Goal: Task Accomplishment & Management: Manage account settings

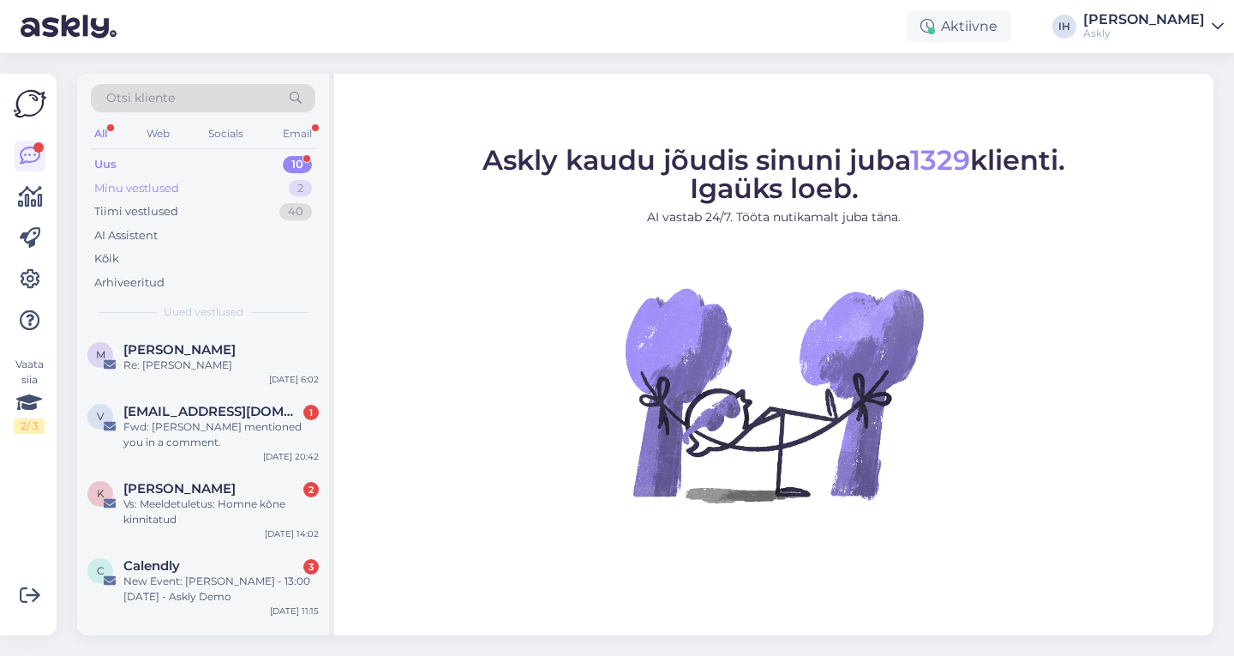
click at [218, 188] on div "Minu vestlused 2" at bounding box center [203, 189] width 225 height 24
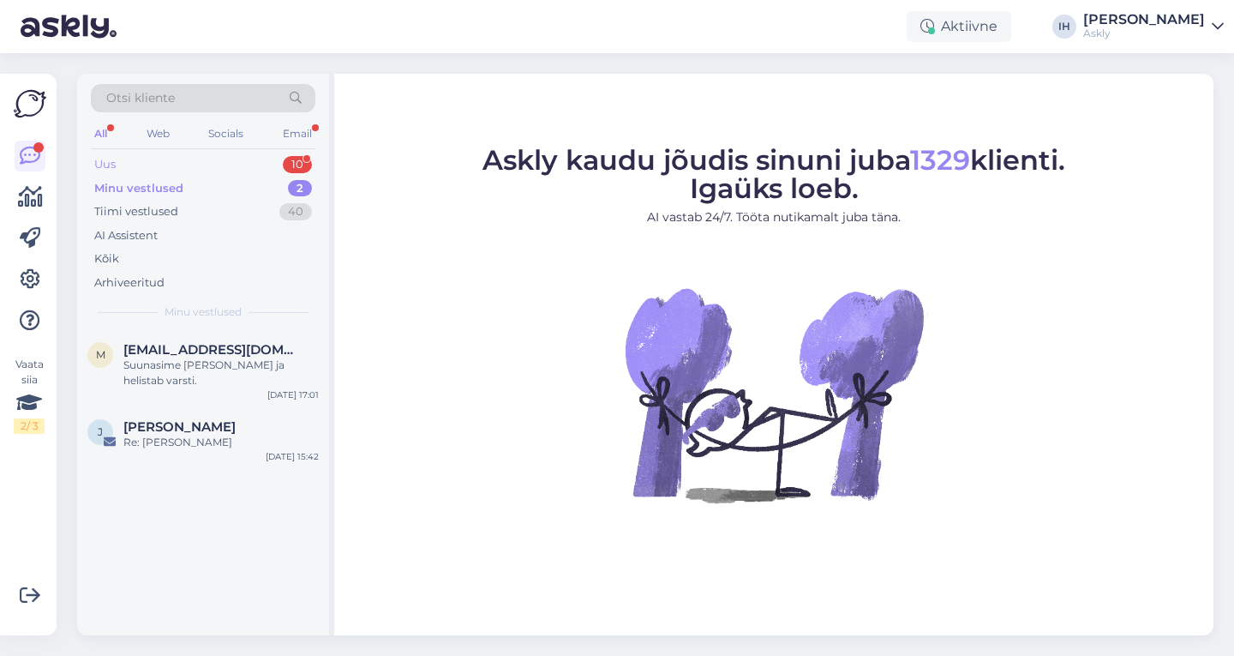
click at [184, 170] on div "Uus 10" at bounding box center [203, 165] width 225 height 24
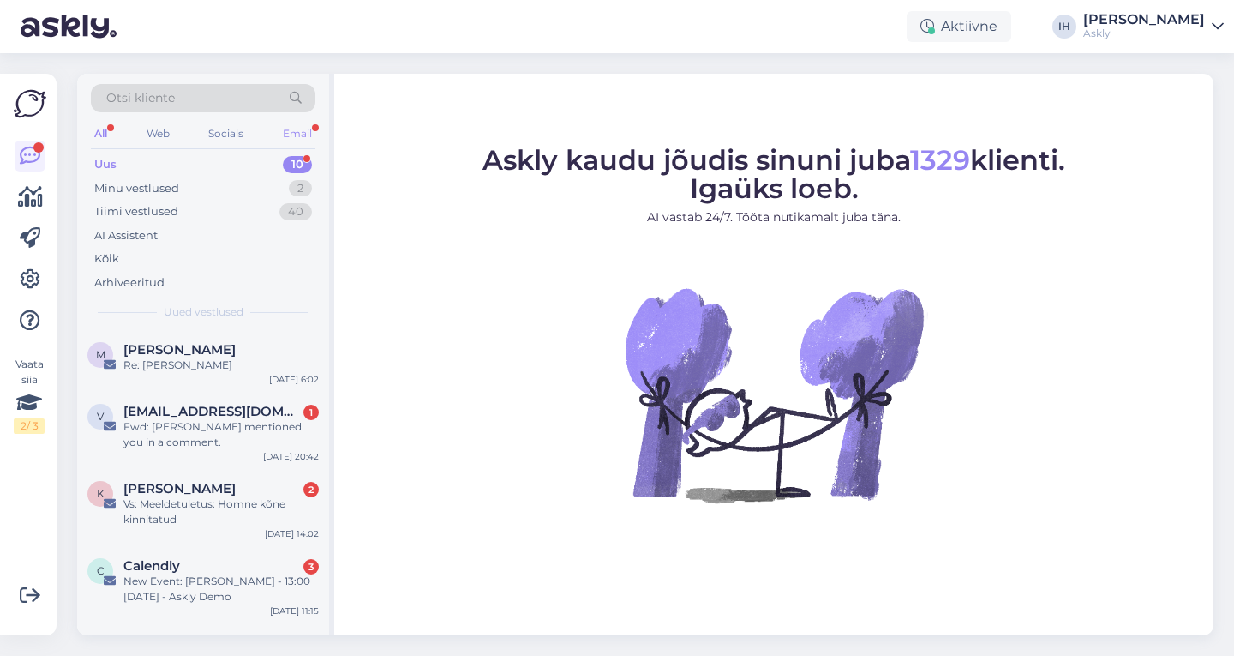
click at [299, 130] on div "Email" at bounding box center [297, 134] width 36 height 22
click at [93, 133] on div "All" at bounding box center [101, 134] width 20 height 22
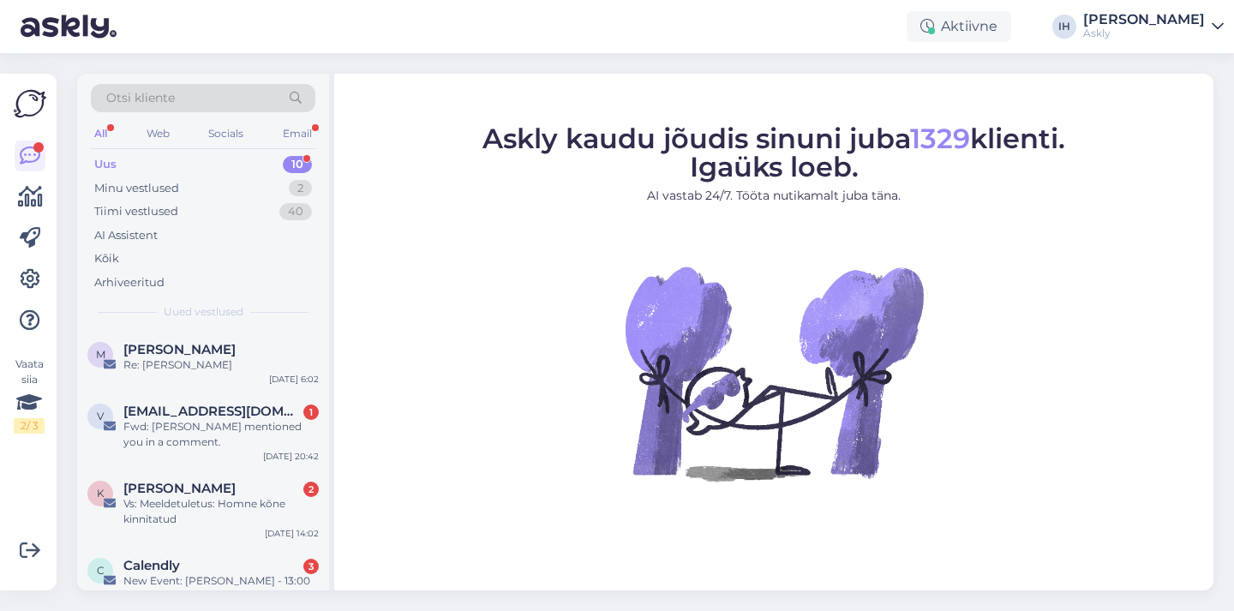
click at [105, 129] on div "All" at bounding box center [101, 134] width 20 height 22
click at [210, 191] on div "Minu vestlused 2" at bounding box center [203, 189] width 225 height 24
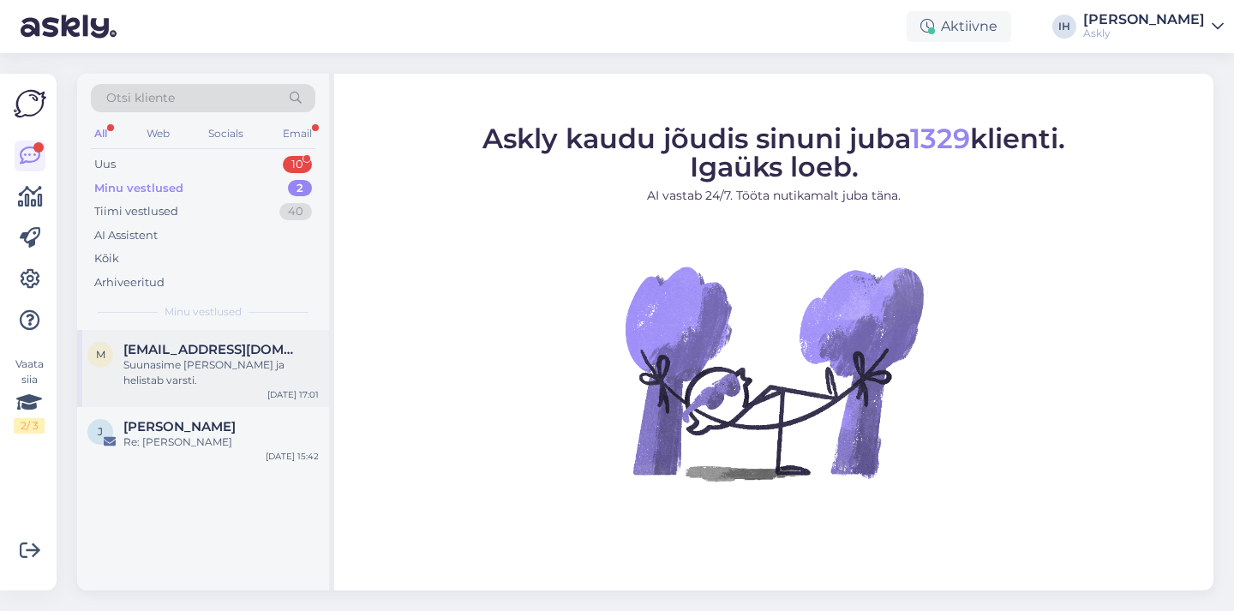
click at [168, 351] on span "mihkel.sepp@rahvaraamat.ee" at bounding box center [212, 349] width 178 height 15
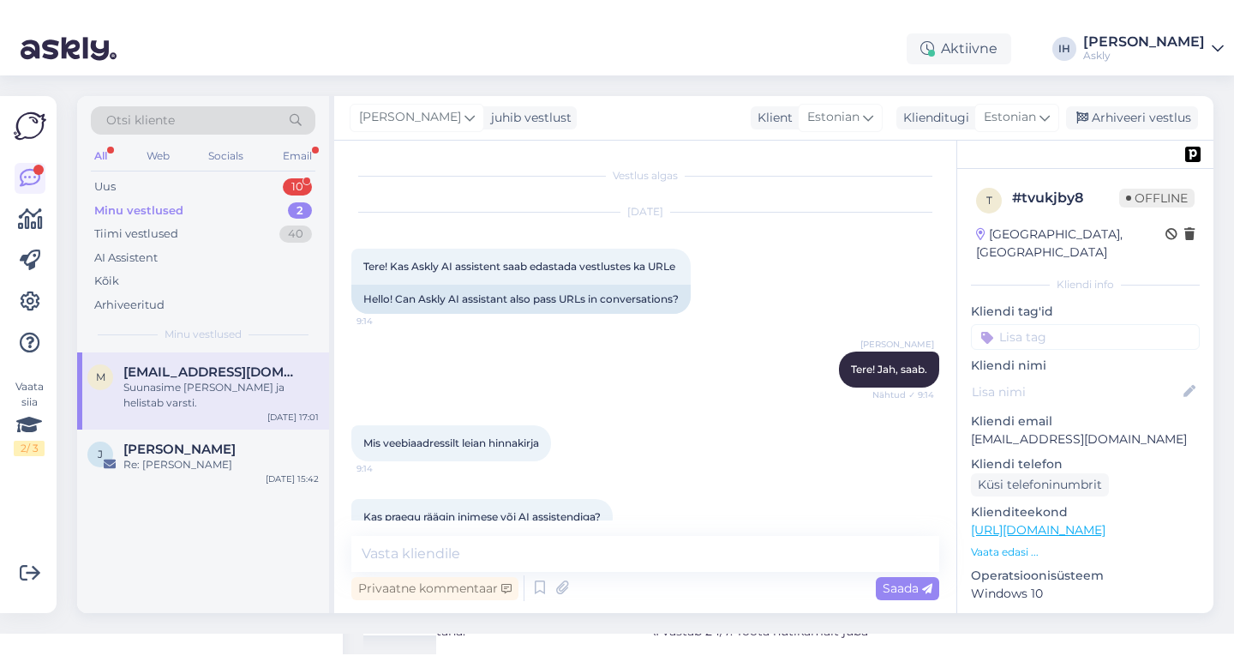
scroll to position [4385, 0]
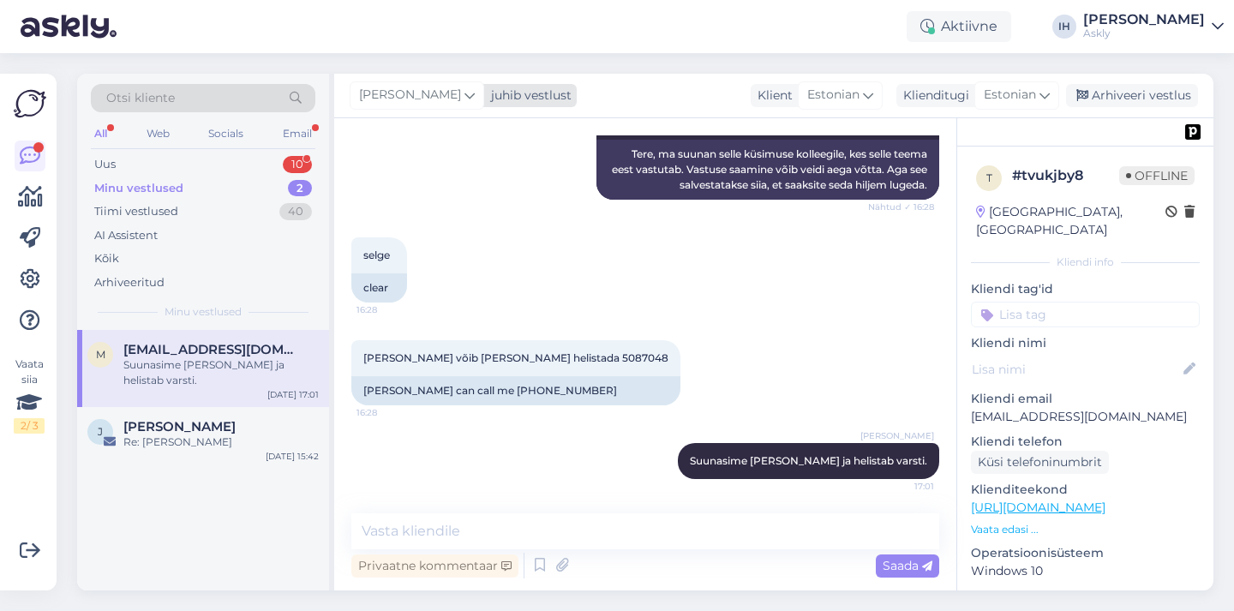
click at [465, 93] on icon at bounding box center [470, 95] width 10 height 19
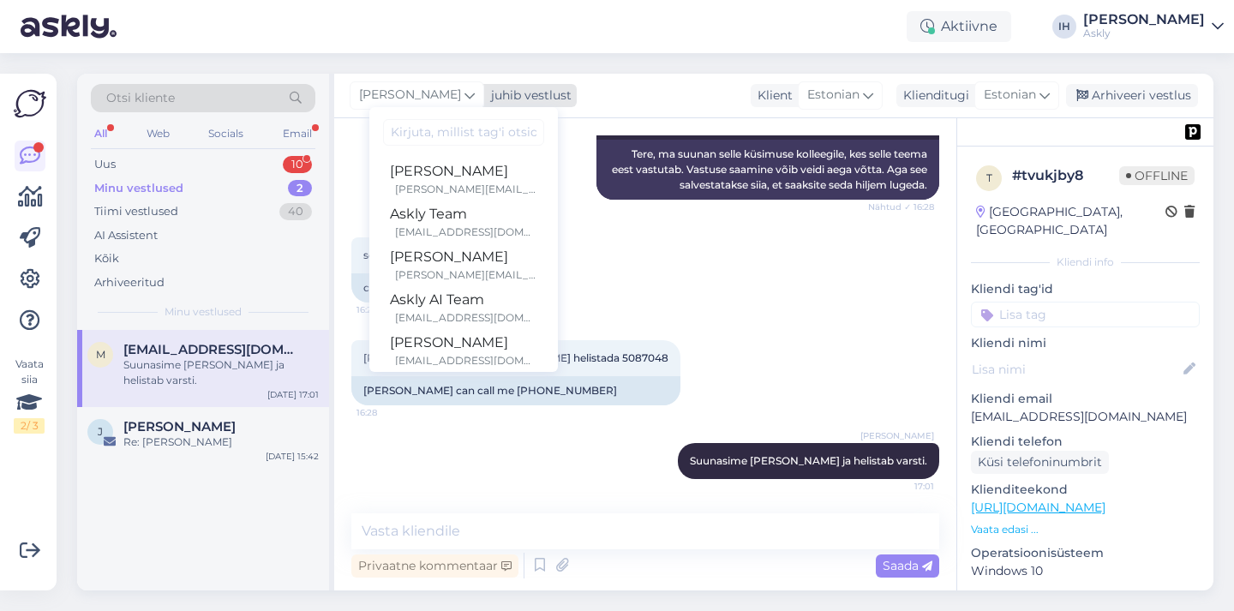
click at [465, 93] on icon at bounding box center [470, 95] width 10 height 19
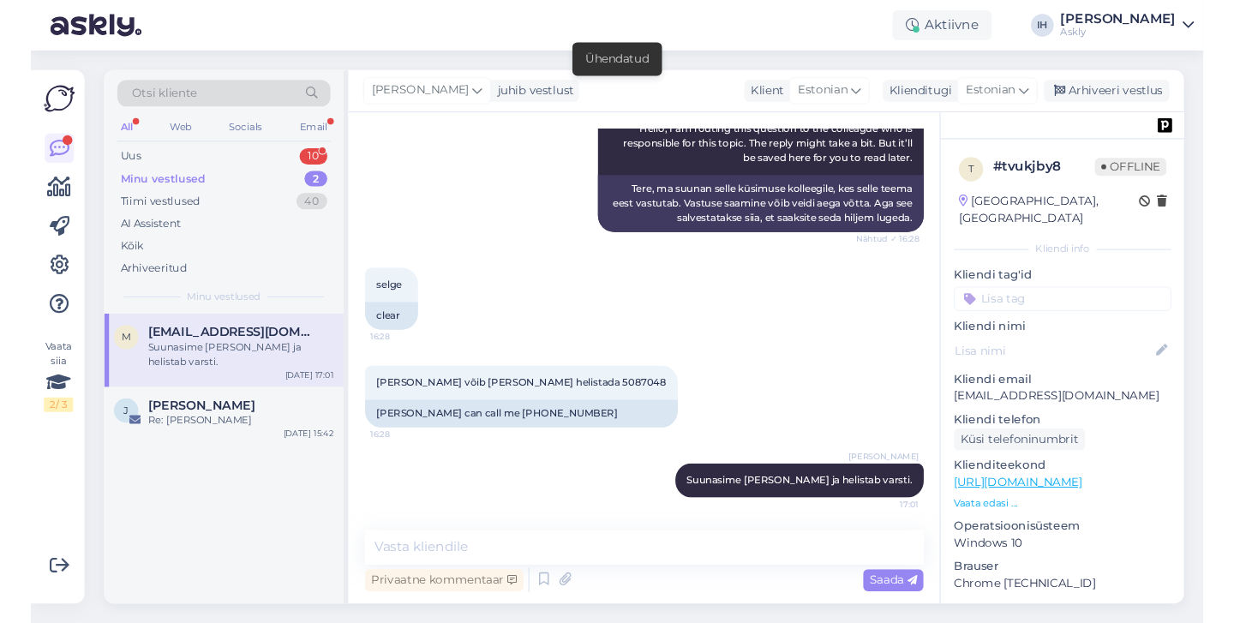
scroll to position [4340, 0]
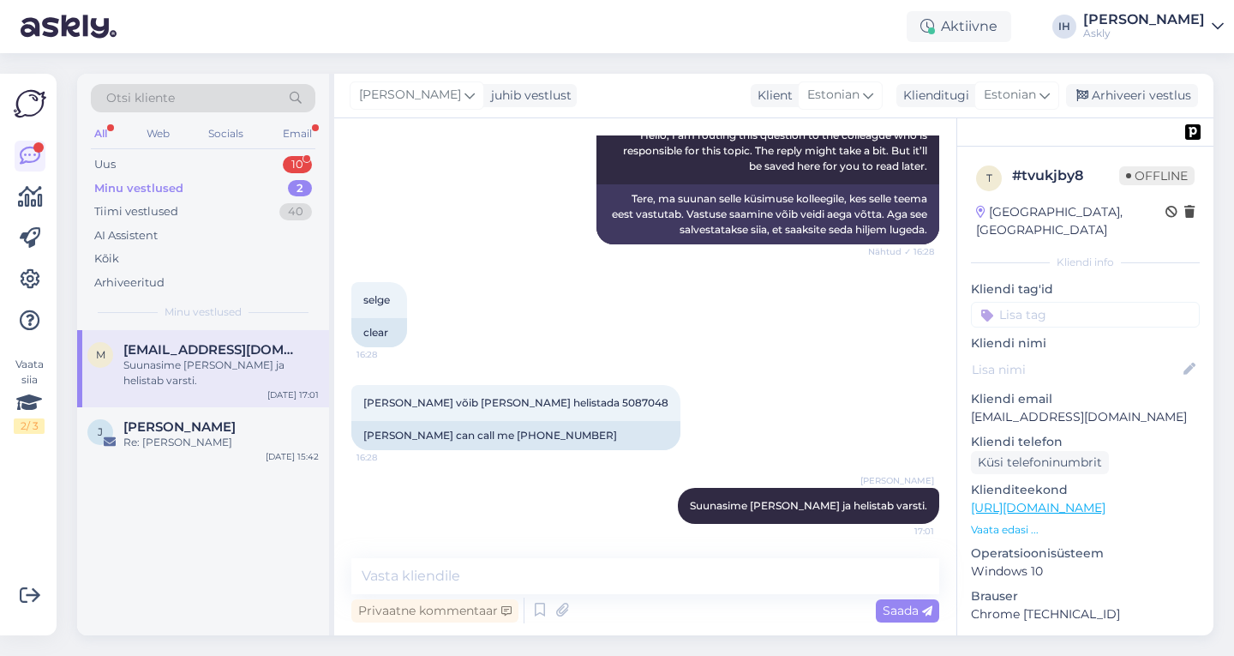
click at [0, 468] on div "Vaata siia 2 / 3 Võimalused Veendu, et Askly loob sulle väärtust. Sulge Ühenda …" at bounding box center [28, 354] width 57 height 561
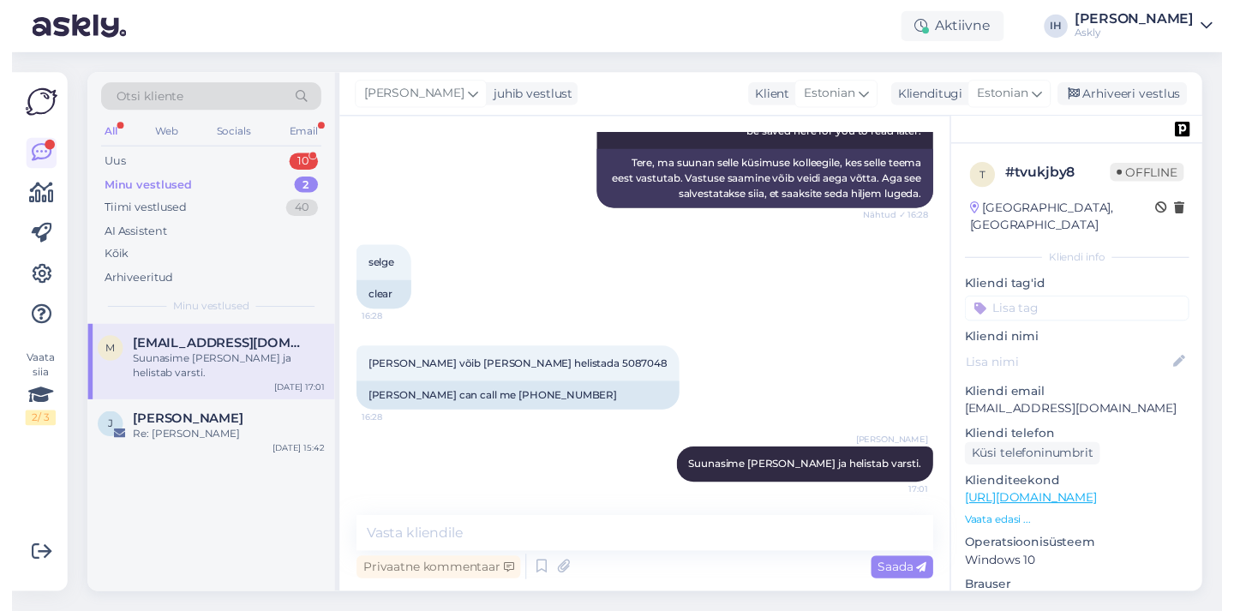
scroll to position [4385, 0]
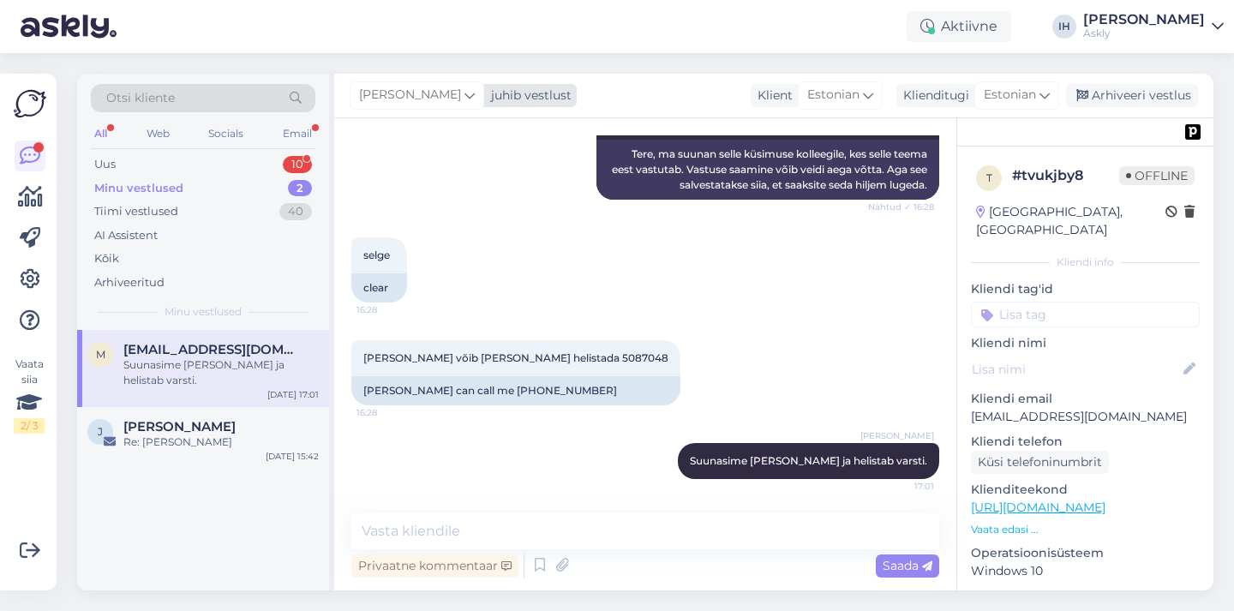
click at [419, 97] on span "[PERSON_NAME]" at bounding box center [410, 95] width 102 height 19
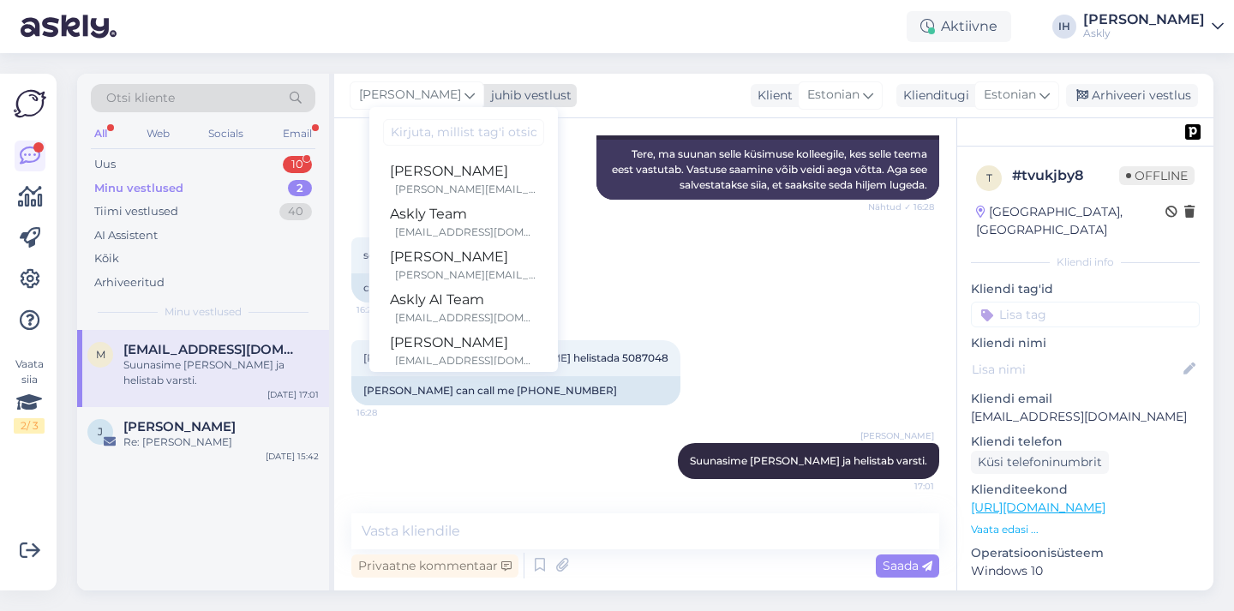
click at [419, 97] on span "[PERSON_NAME]" at bounding box center [410, 95] width 102 height 19
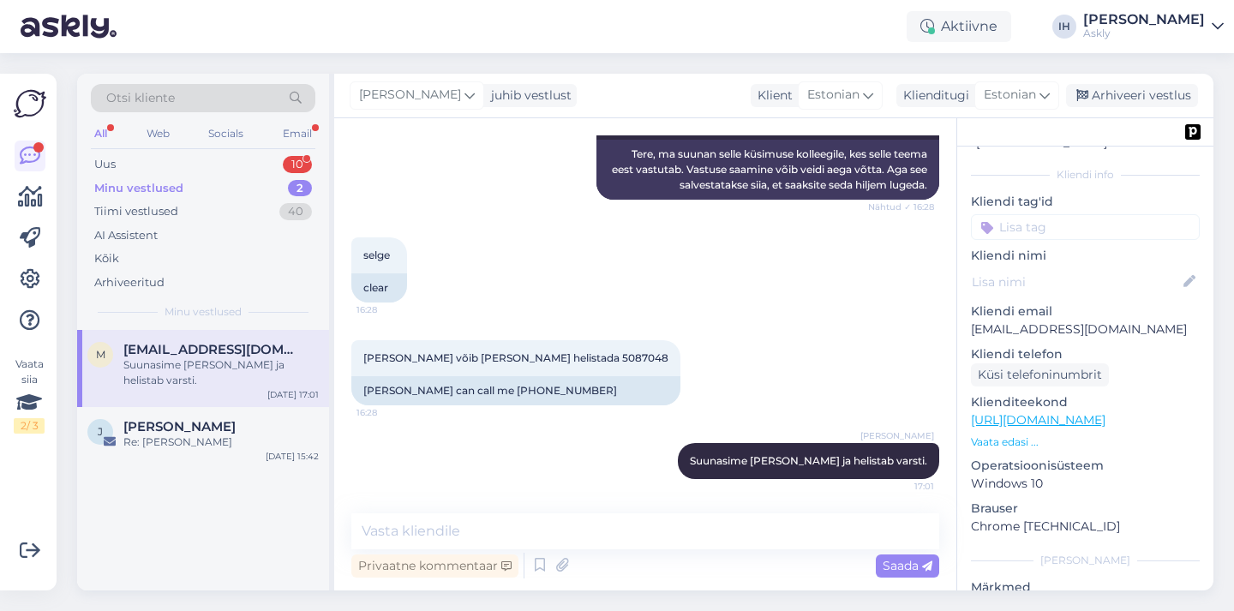
scroll to position [88, 0]
click at [1006, 434] on p "Vaata edasi ..." at bounding box center [1085, 441] width 229 height 15
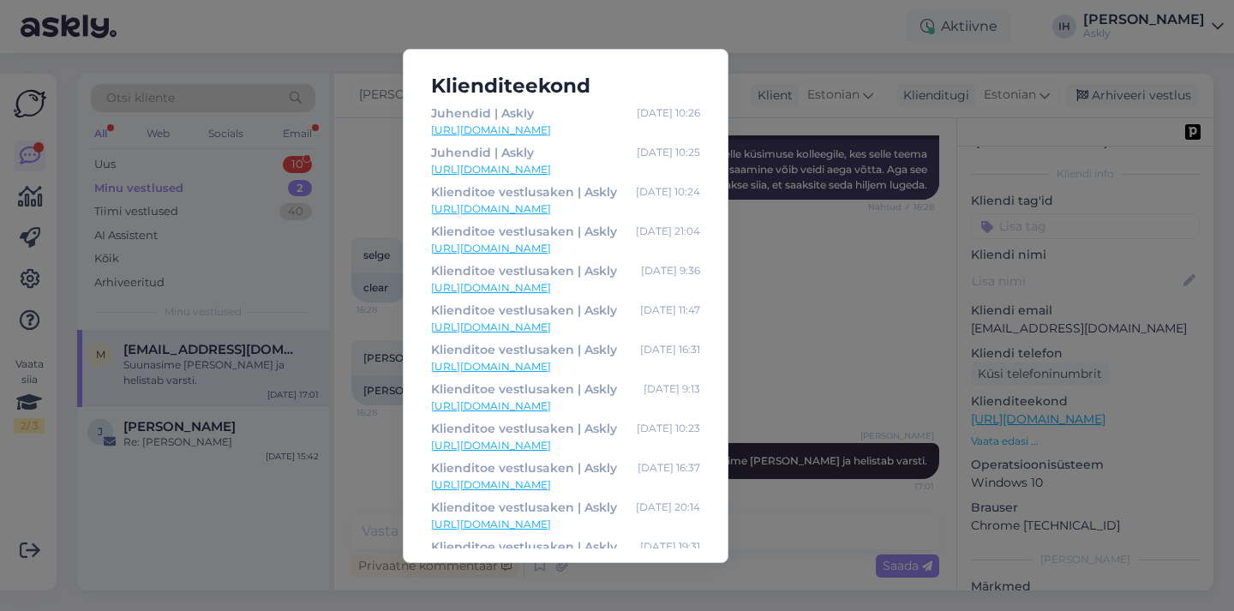
scroll to position [0, 0]
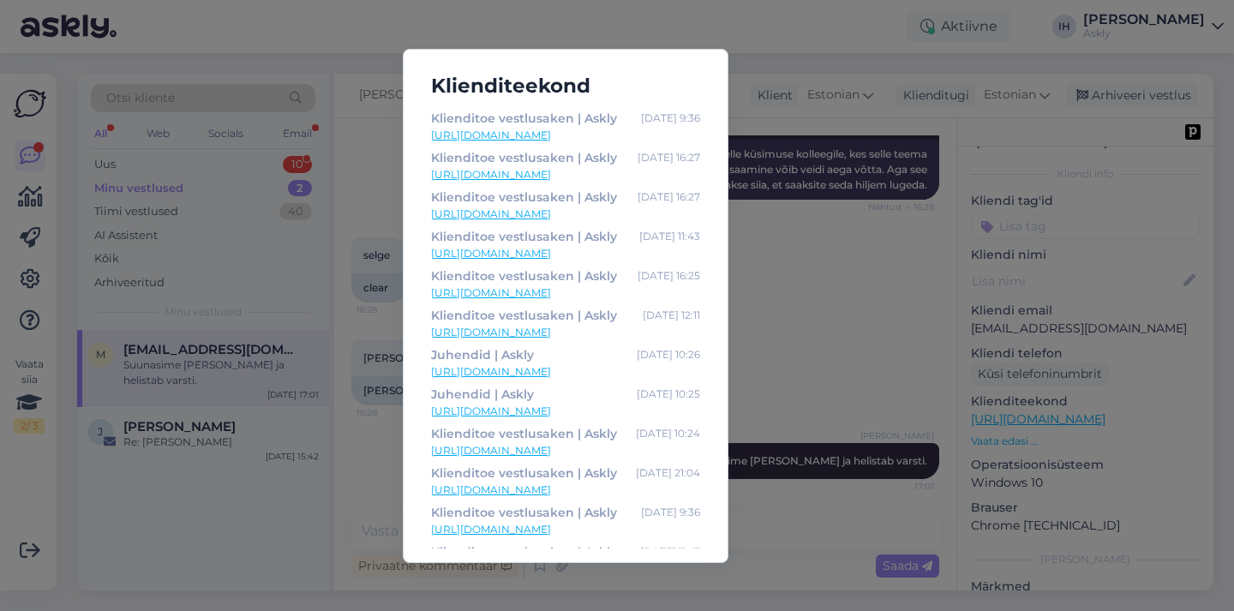
click at [777, 55] on div "Klienditeekond Klienditoe vestlusaken | Askly Aug 28 9:36 https://www.askly.me/…" at bounding box center [617, 305] width 1234 height 611
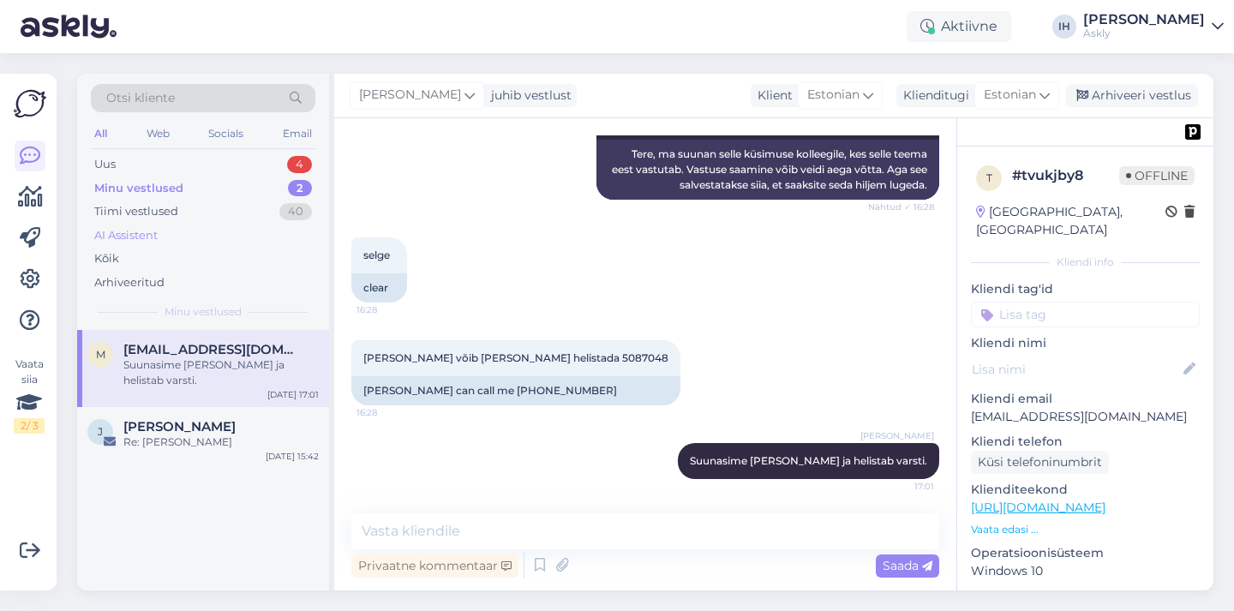
click at [198, 233] on div "AI Assistent" at bounding box center [203, 236] width 225 height 24
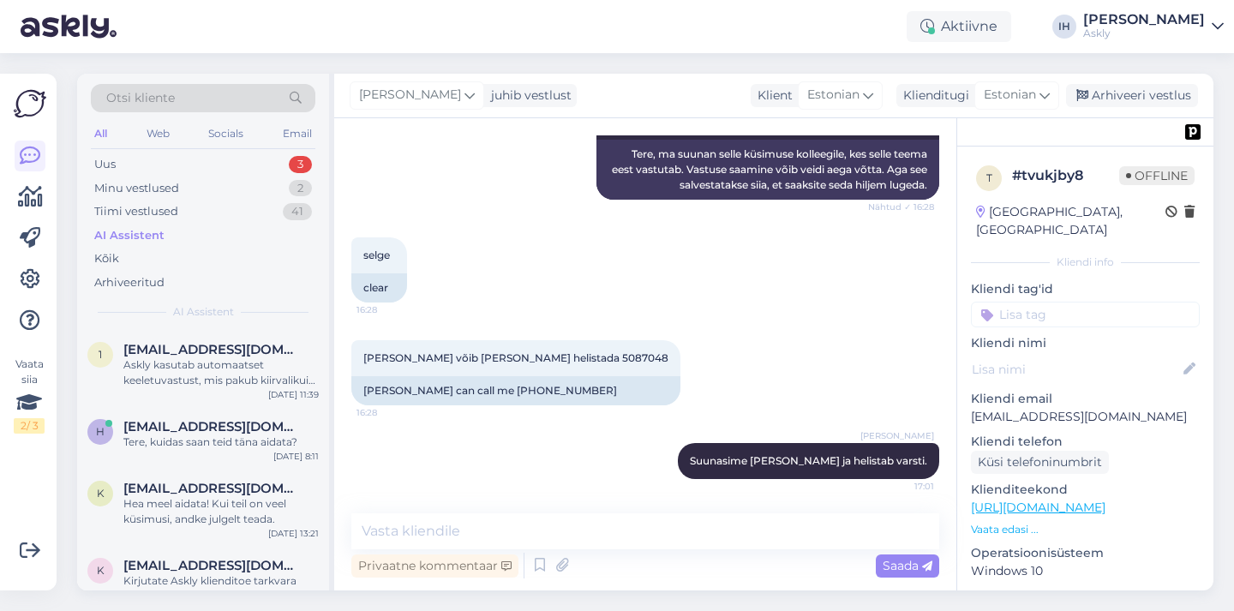
click at [1062, 303] on input at bounding box center [1085, 315] width 229 height 26
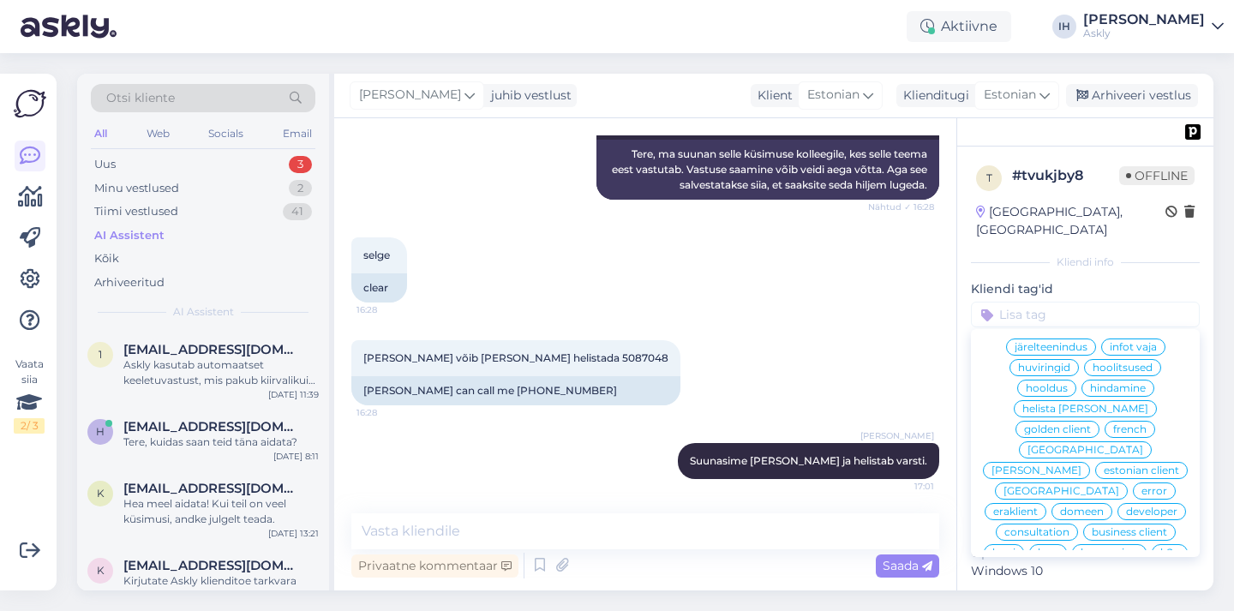
scroll to position [492, 0]
click at [1035, 346] on span "järelteenindus" at bounding box center [1051, 341] width 73 height 10
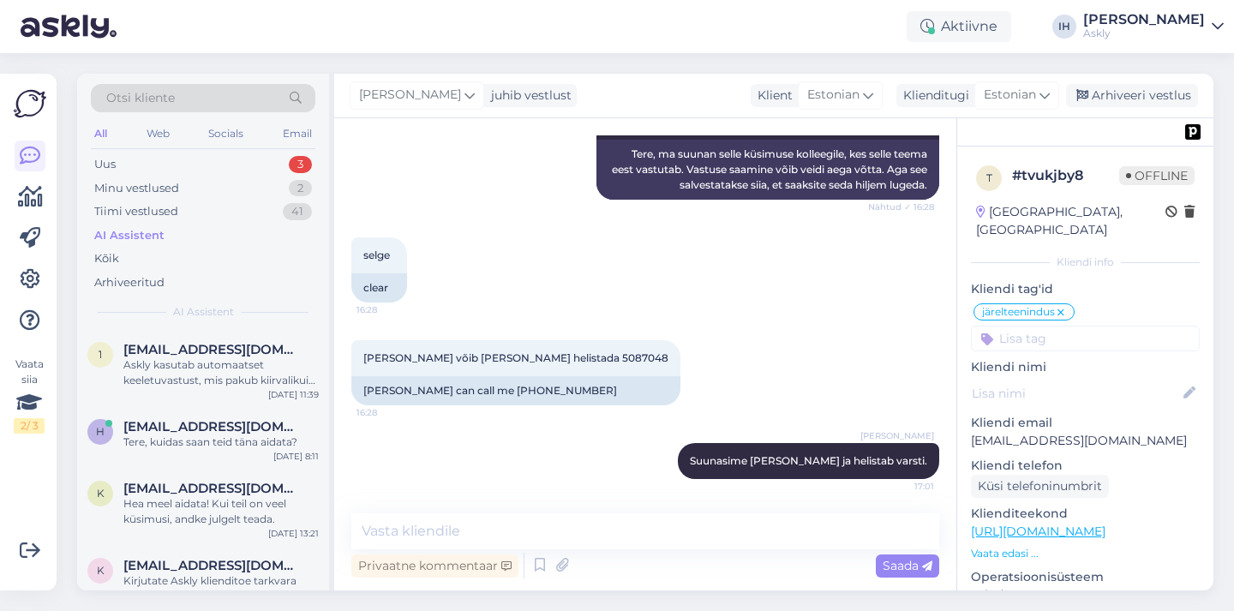
click at [125, 93] on span "Otsi kliente" at bounding box center [140, 98] width 69 height 18
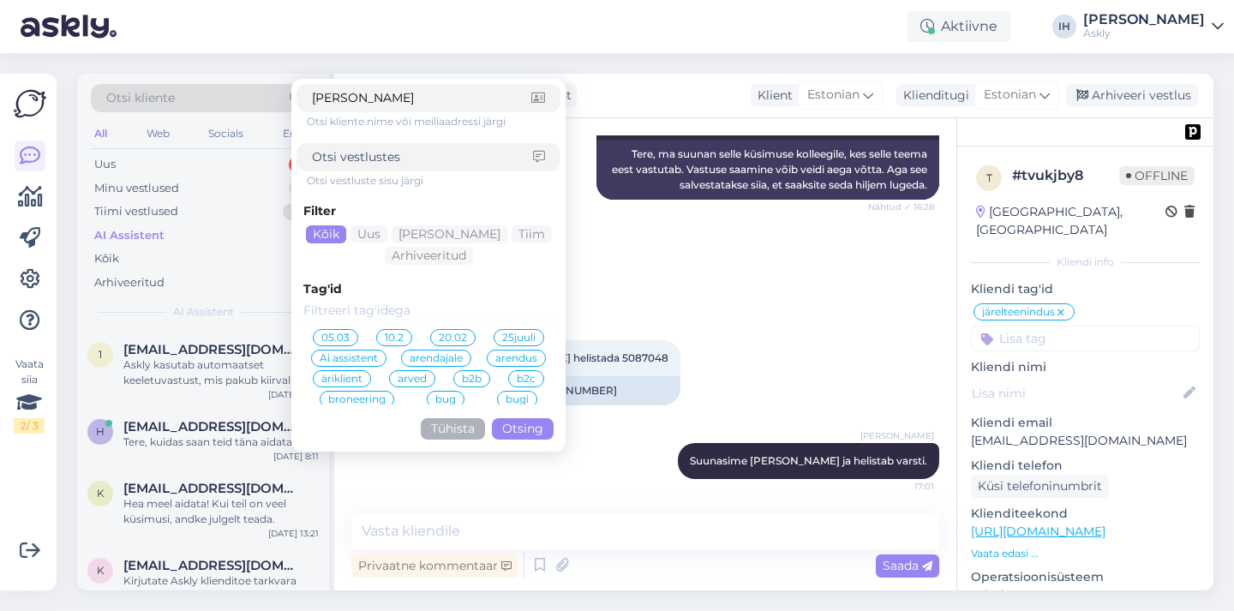
type input "j"
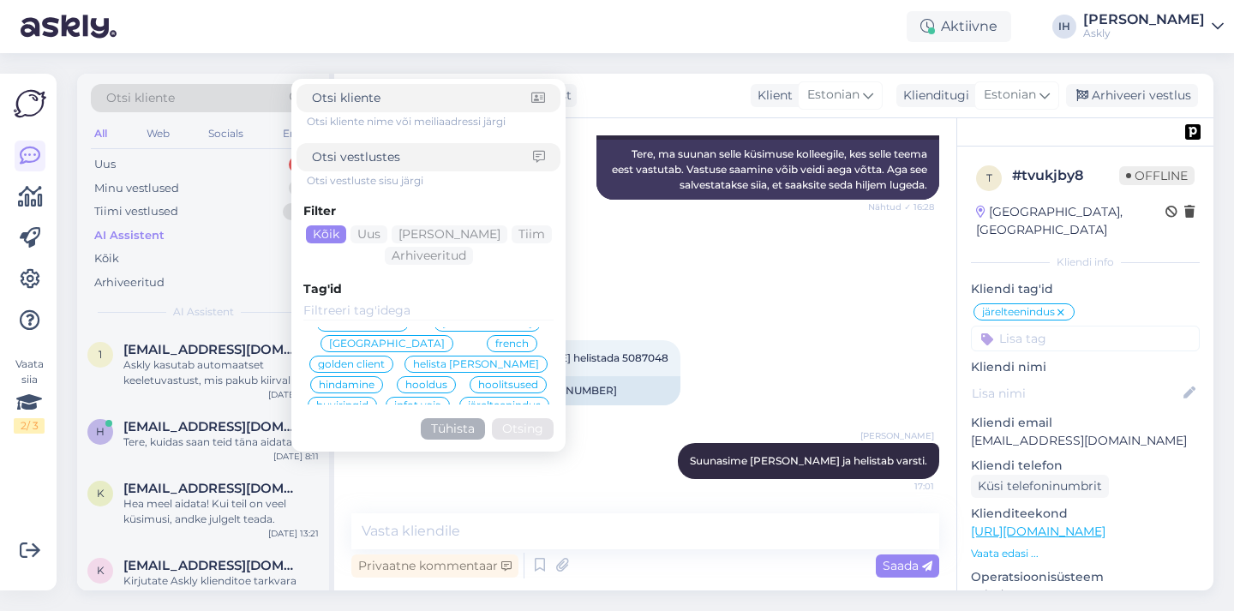
scroll to position [166, 0]
click at [459, 392] on div "järelteenindus" at bounding box center [504, 397] width 90 height 17
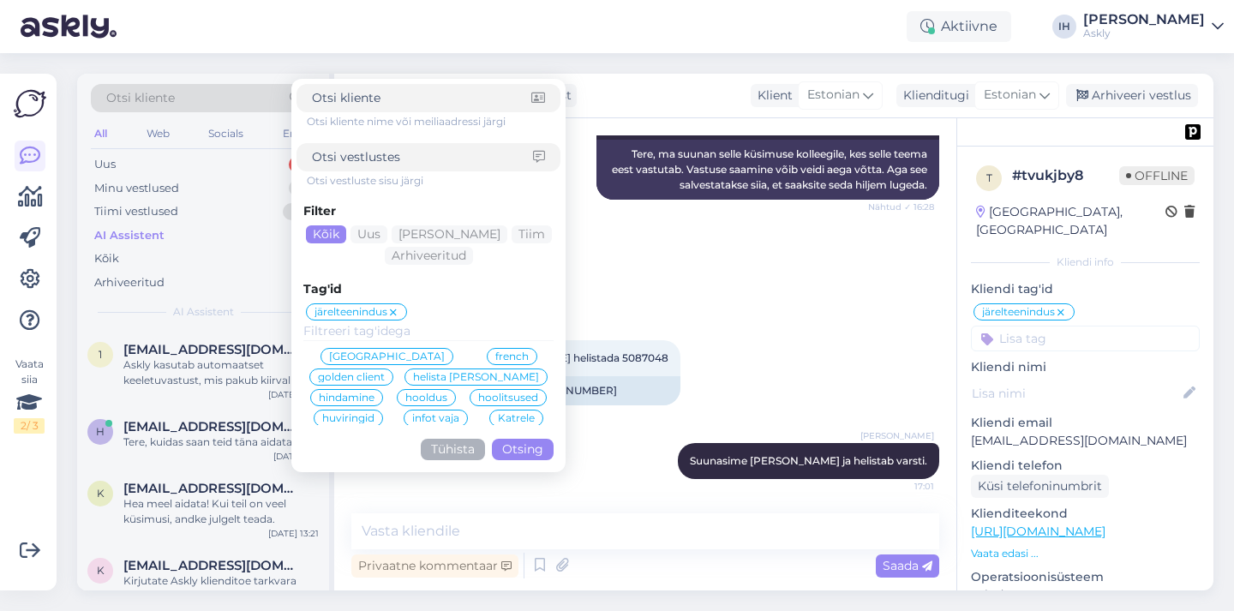
click at [519, 448] on button "Otsing" at bounding box center [523, 449] width 62 height 21
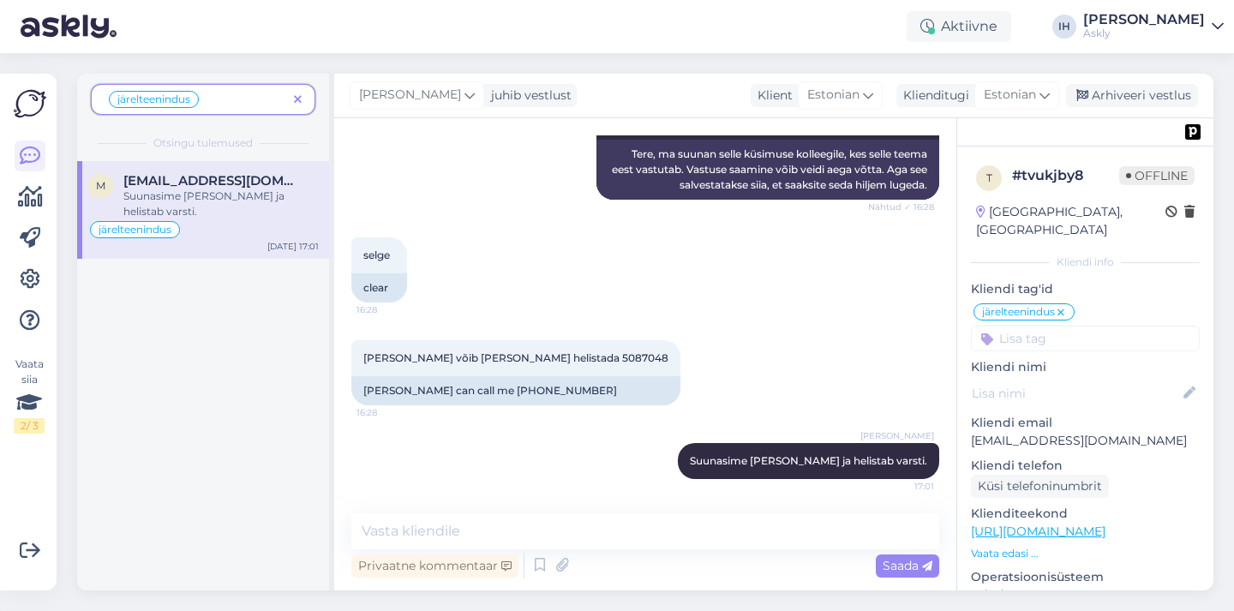
click at [303, 99] on span at bounding box center [297, 100] width 21 height 18
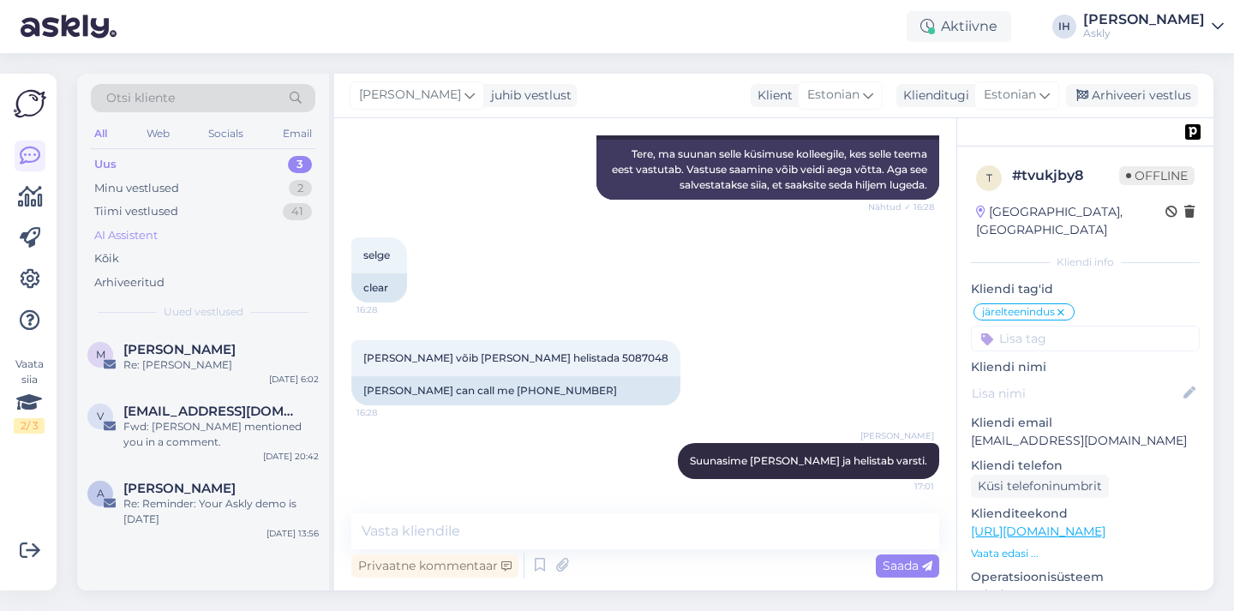
click at [156, 233] on div "AI Assistent" at bounding box center [125, 235] width 63 height 17
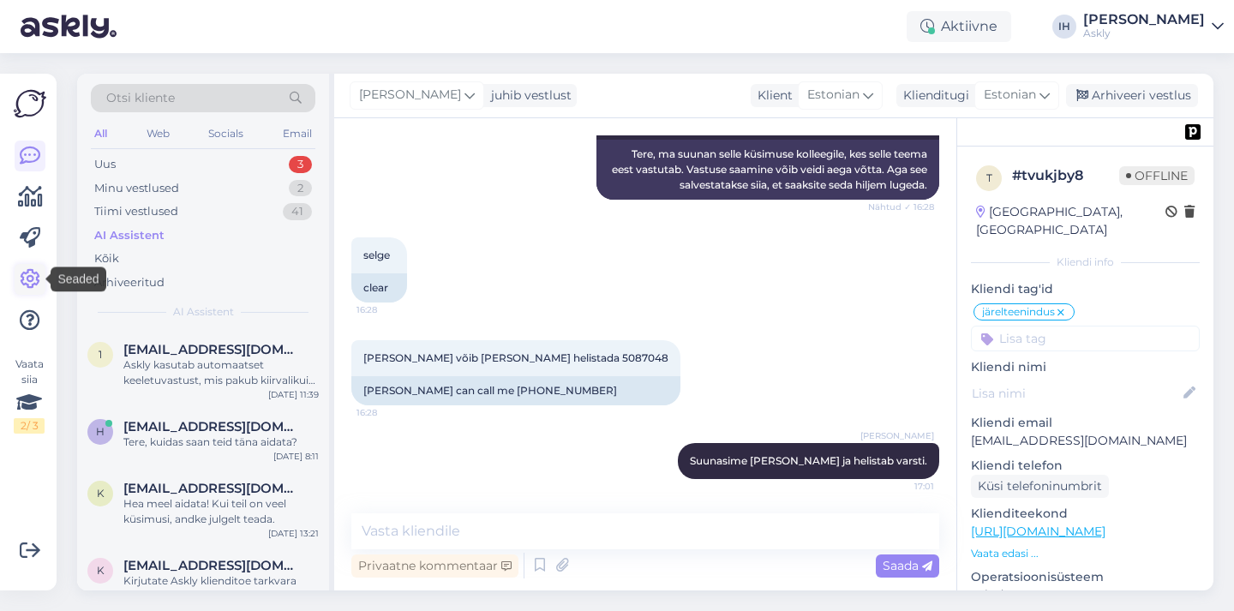
click at [27, 274] on icon at bounding box center [30, 279] width 21 height 21
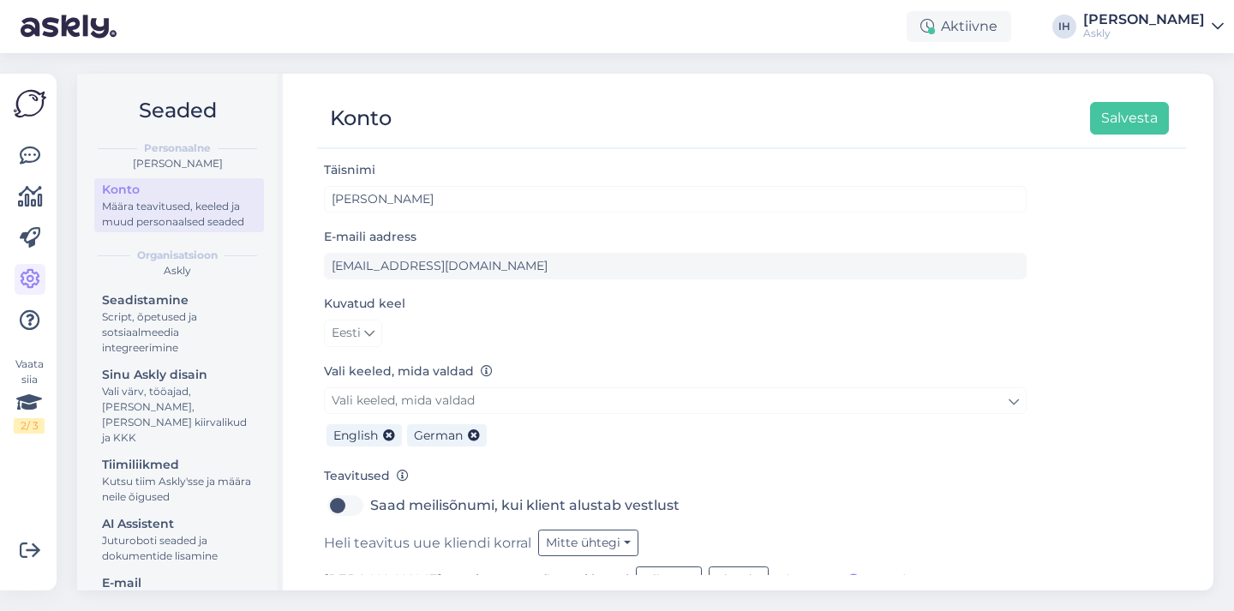
scroll to position [119, 0]
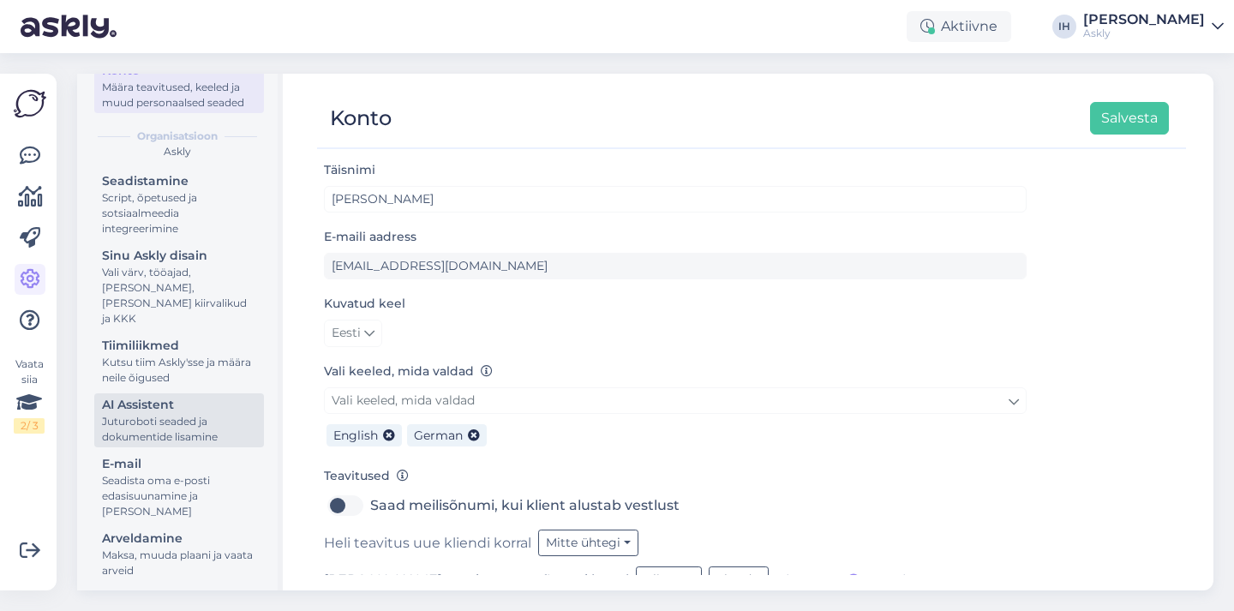
click at [192, 410] on div "AI Assistent" at bounding box center [179, 405] width 154 height 18
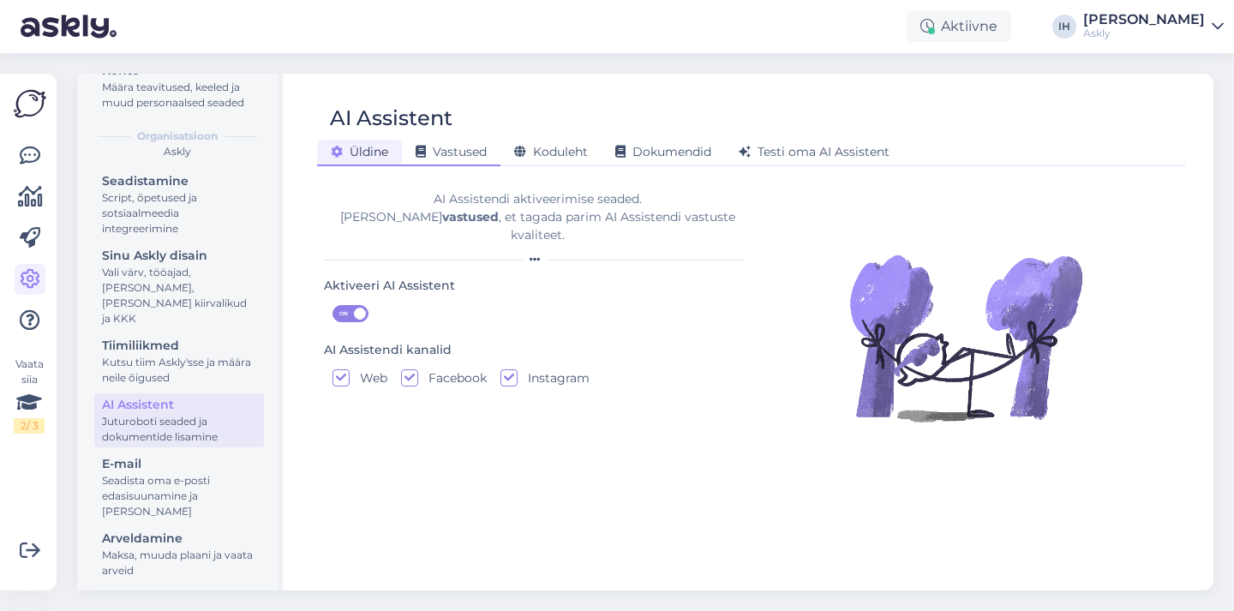
click at [471, 152] on span "Vastused" at bounding box center [451, 151] width 71 height 15
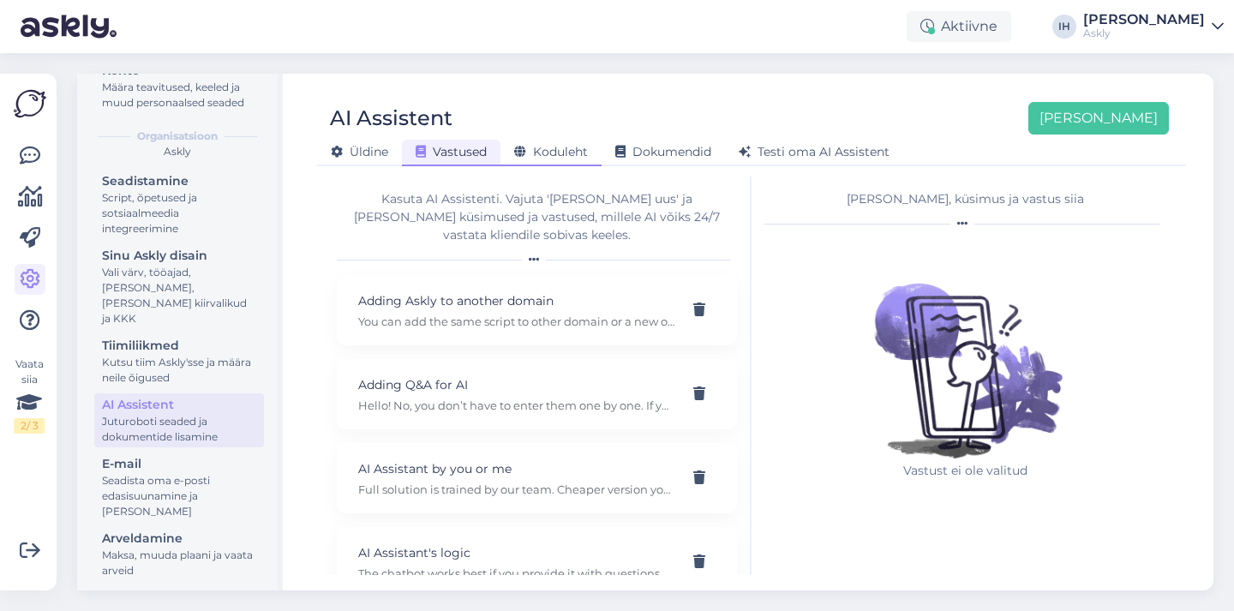
click at [558, 150] on span "Koduleht" at bounding box center [551, 151] width 74 height 15
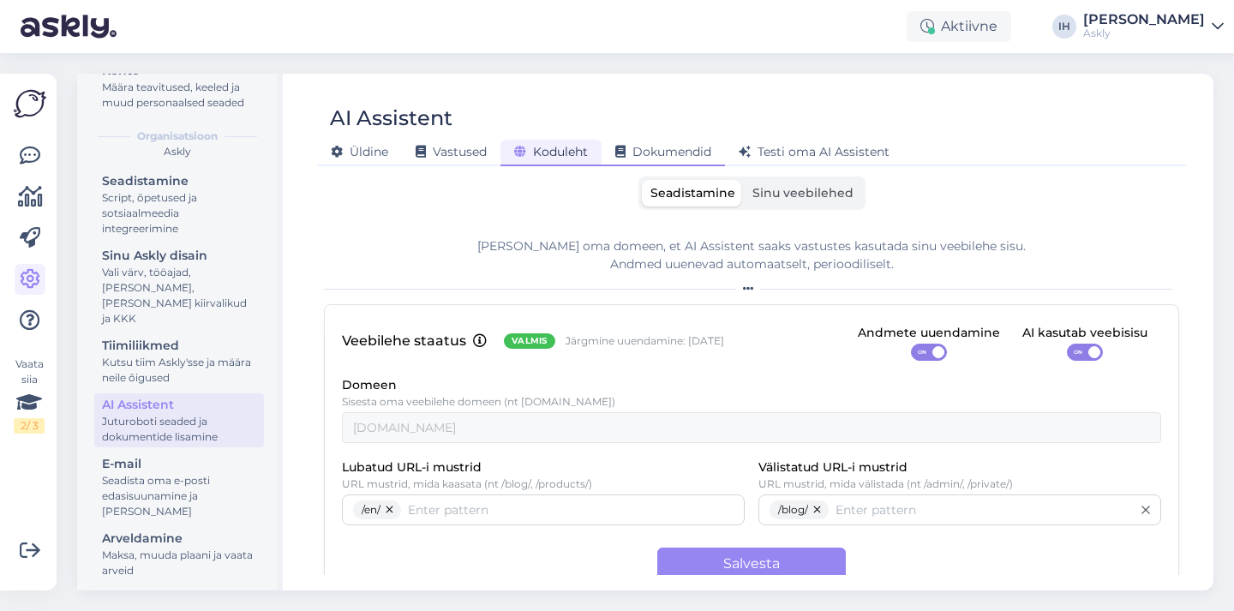
click at [657, 147] on span "Dokumendid" at bounding box center [663, 151] width 96 height 15
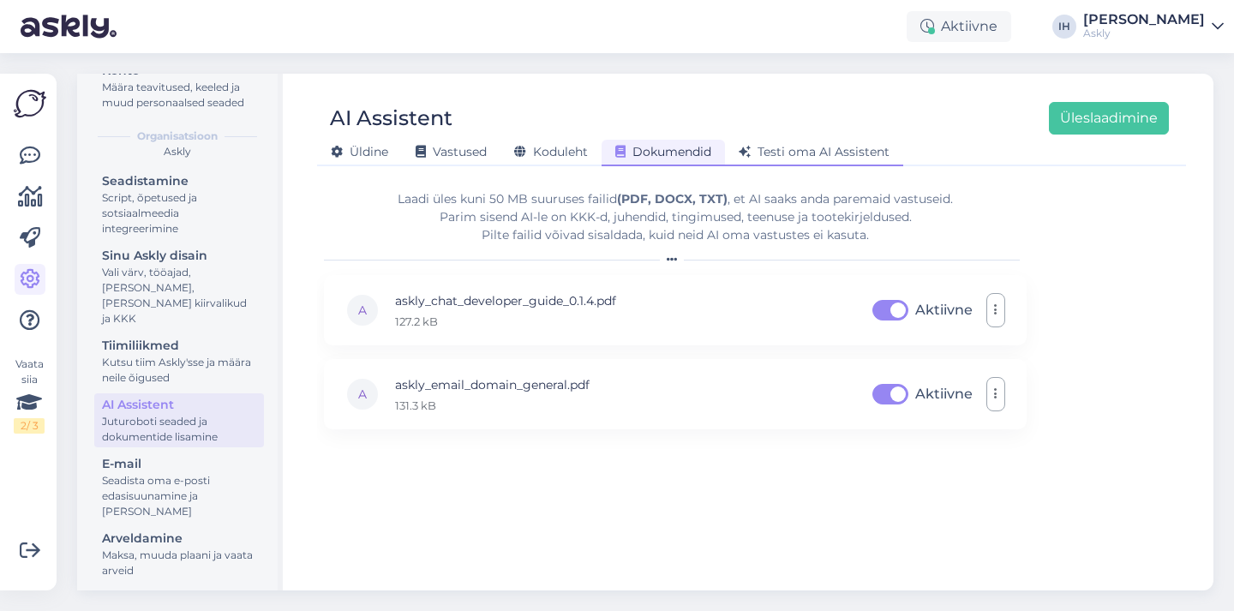
click at [830, 148] on span "Testi oma AI Assistent" at bounding box center [814, 151] width 151 height 15
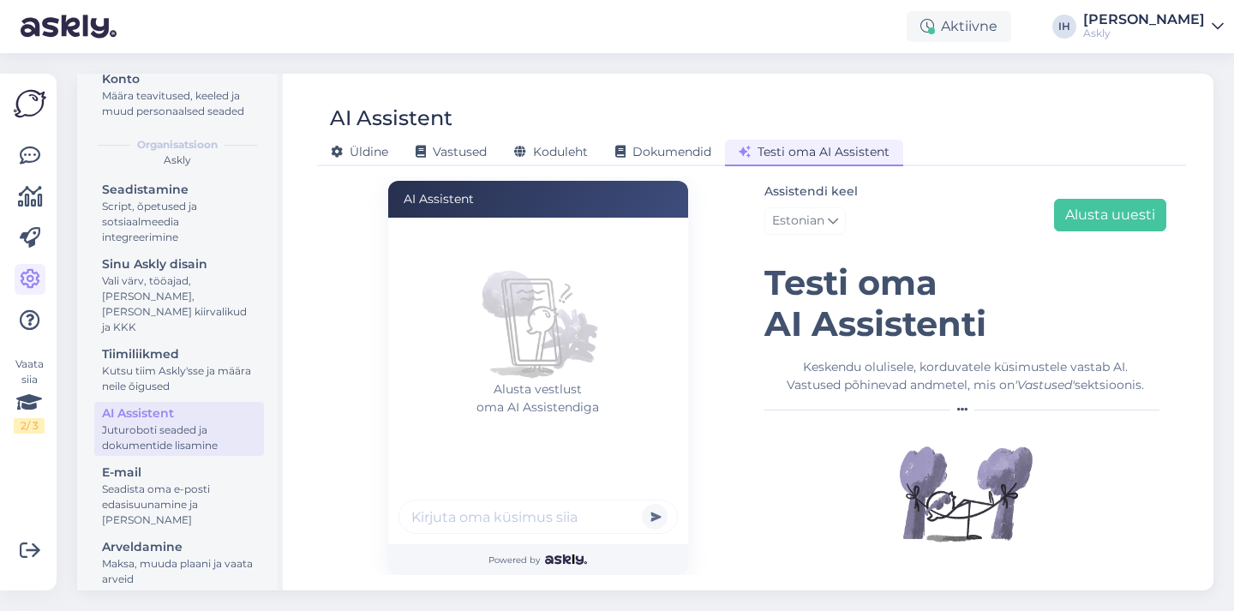
scroll to position [125, 0]
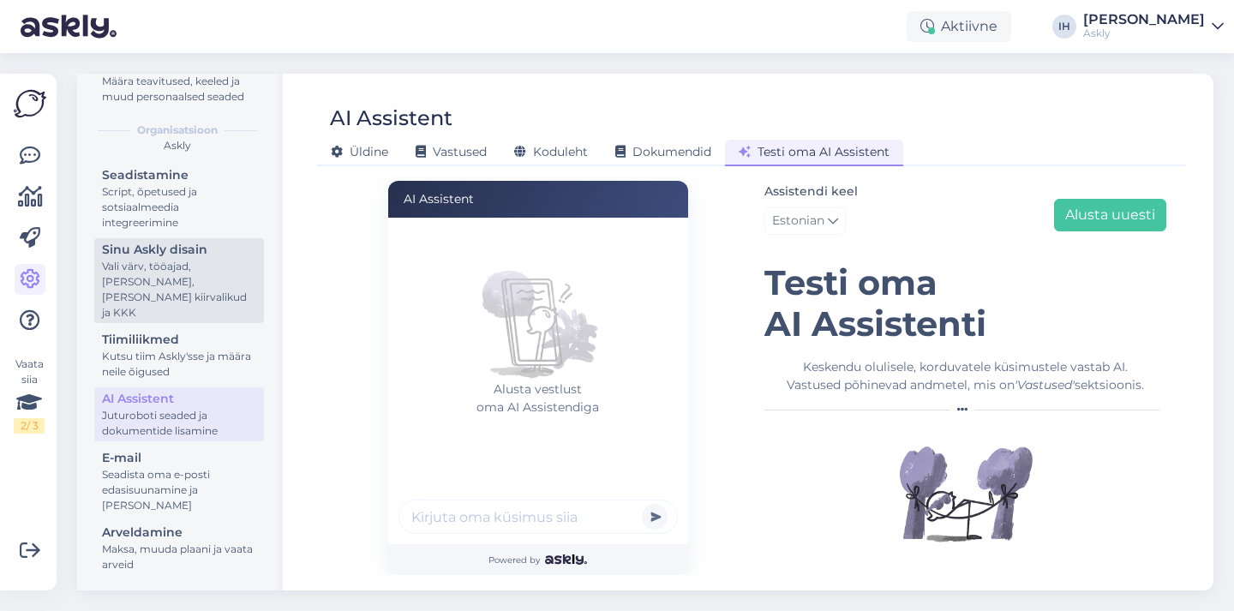
click at [193, 285] on div "Vali värv, tööajad, lisa meilivorm, kõne kiirvalikud ja KKK" at bounding box center [179, 290] width 154 height 62
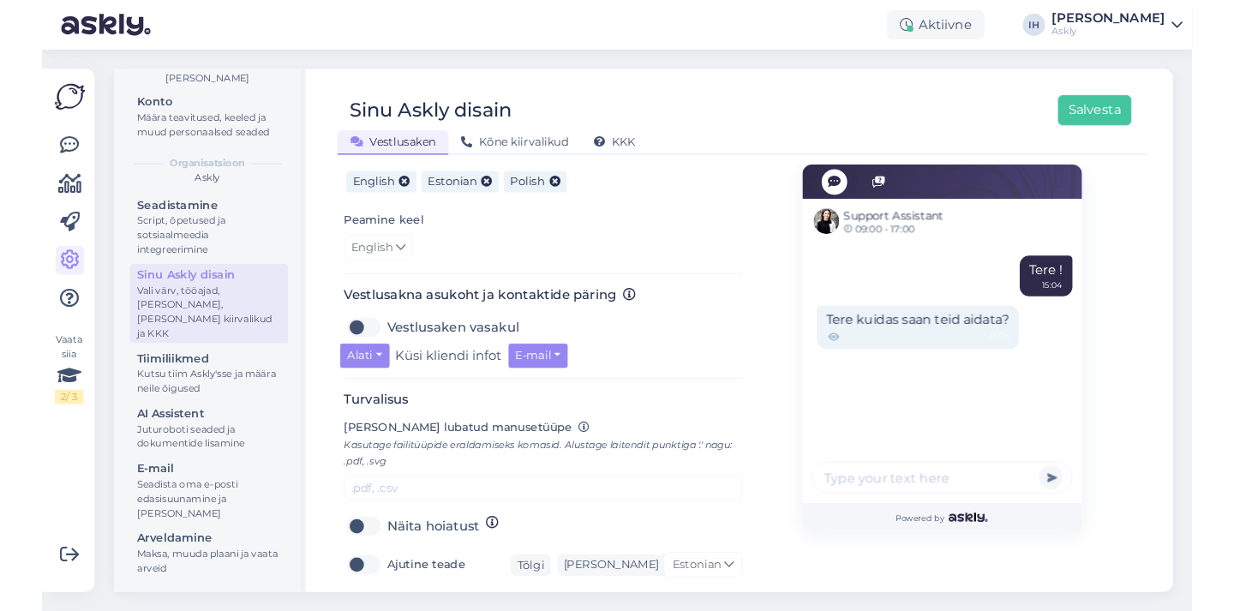
scroll to position [125, 0]
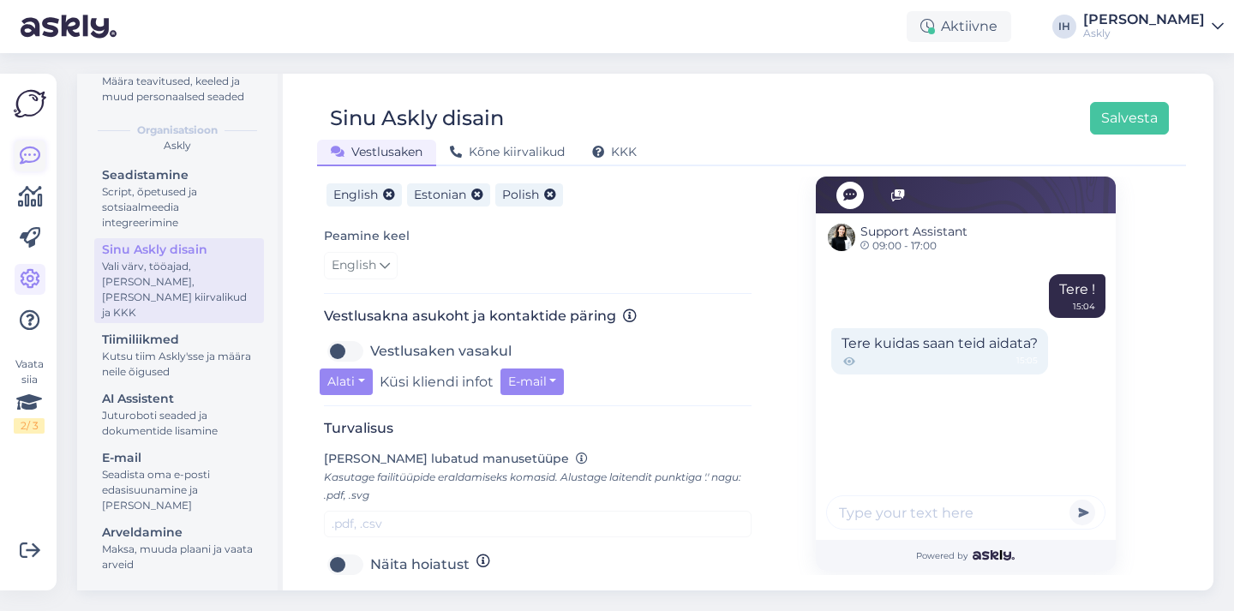
click at [21, 156] on icon at bounding box center [30, 156] width 21 height 21
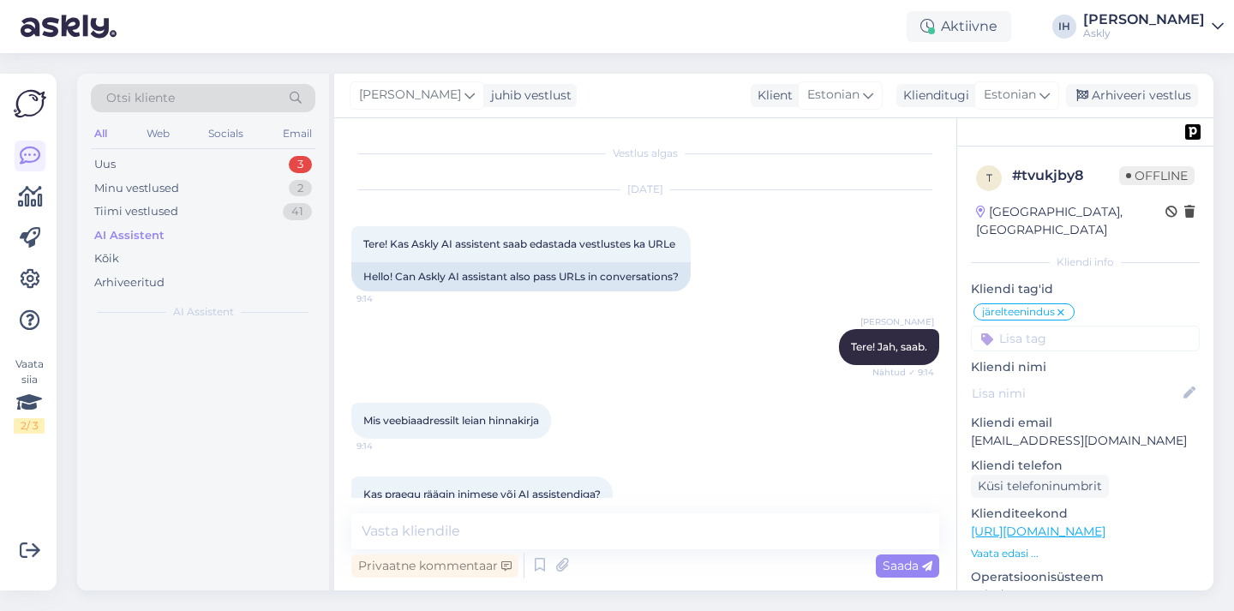
scroll to position [4385, 0]
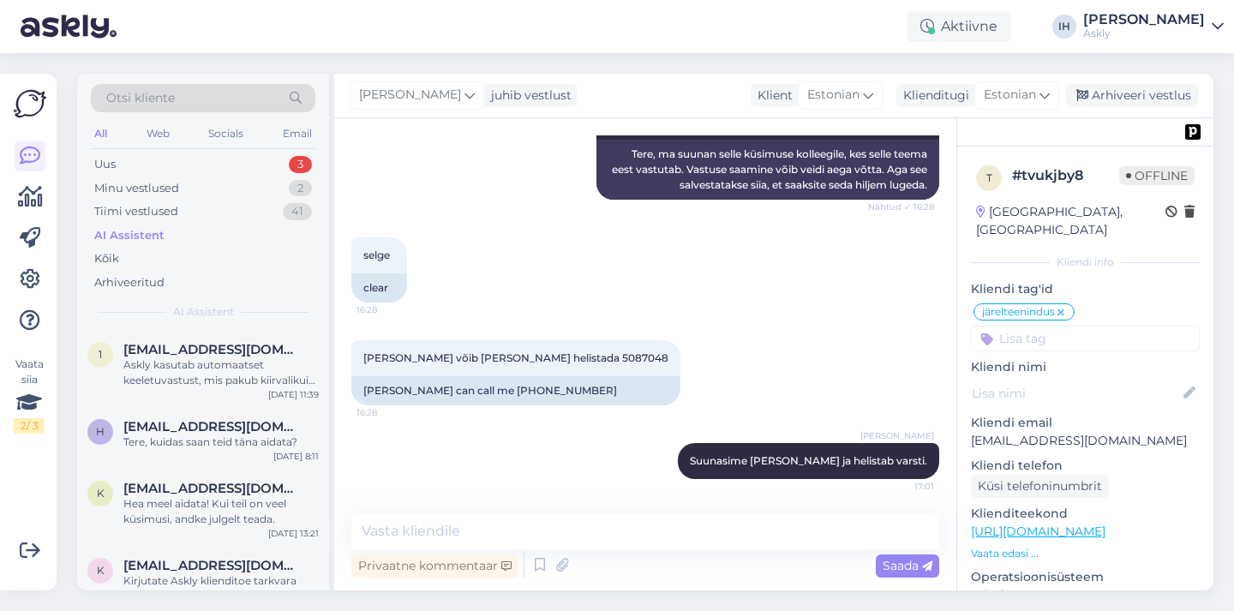
click at [211, 232] on div "AI Assistent" at bounding box center [203, 236] width 225 height 24
click at [35, 278] on icon at bounding box center [30, 279] width 21 height 21
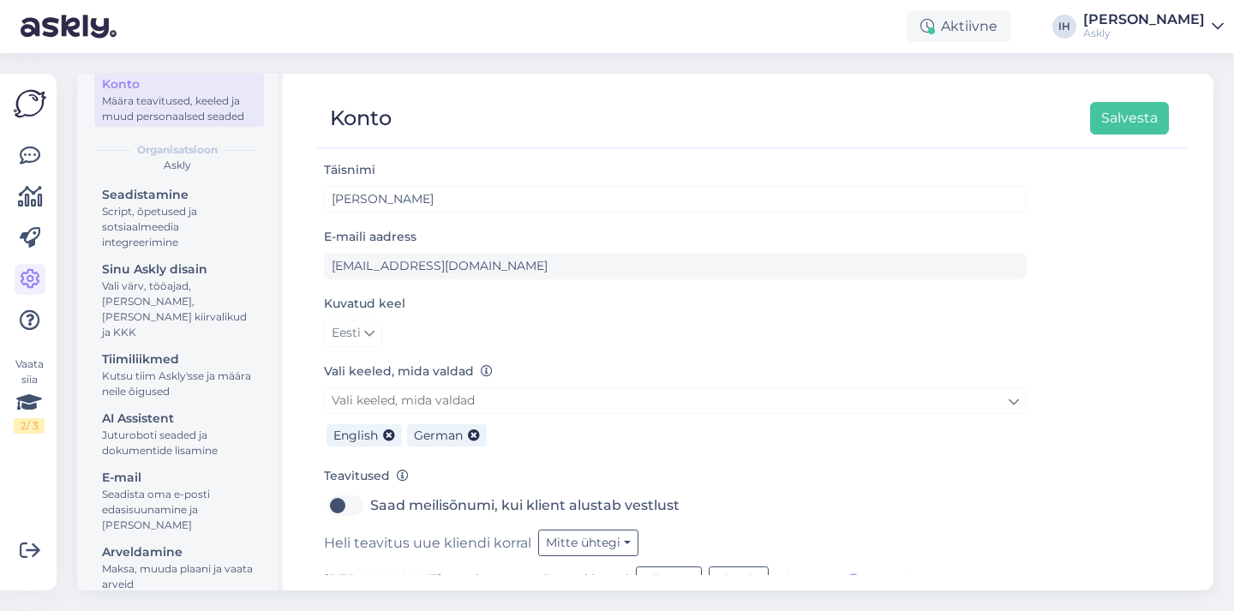
scroll to position [125, 0]
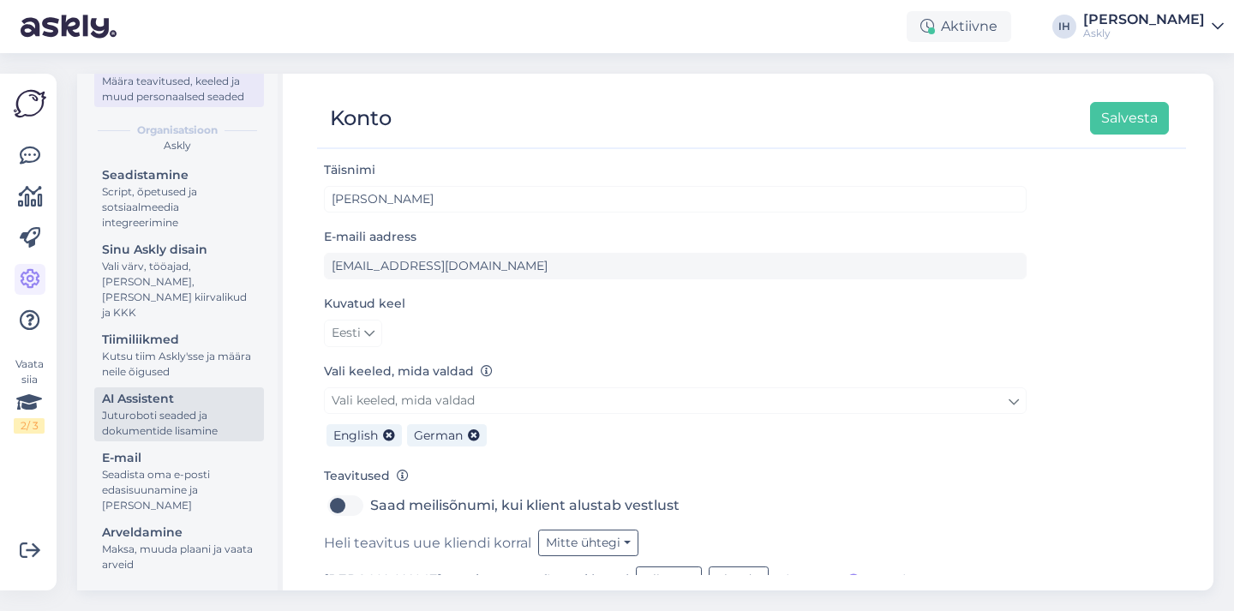
click at [201, 425] on div "Juturoboti seaded ja dokumentide lisamine" at bounding box center [179, 423] width 154 height 31
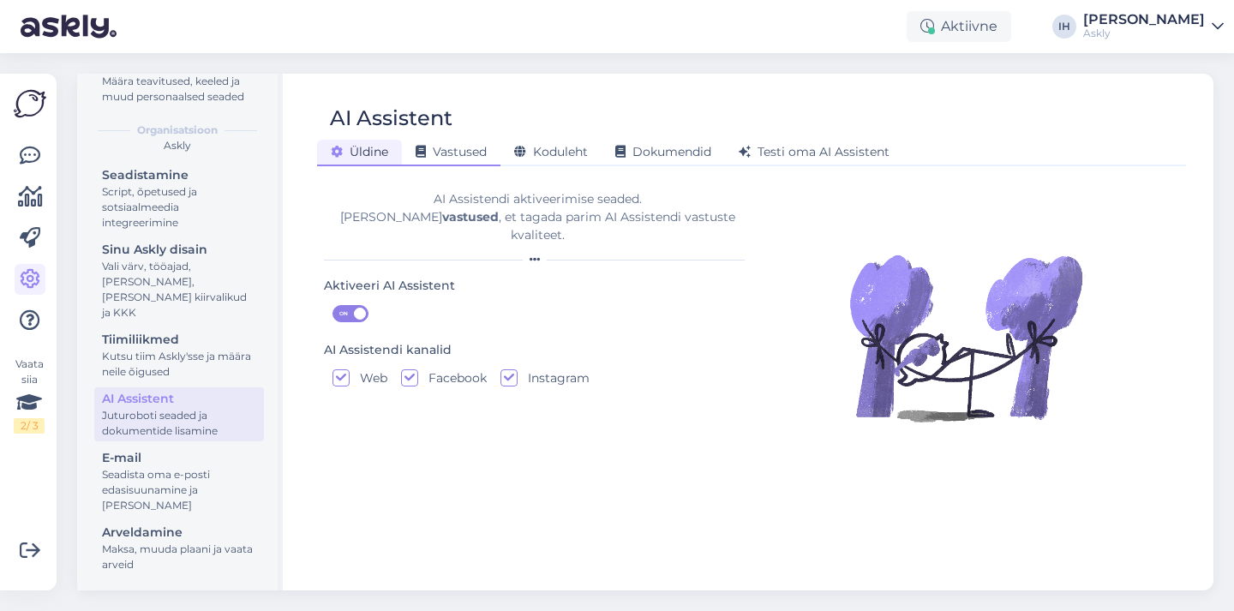
click at [458, 151] on span "Vastused" at bounding box center [451, 151] width 71 height 15
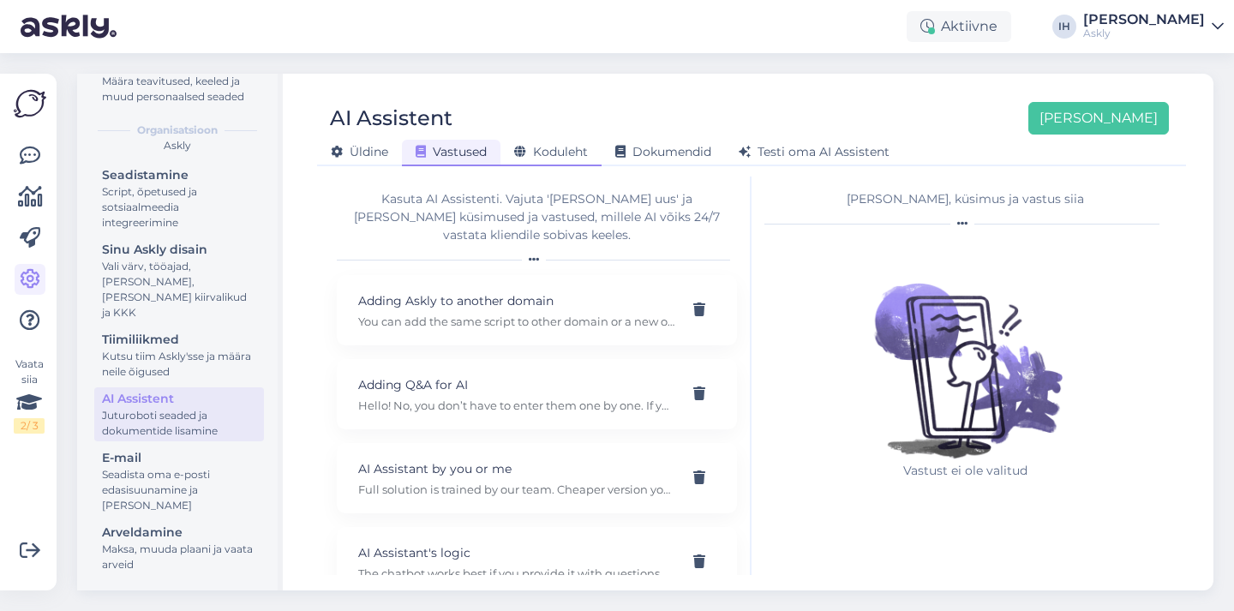
click at [584, 142] on div "Koduleht" at bounding box center [551, 153] width 101 height 27
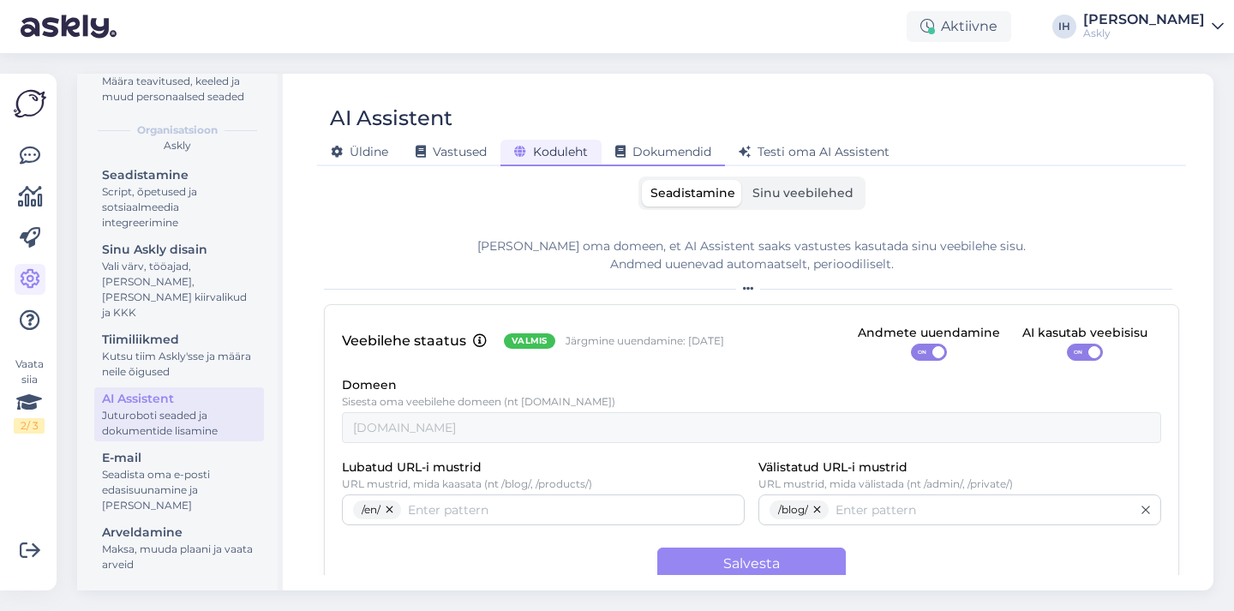
click at [629, 147] on span "Dokumendid" at bounding box center [663, 151] width 96 height 15
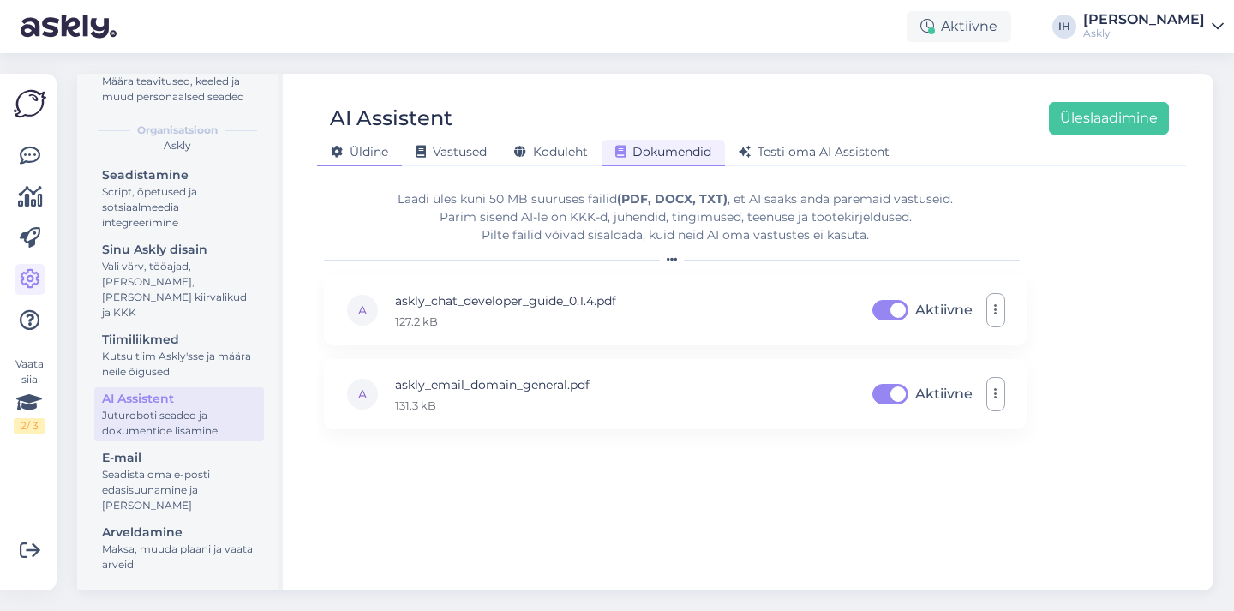
click at [384, 150] on span "Üldine" at bounding box center [359, 151] width 57 height 15
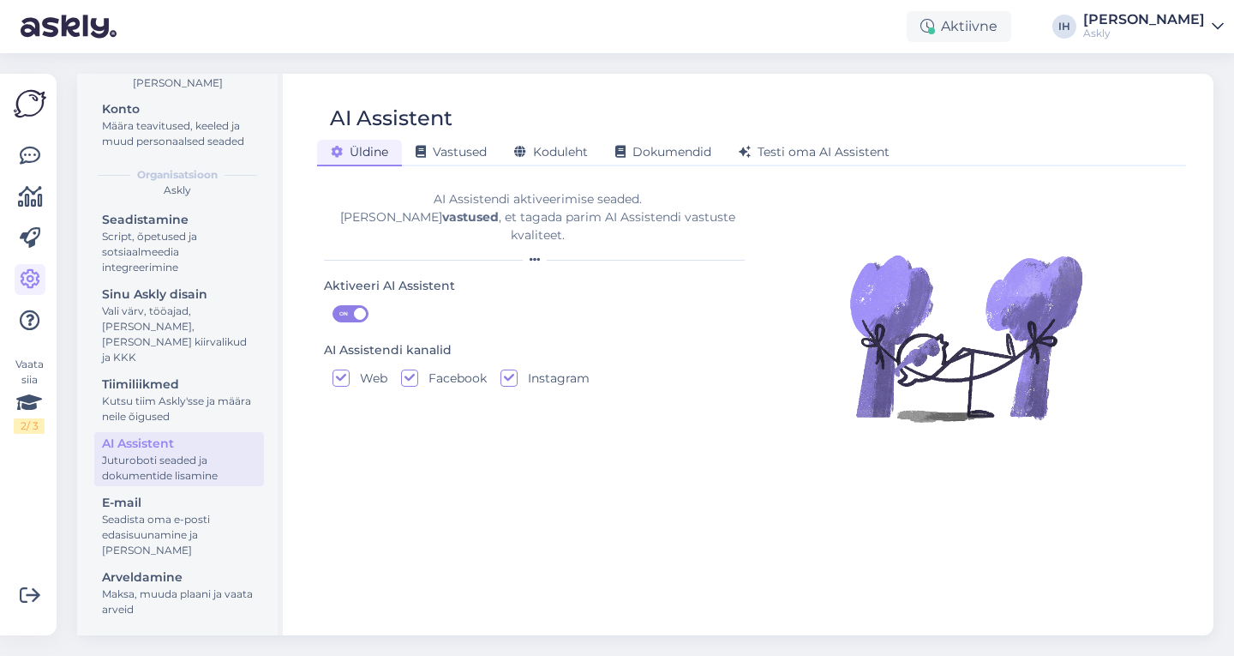
scroll to position [81, 0]
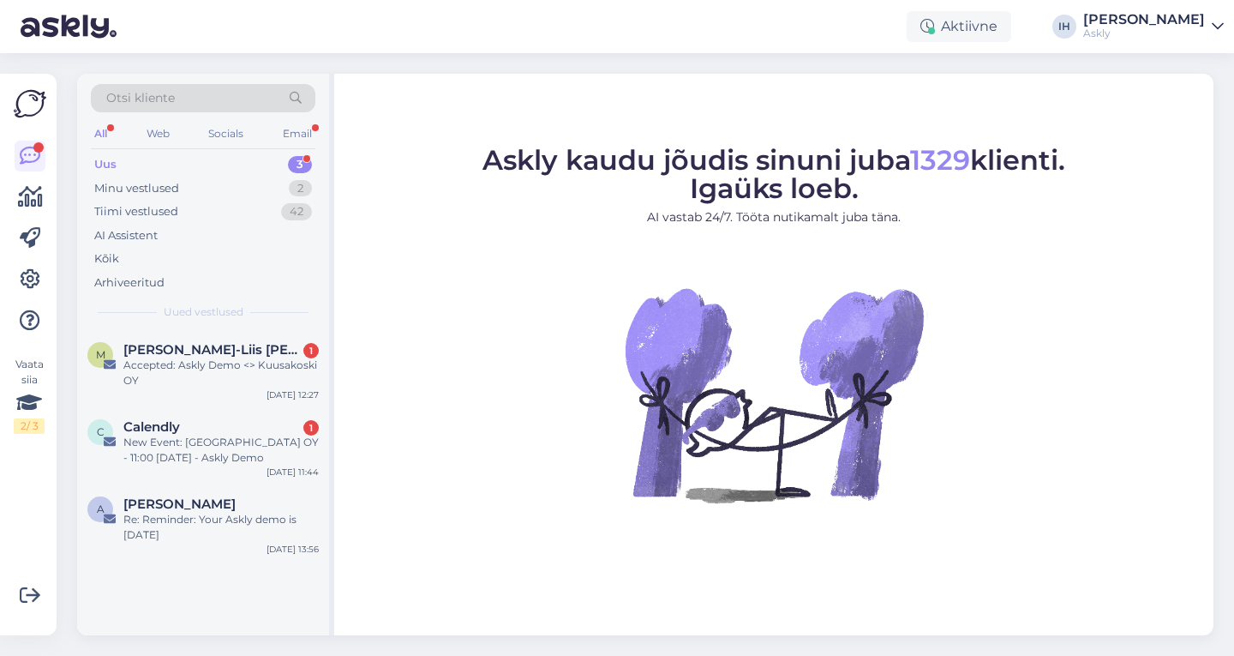
click at [174, 159] on div "Uus 3" at bounding box center [203, 165] width 225 height 24
click at [111, 123] on div "All Web Socials Email" at bounding box center [203, 136] width 225 height 27
click at [160, 167] on div "Uus 3" at bounding box center [203, 165] width 225 height 24
click at [228, 381] on div "Accepted: Askly Demo <> Kuusakoski OY" at bounding box center [220, 372] width 195 height 31
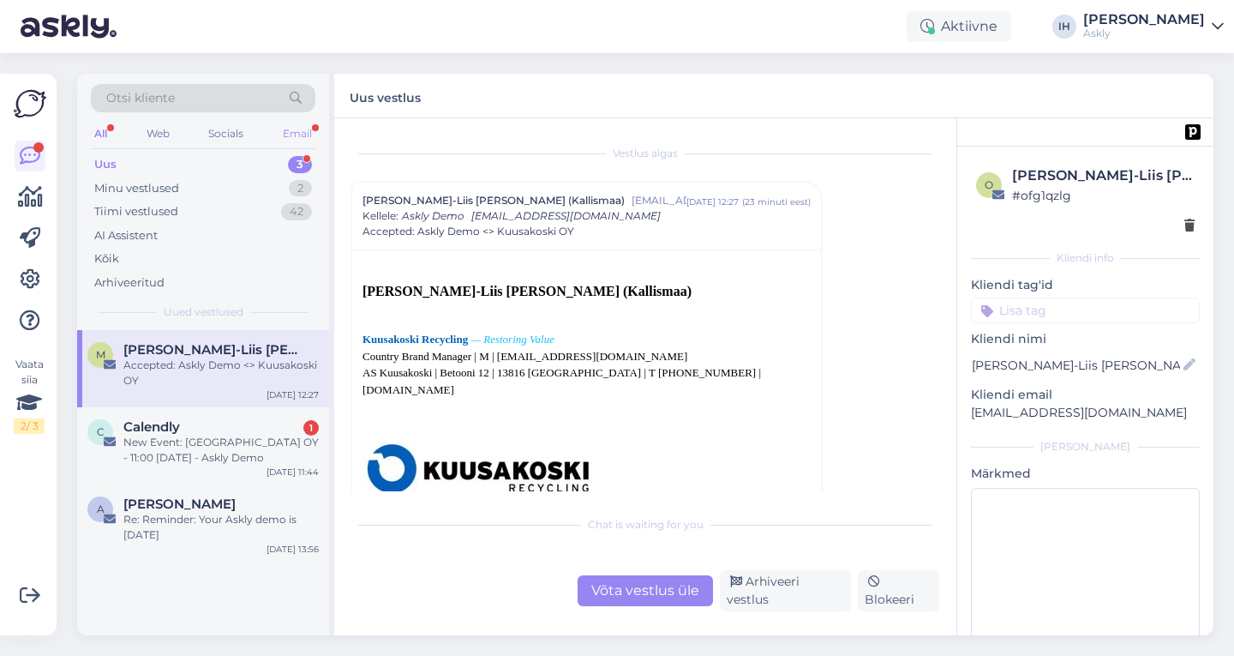
click at [289, 126] on div "Email" at bounding box center [297, 134] width 36 height 22
click at [107, 130] on div "All" at bounding box center [101, 134] width 20 height 22
click at [36, 280] on icon at bounding box center [30, 279] width 21 height 21
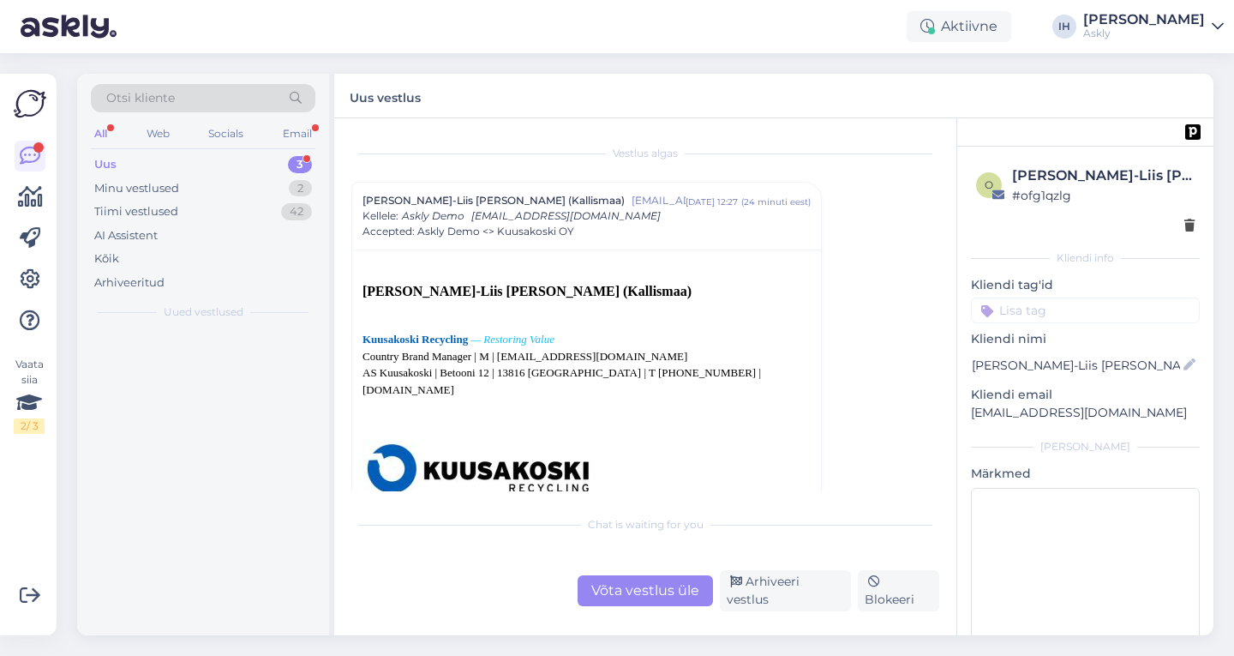
scroll to position [29, 0]
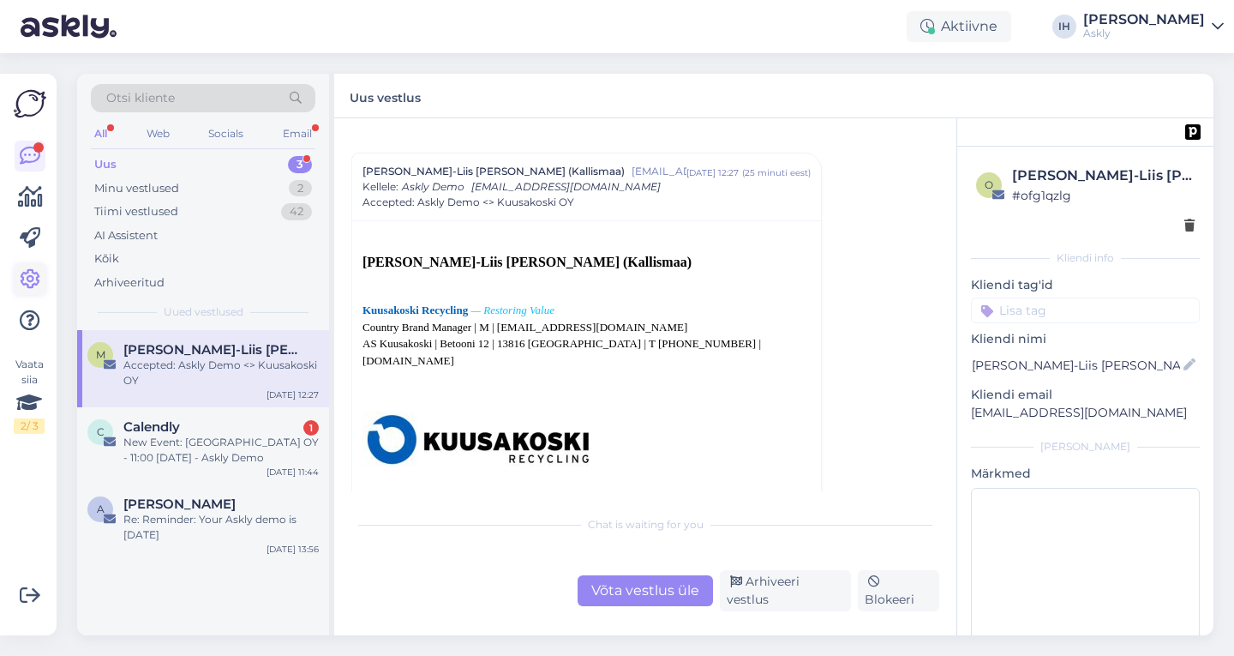
click at [36, 283] on icon at bounding box center [30, 279] width 21 height 21
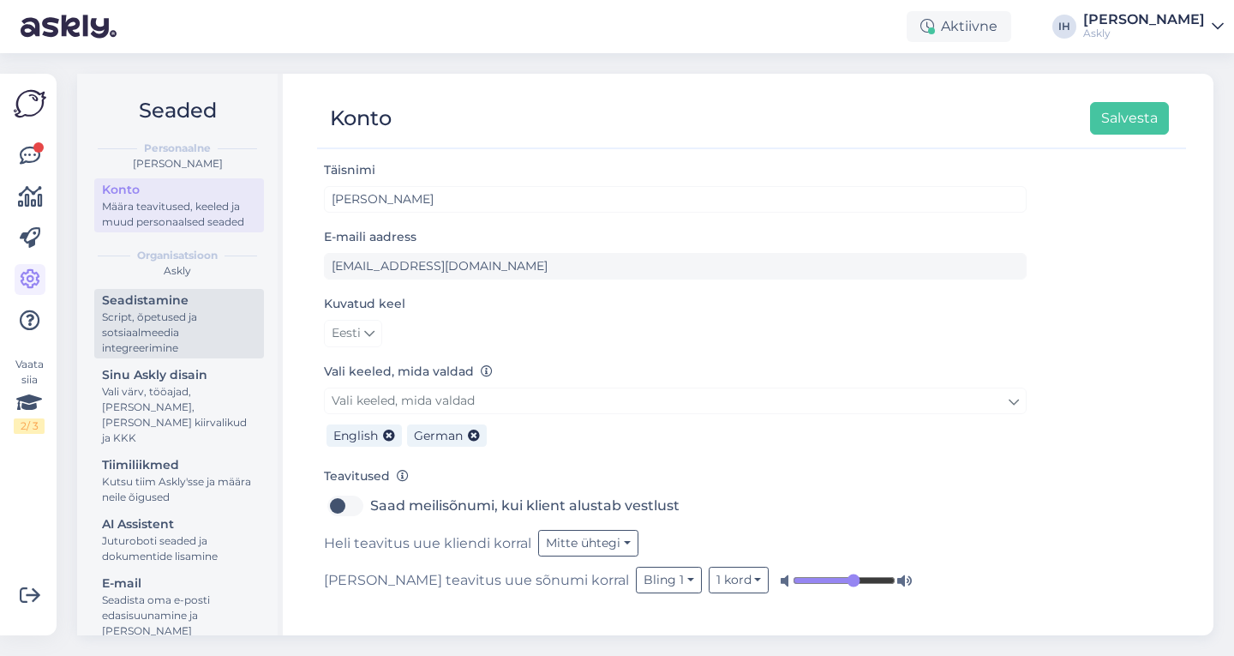
click at [219, 338] on div "Script, õpetused ja sotsiaalmeedia integreerimine" at bounding box center [179, 332] width 154 height 46
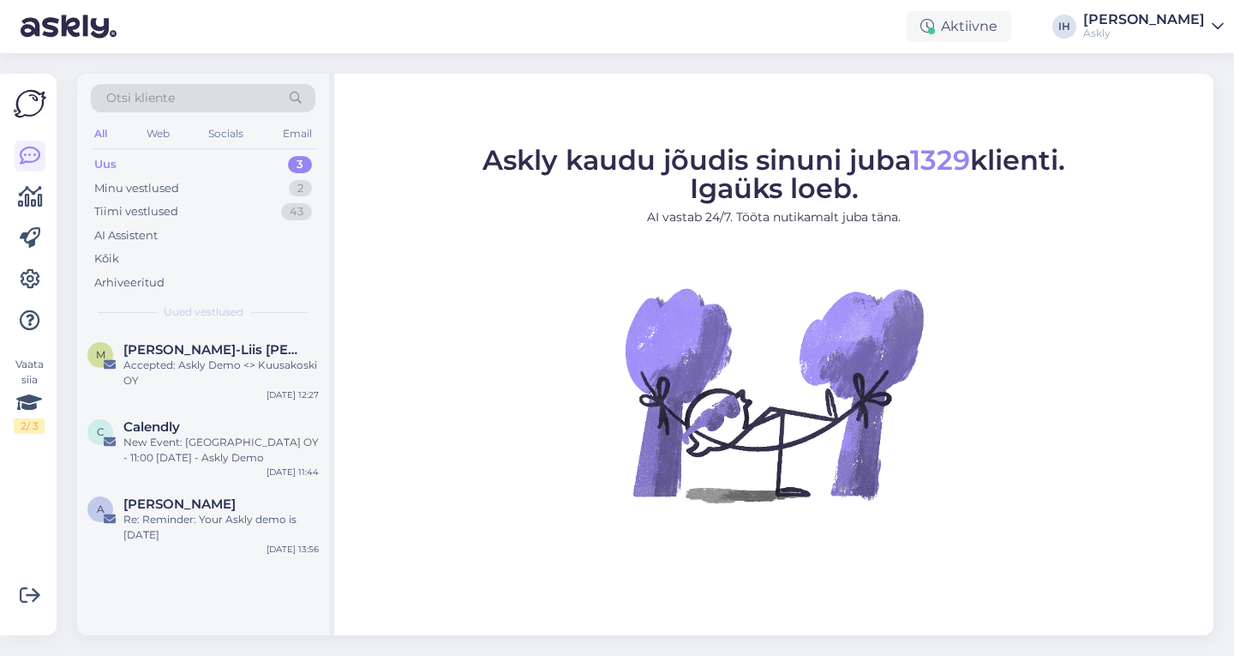
click at [119, 132] on div "All Web Socials Email" at bounding box center [203, 136] width 225 height 27
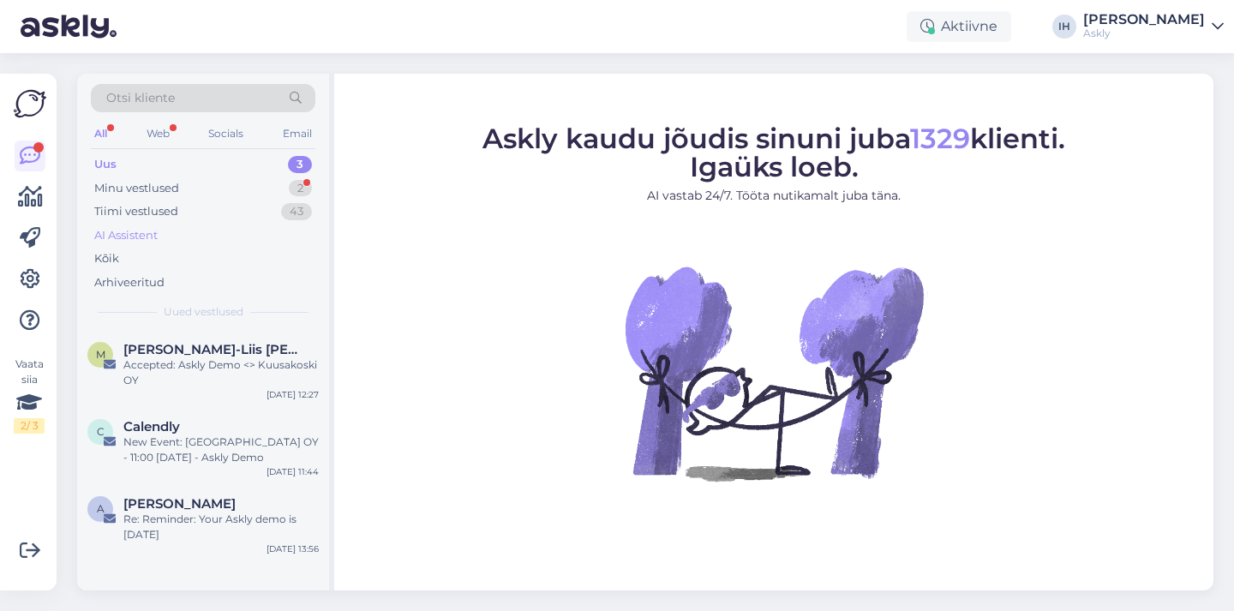
click at [195, 234] on div "AI Assistent" at bounding box center [203, 236] width 225 height 24
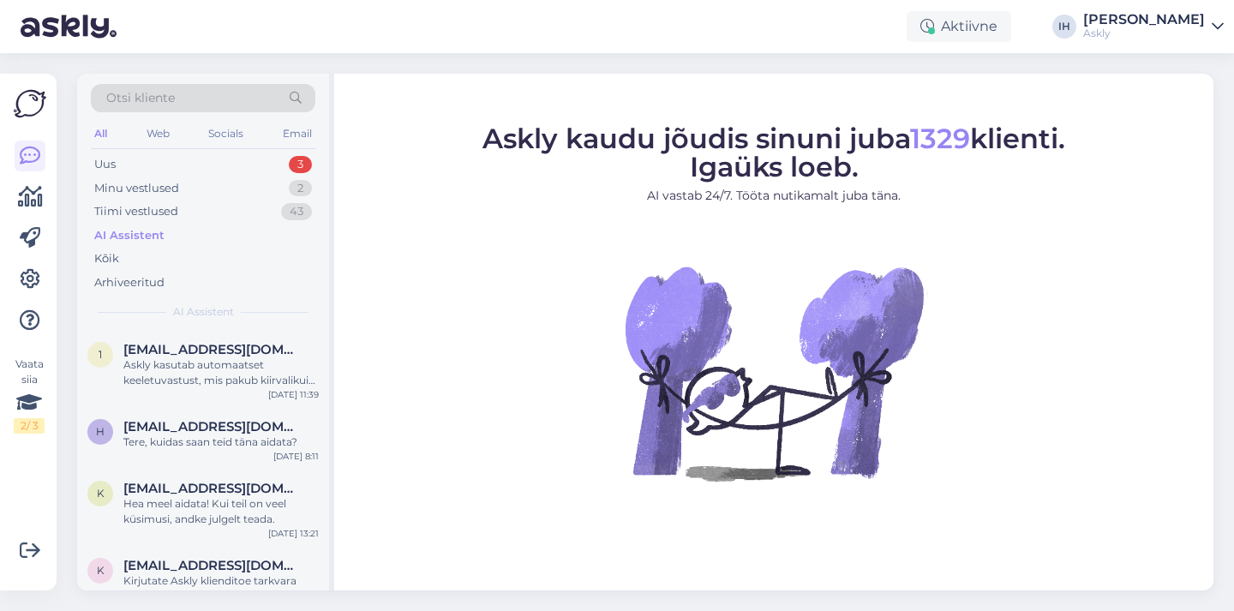
click at [192, 99] on div "Otsi kliente" at bounding box center [203, 98] width 225 height 28
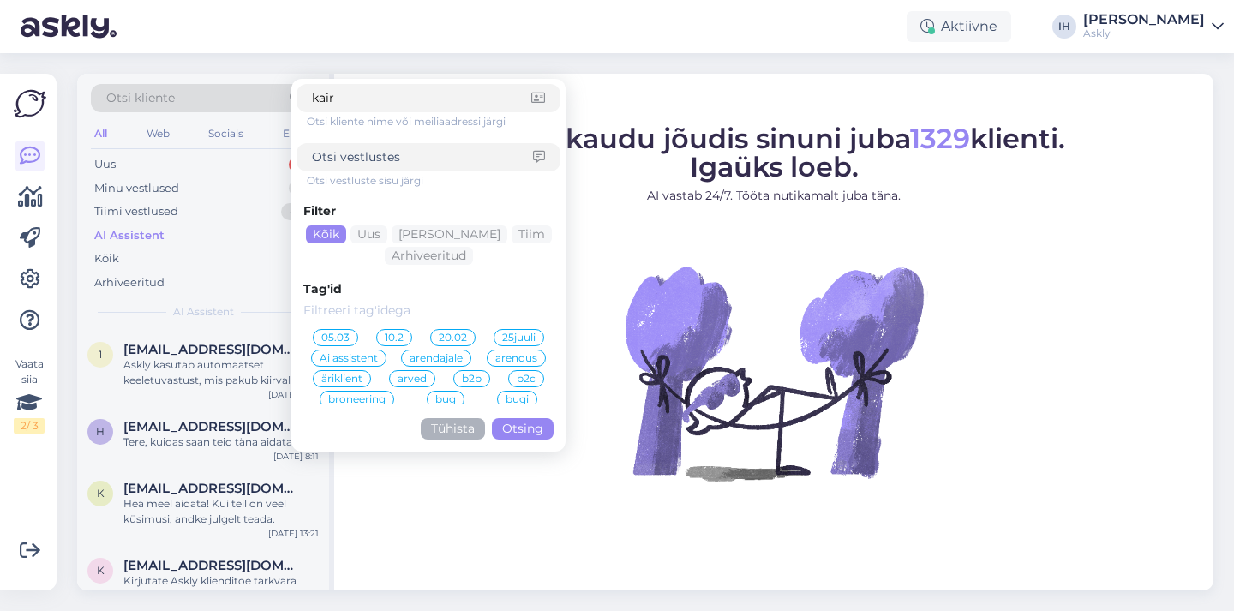
type input "kairi"
click button "Otsing" at bounding box center [523, 428] width 62 height 21
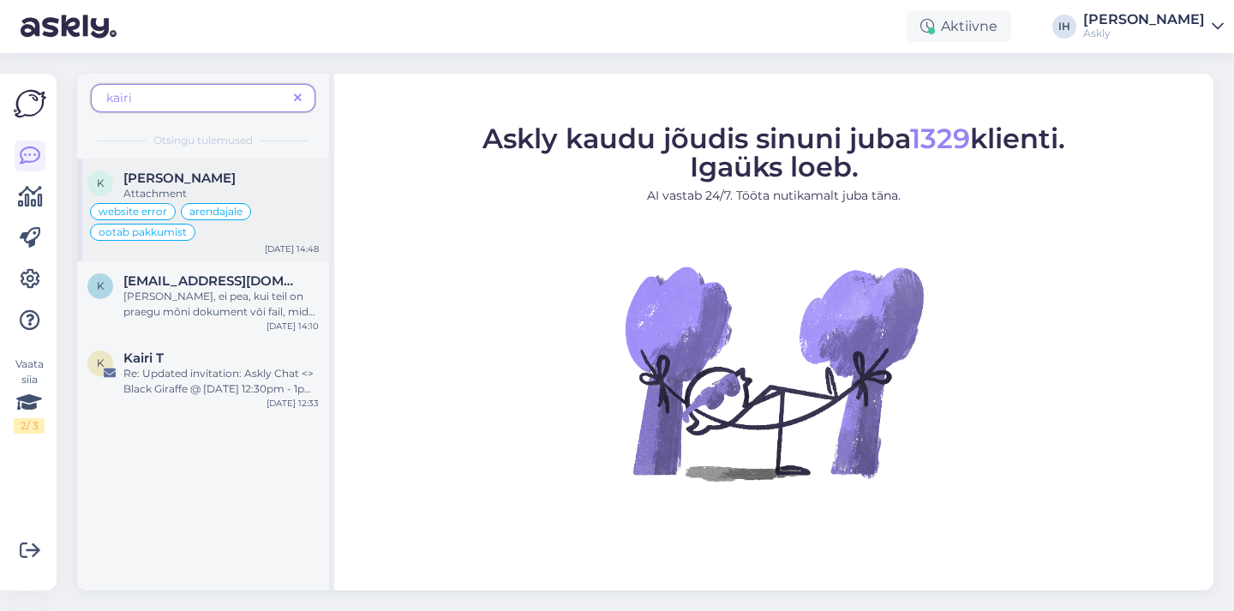
click at [207, 188] on div "Attachment" at bounding box center [220, 193] width 195 height 15
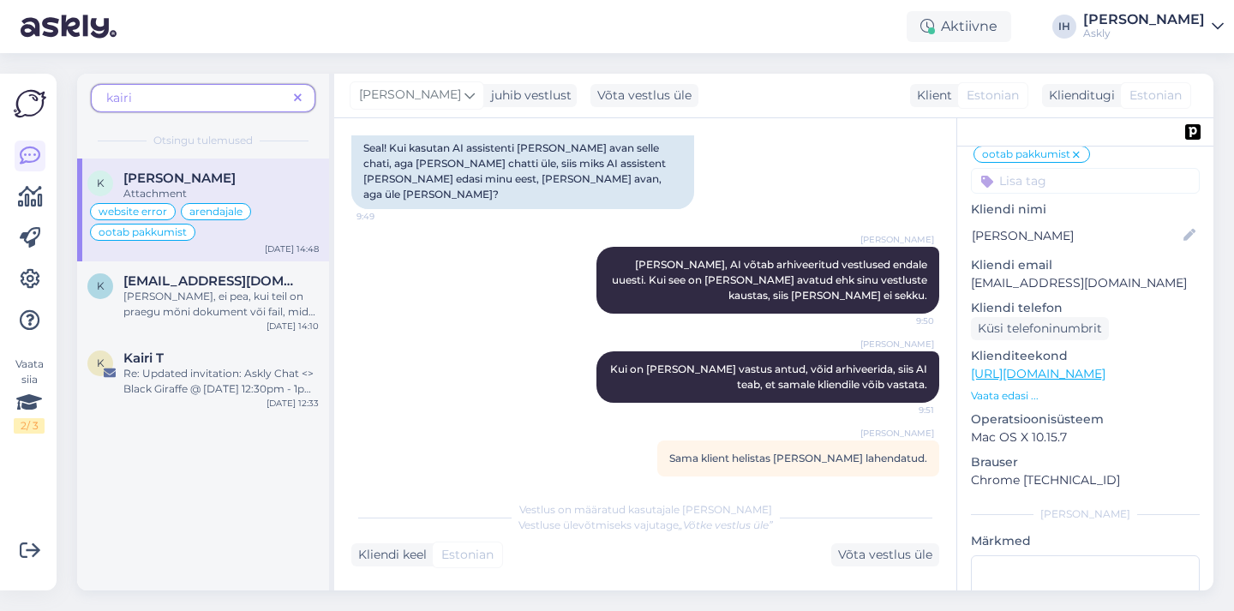
scroll to position [194, 0]
click at [1068, 273] on p "kairi.aadli@fairown.com" at bounding box center [1085, 282] width 229 height 18
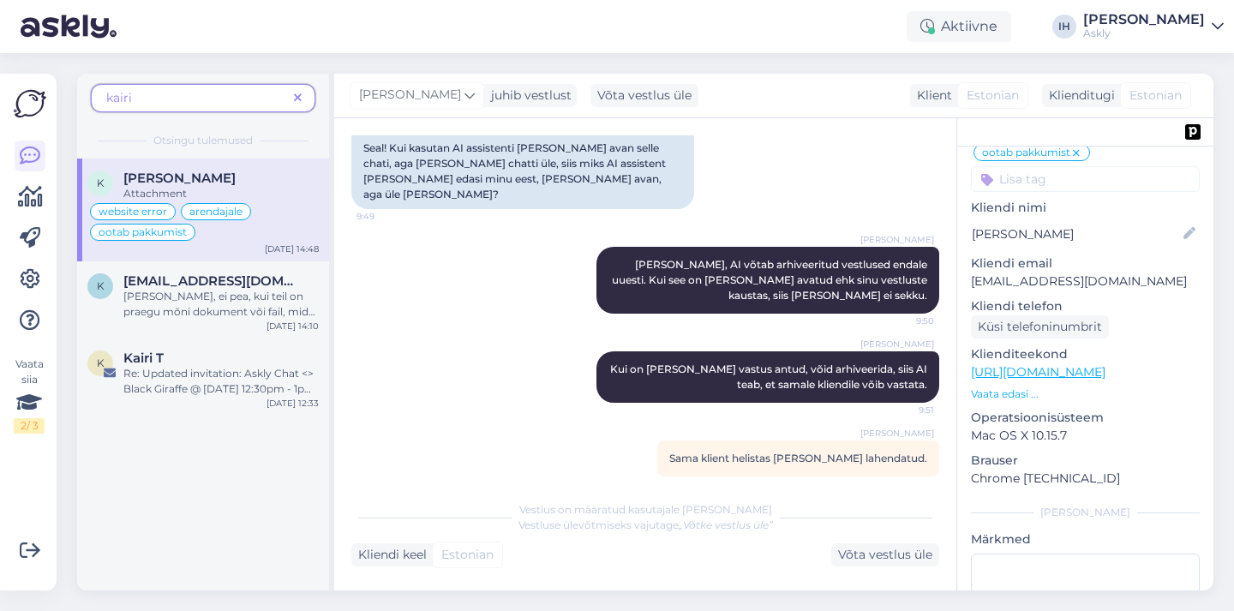
click at [1013, 387] on p "Vaata edasi ..." at bounding box center [1085, 394] width 229 height 15
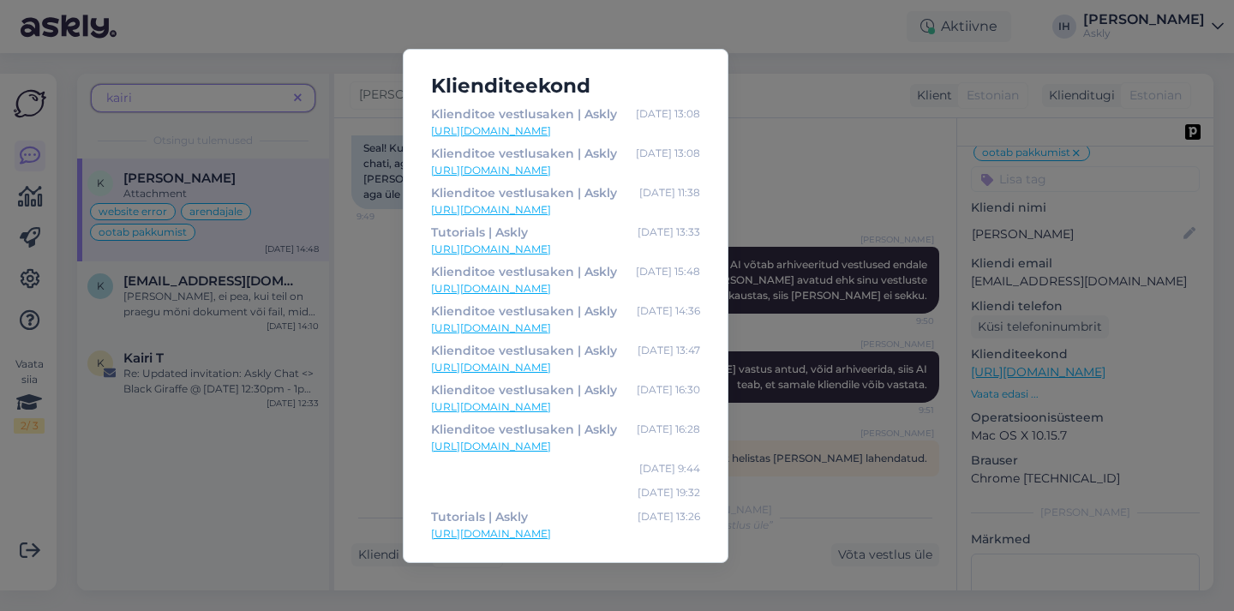
scroll to position [466, 0]
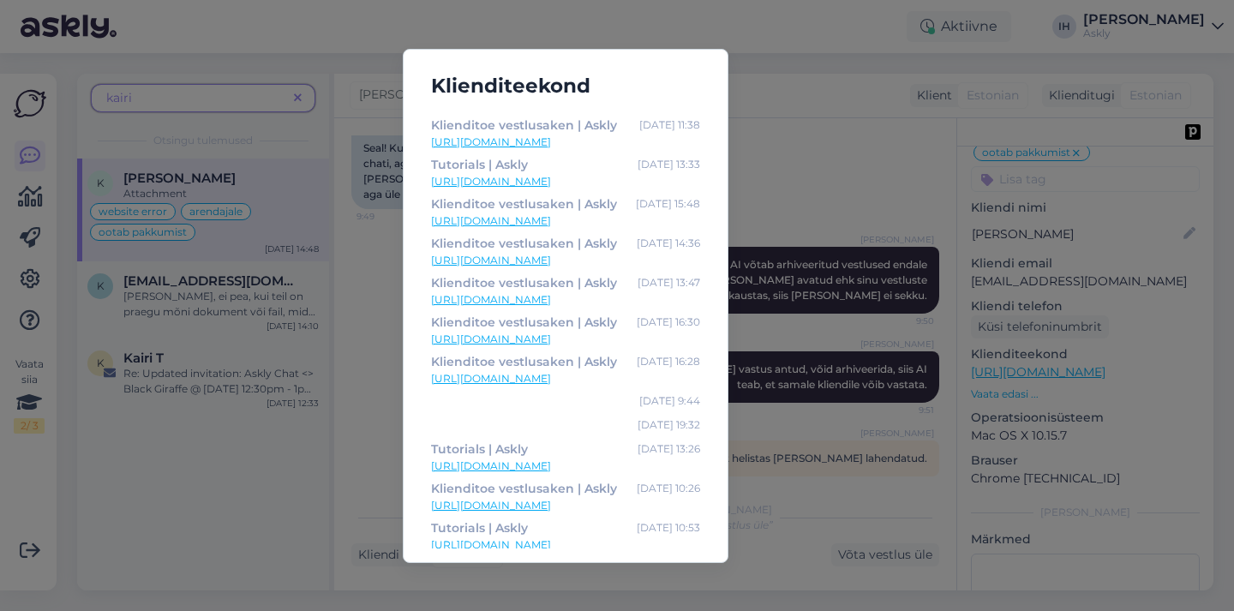
click at [373, 412] on div "Klienditeekond Chat support tool for e-commerce growth | Askly Sep 2 10:52 http…" at bounding box center [617, 305] width 1234 height 611
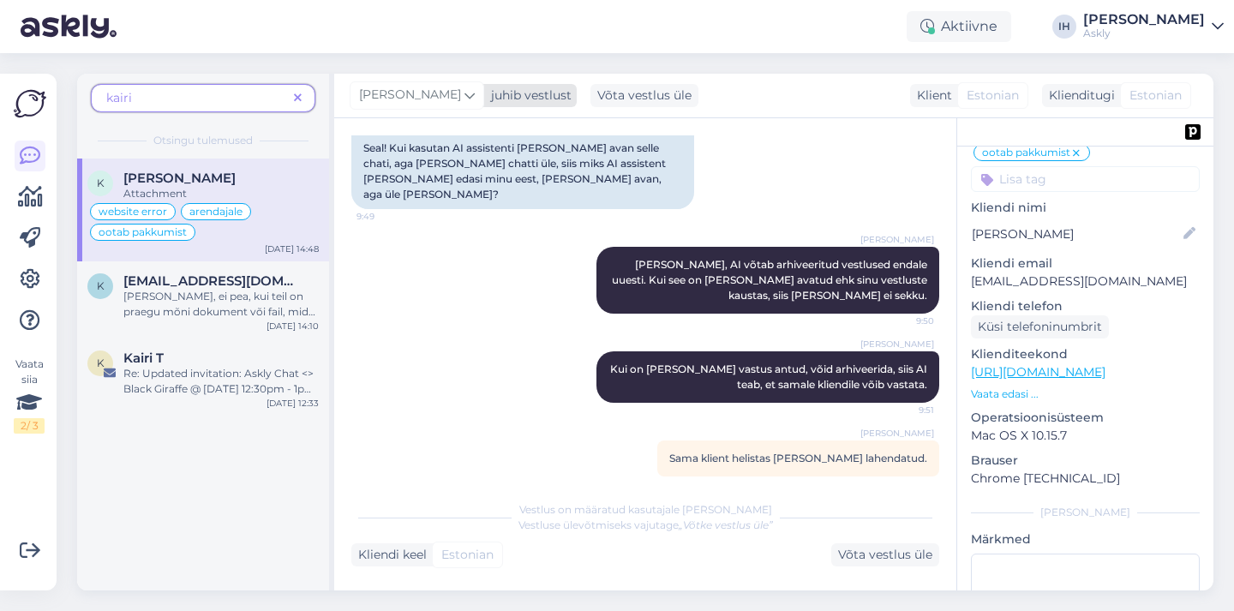
click at [465, 98] on icon at bounding box center [470, 95] width 10 height 19
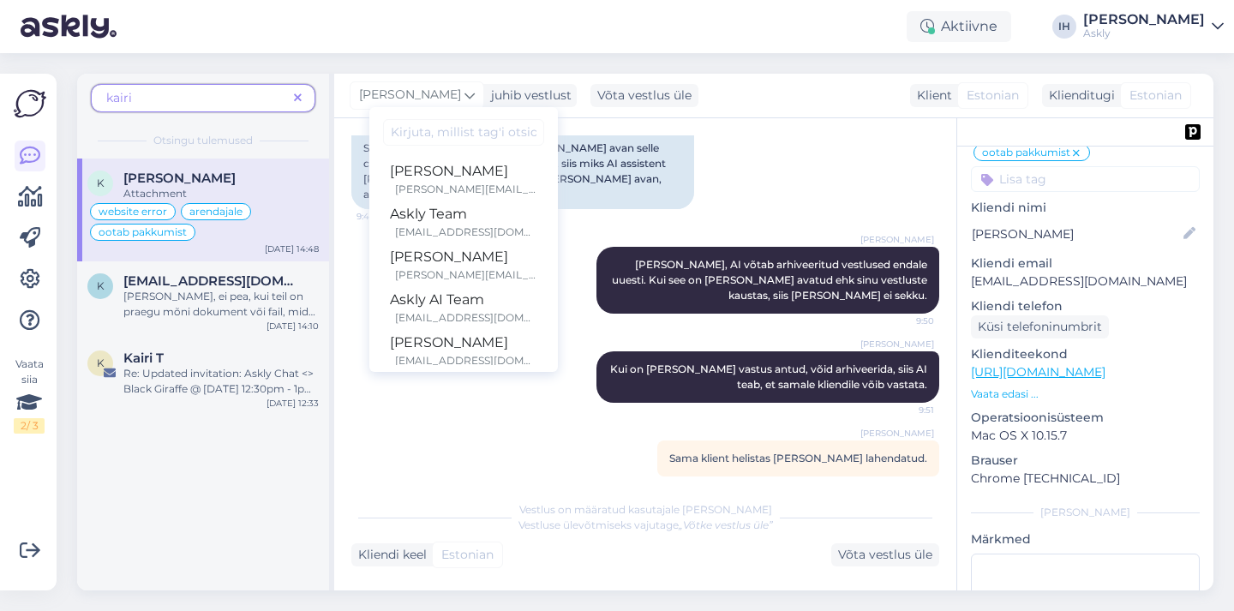
click at [447, 38] on div "Aktiivne IH Indrek Hallik Askly" at bounding box center [617, 26] width 1234 height 53
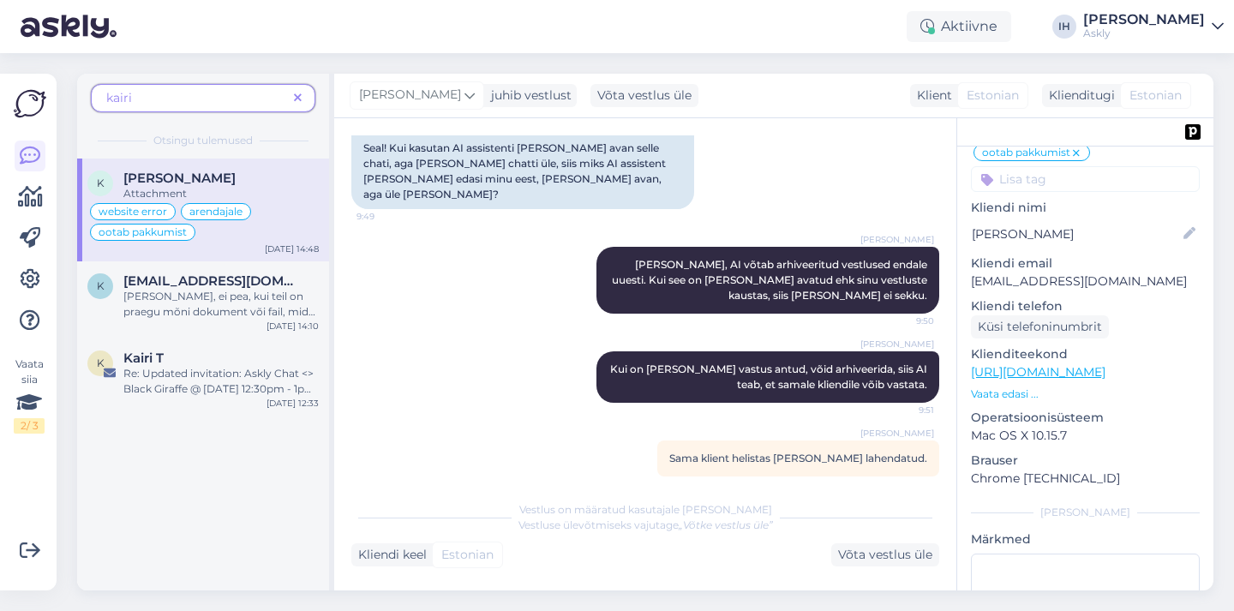
click at [299, 97] on icon at bounding box center [298, 99] width 8 height 12
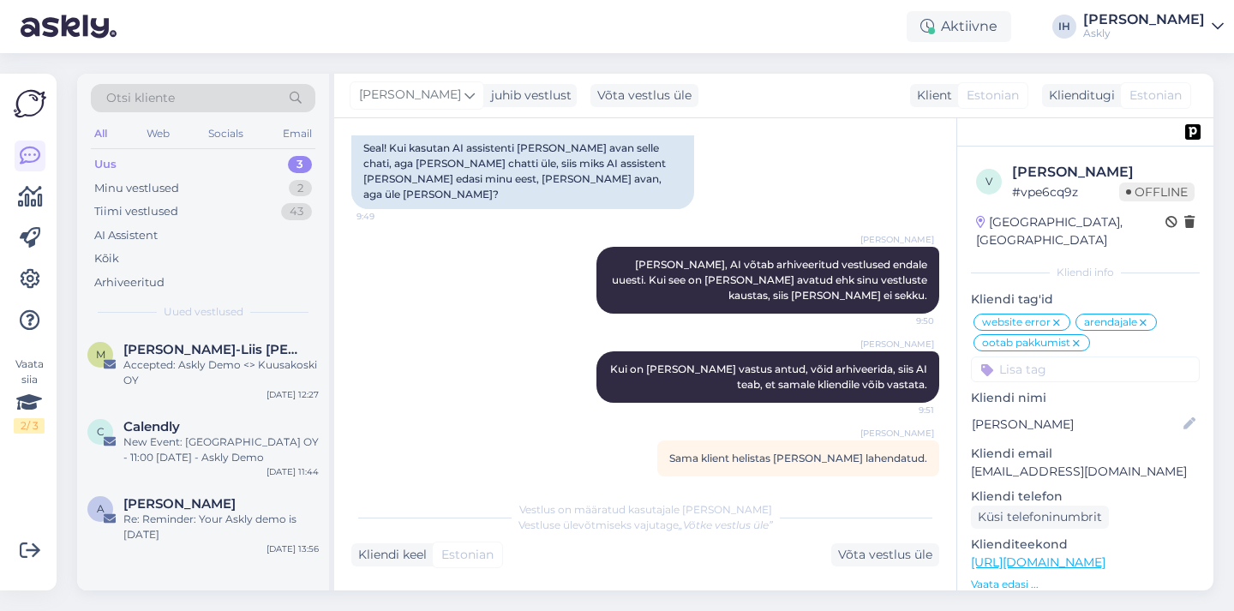
scroll to position [6, 0]
click at [30, 193] on icon at bounding box center [30, 197] width 25 height 21
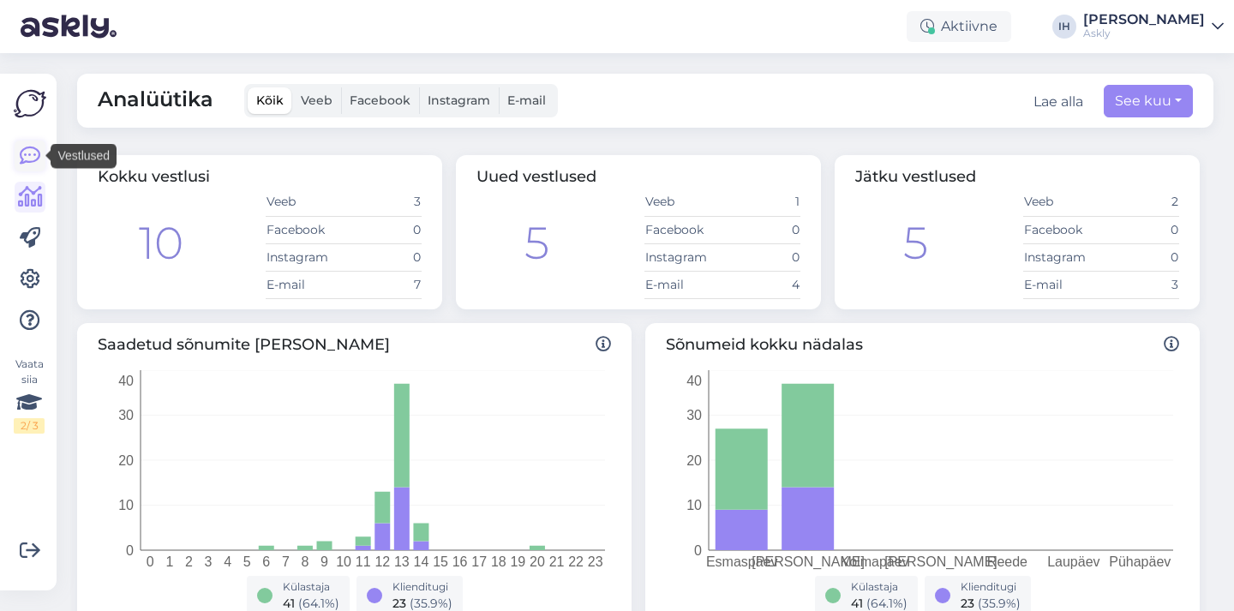
click at [26, 152] on icon at bounding box center [30, 156] width 21 height 21
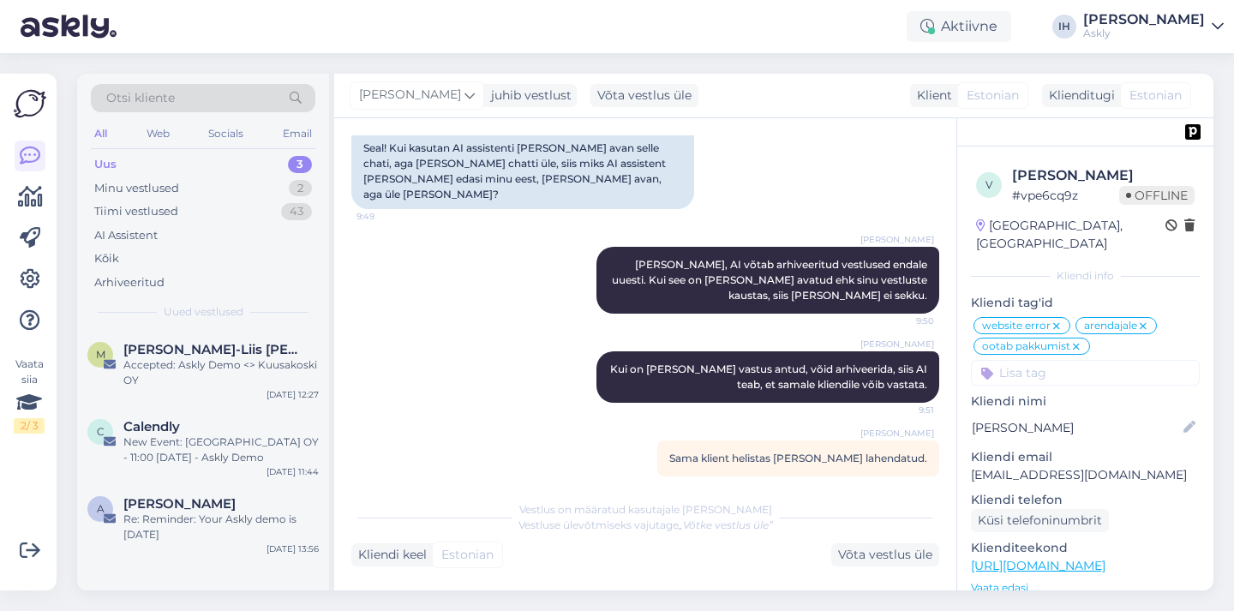
click at [1054, 360] on input at bounding box center [1085, 373] width 229 height 26
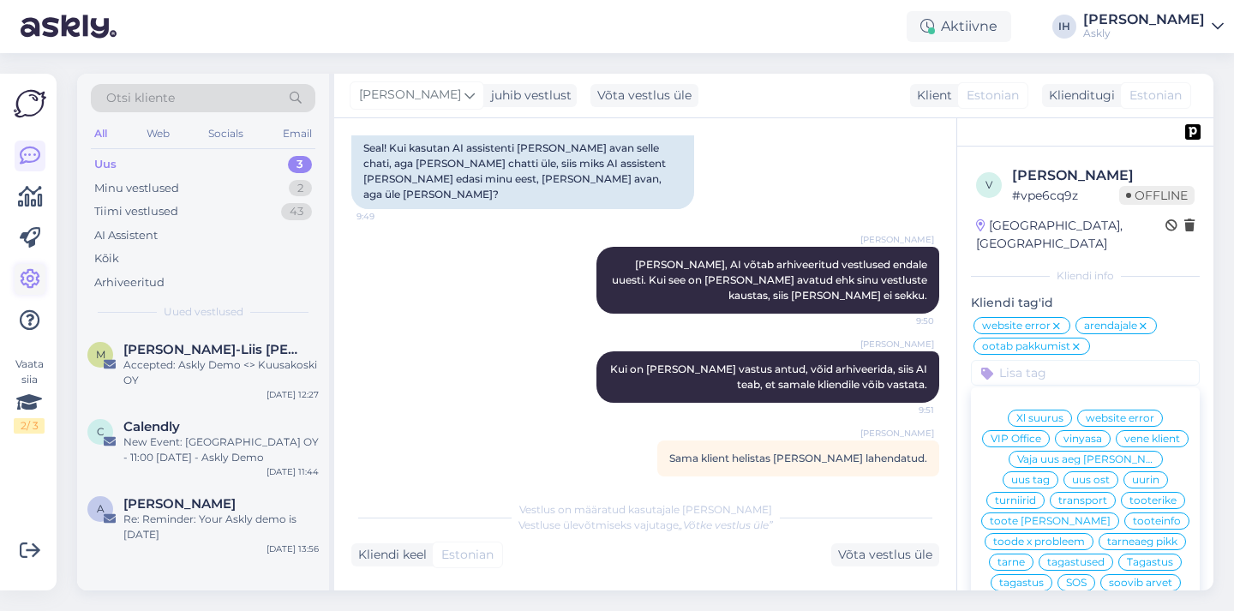
click at [28, 272] on icon at bounding box center [30, 279] width 21 height 21
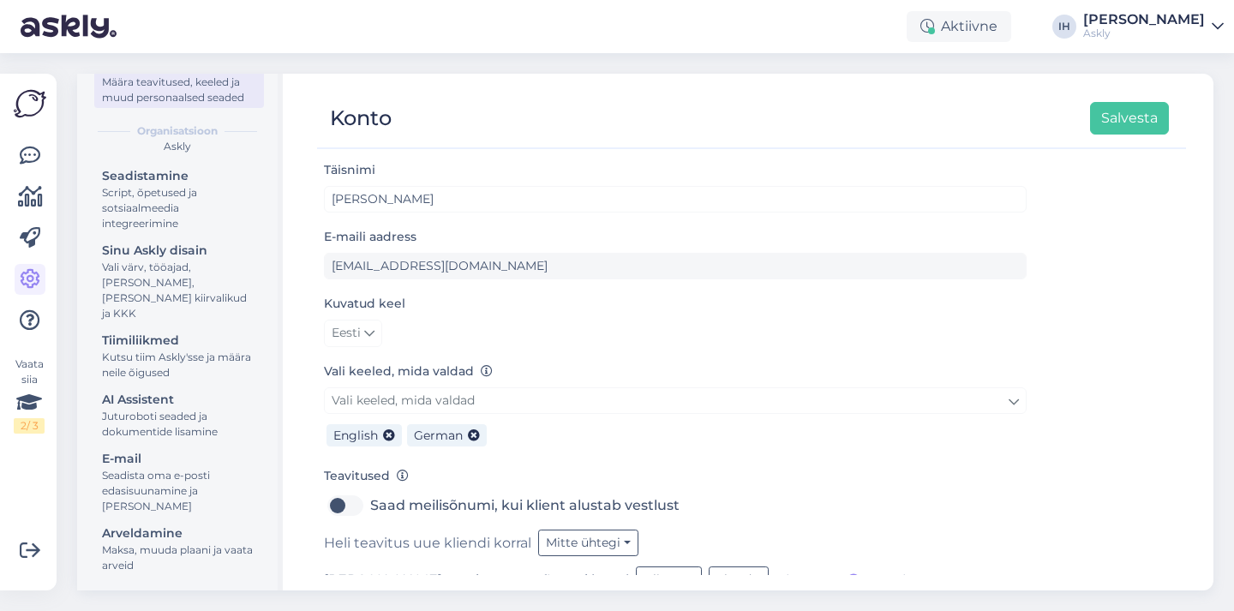
scroll to position [125, 0]
click at [160, 412] on div "Juturoboti seaded ja dokumentide lisamine" at bounding box center [179, 423] width 154 height 31
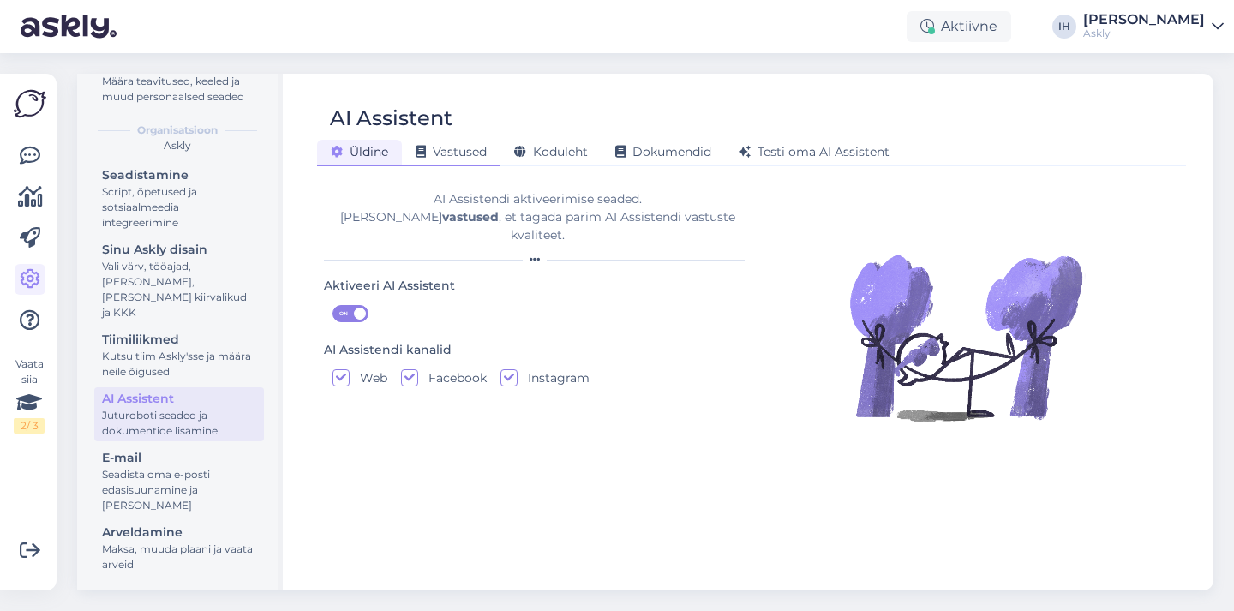
click at [470, 149] on span "Vastused" at bounding box center [451, 151] width 71 height 15
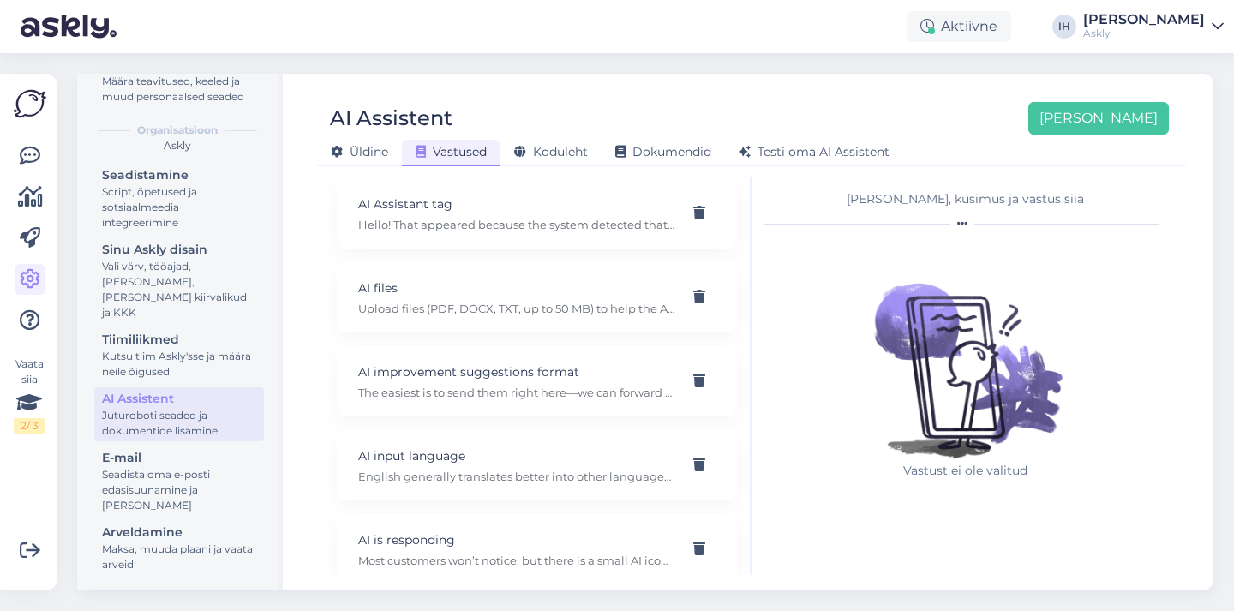
scroll to position [421, 0]
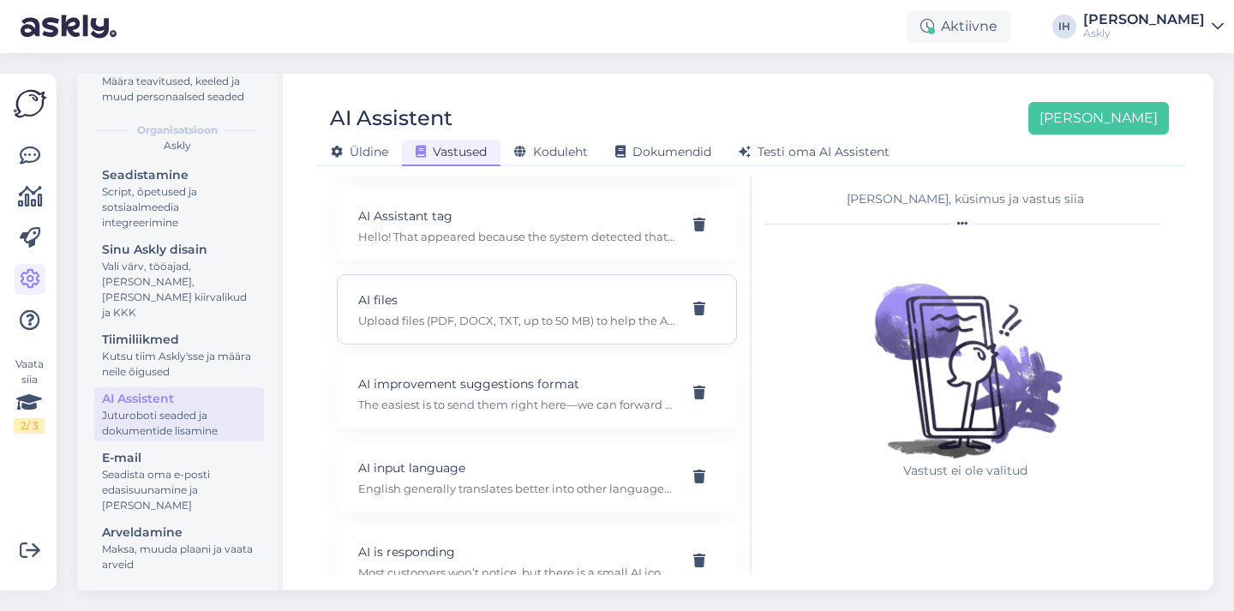
click at [594, 291] on p "AI files" at bounding box center [516, 300] width 316 height 19
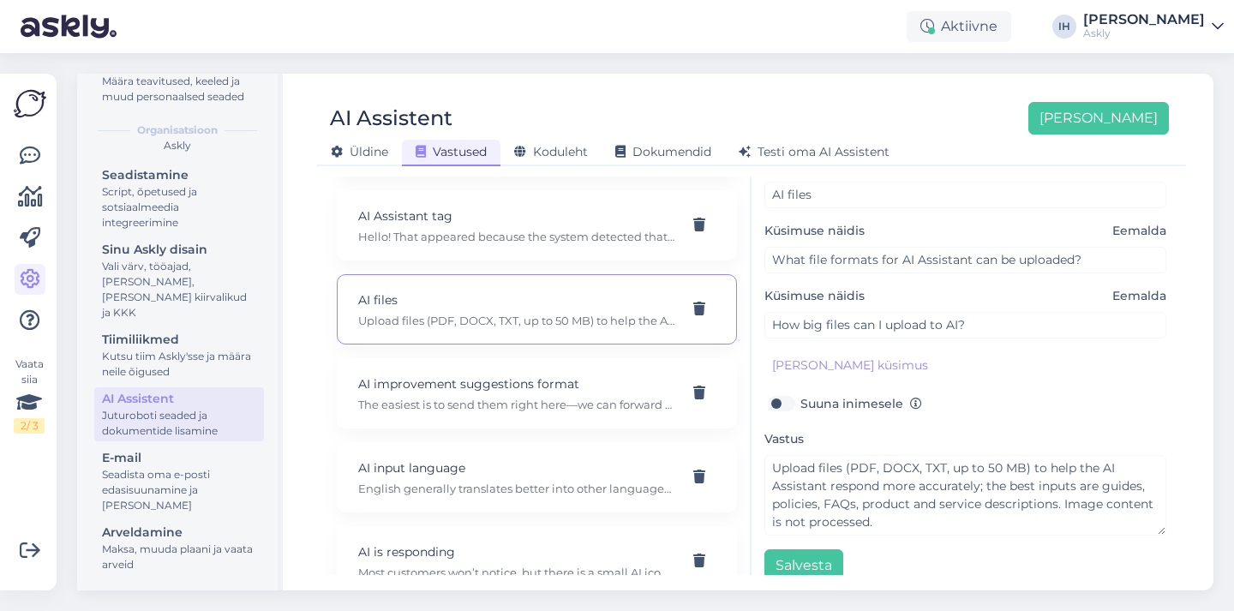
scroll to position [71, 0]
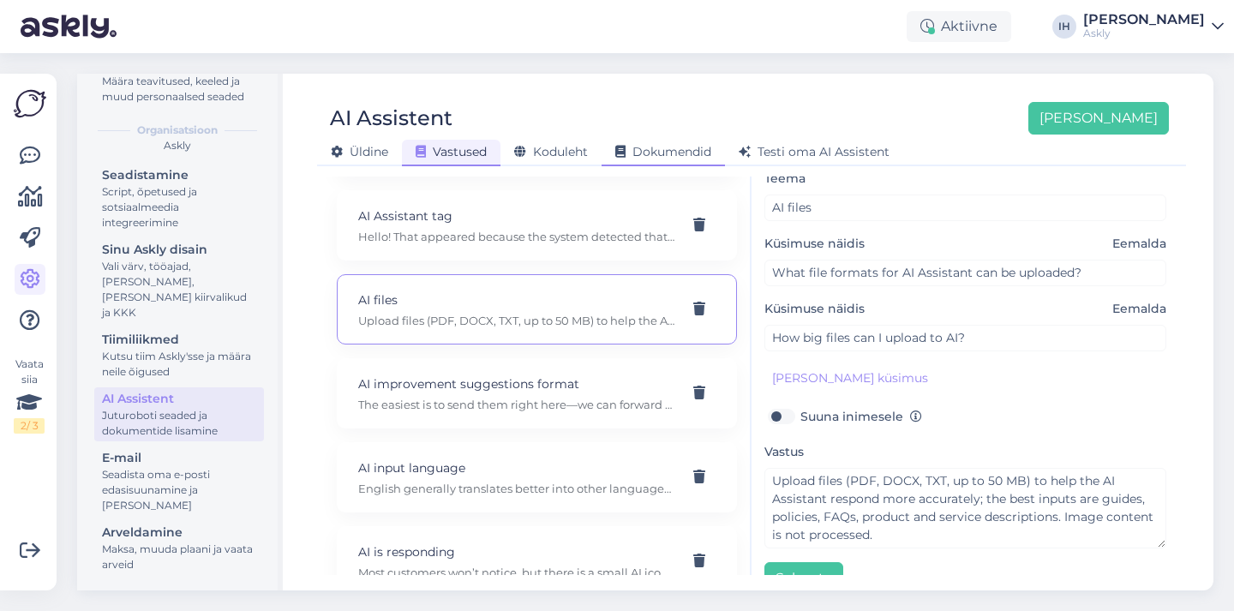
click at [660, 155] on span "Dokumendid" at bounding box center [663, 151] width 96 height 15
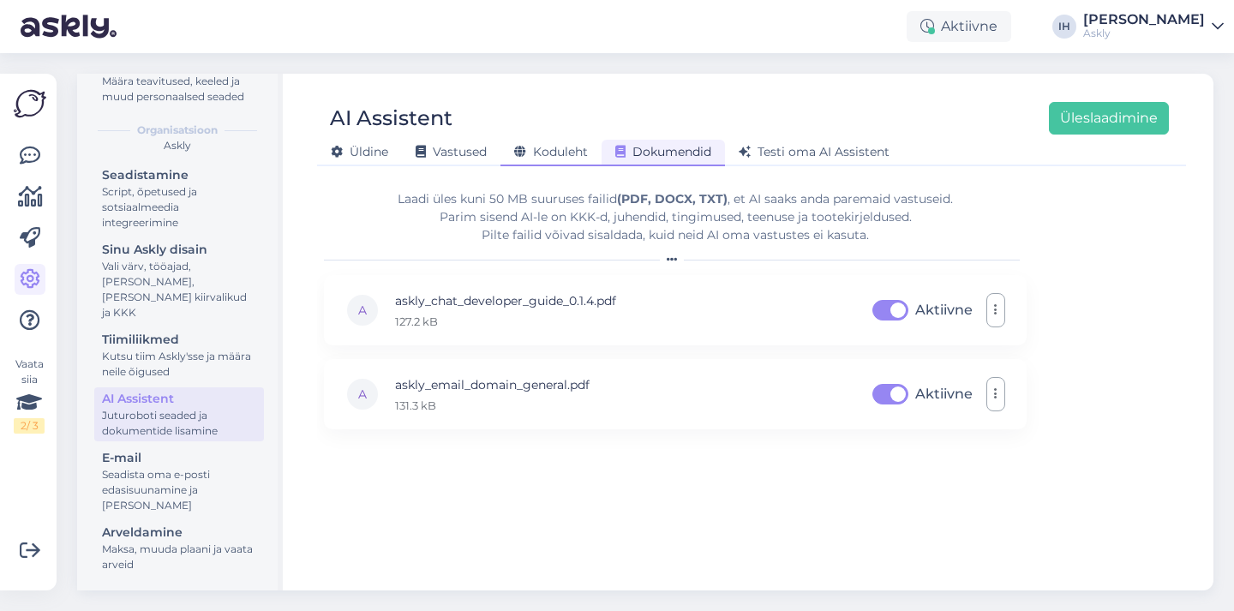
click at [565, 153] on span "Koduleht" at bounding box center [551, 151] width 74 height 15
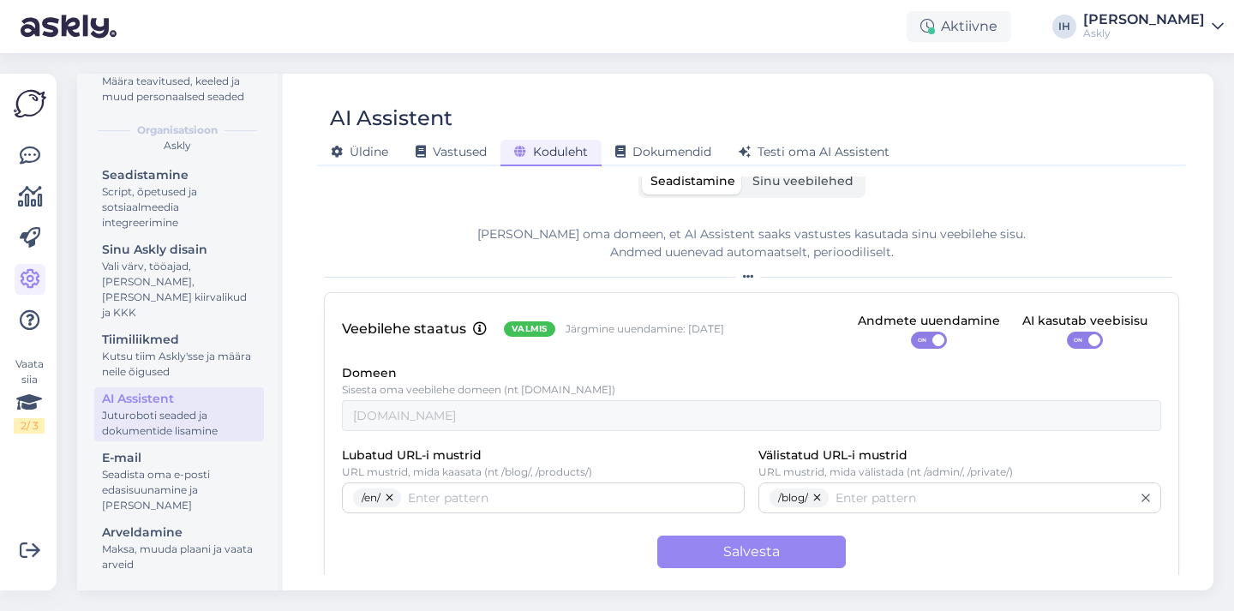
scroll to position [0, 0]
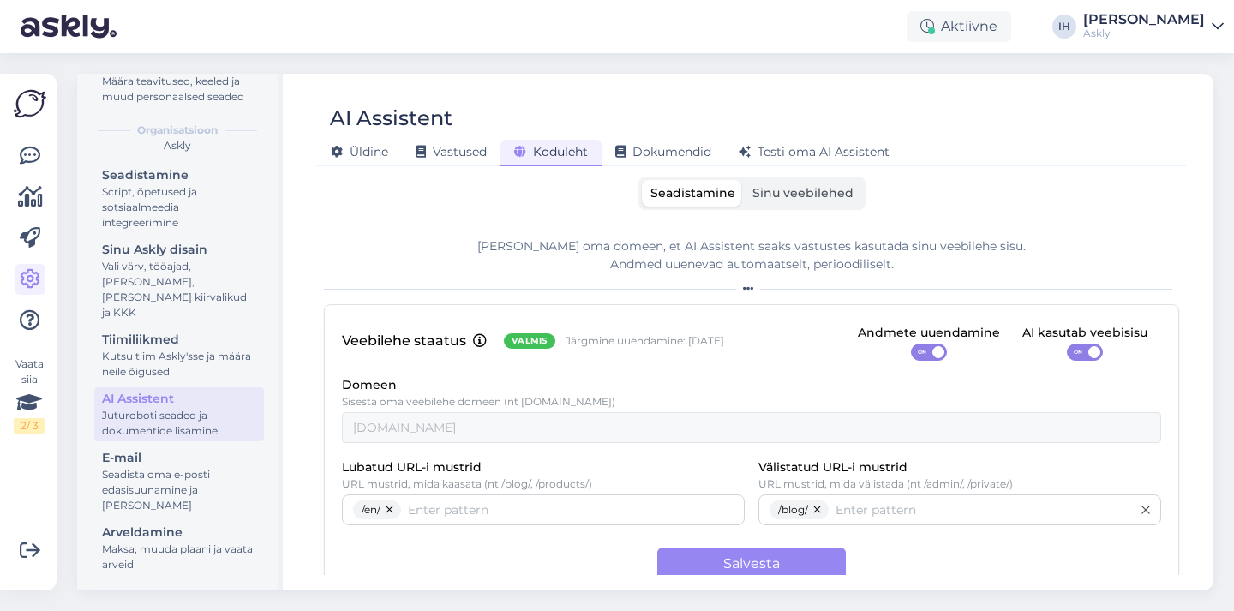
click at [787, 203] on label "Sinu veebilehed" at bounding box center [803, 193] width 118 height 27
click at [744, 180] on input "Sinu veebilehed" at bounding box center [744, 180] width 0 height 0
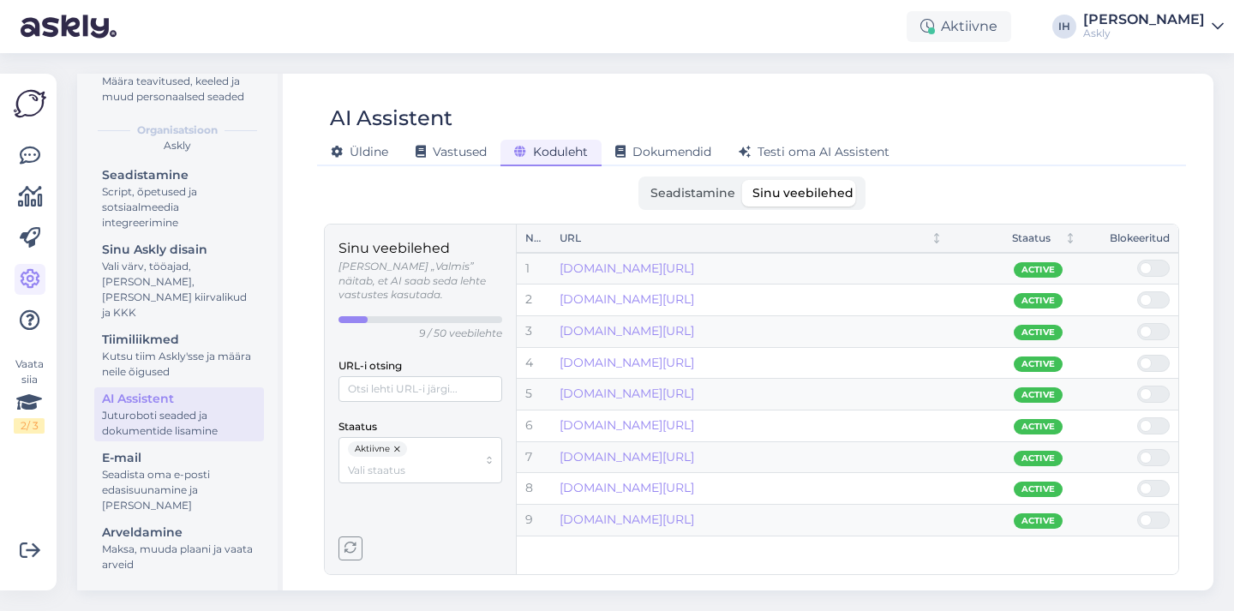
click at [462, 327] on p "9 / 50 veebilehte" at bounding box center [460, 334] width 83 height 15
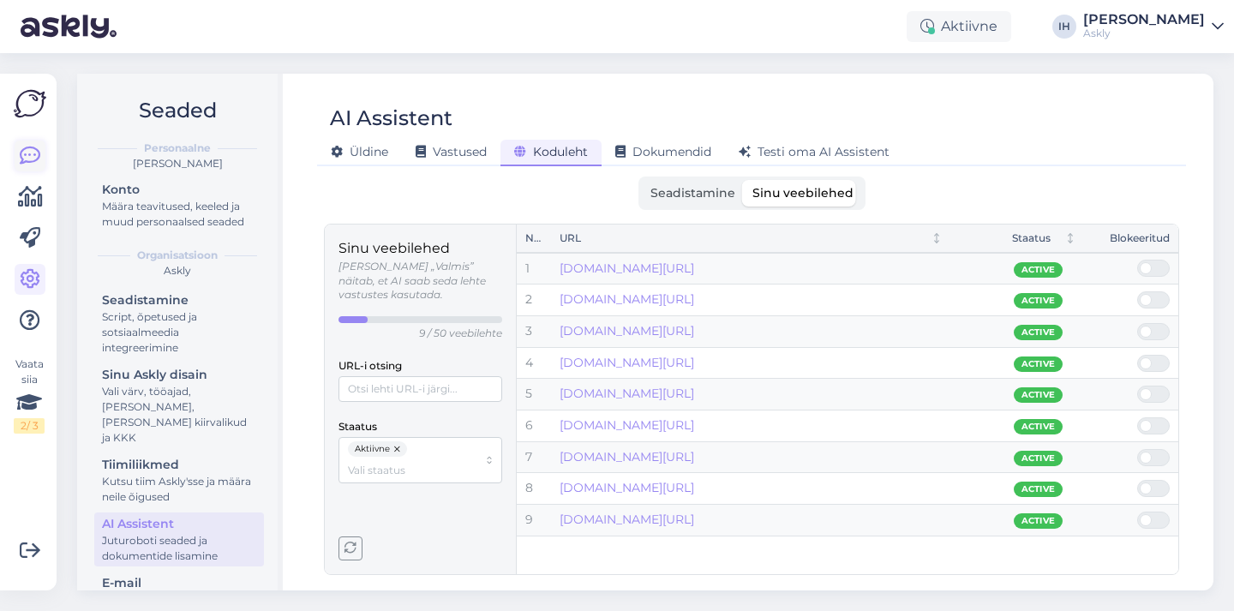
click at [39, 152] on icon at bounding box center [30, 156] width 21 height 21
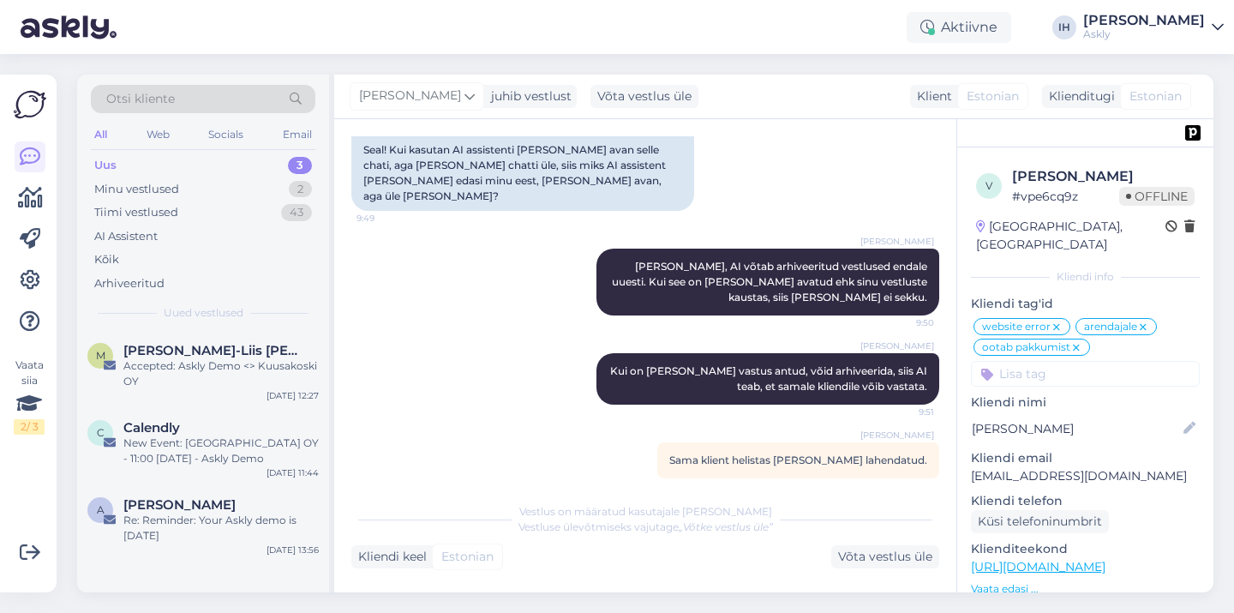
scroll to position [6062, 0]
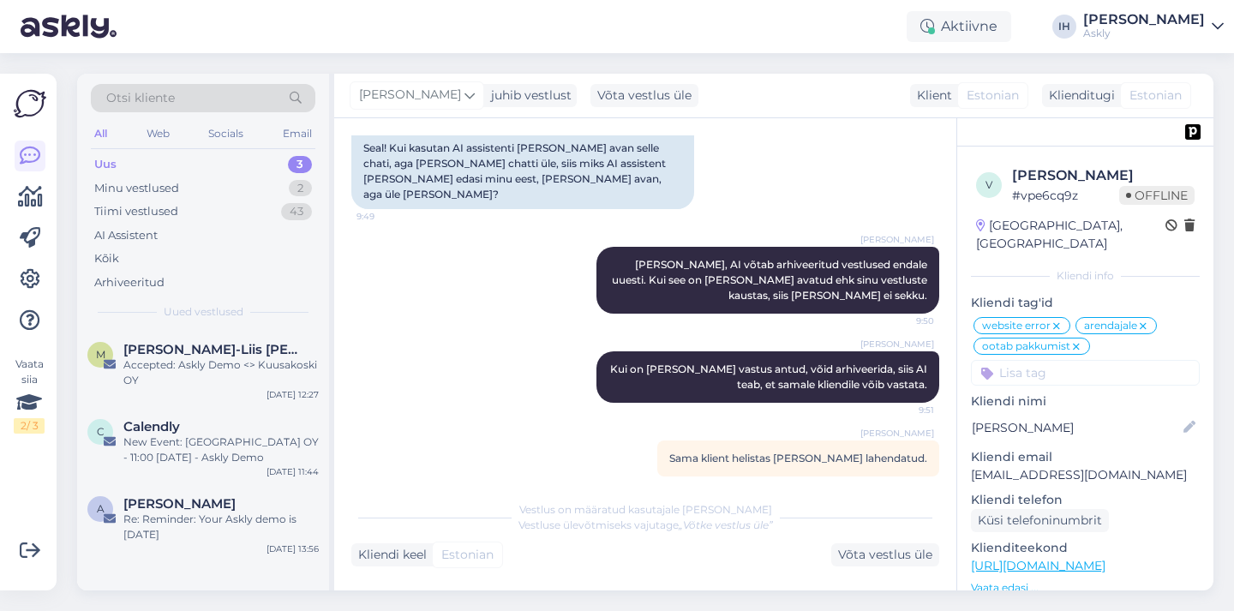
click at [1182, 27] on div "Askly" at bounding box center [1144, 34] width 122 height 14
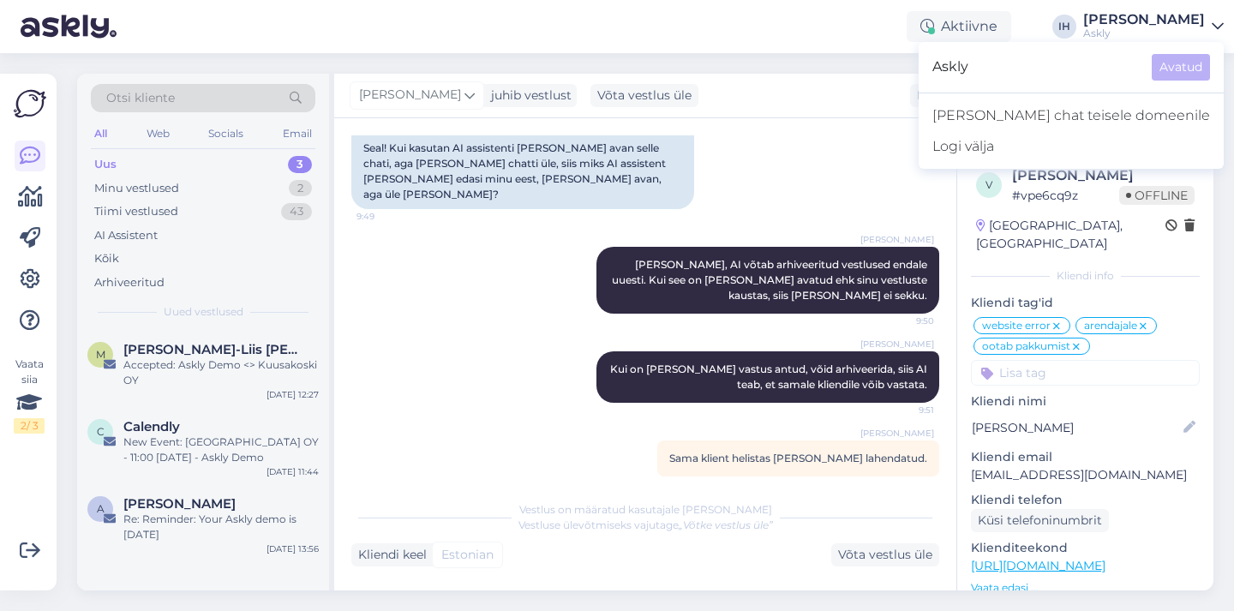
click at [611, 37] on div "Aktiivne IH Indrek Hallik Askly Askly Avatud Lisa chat teisele domeenile Logi v…" at bounding box center [617, 26] width 1234 height 53
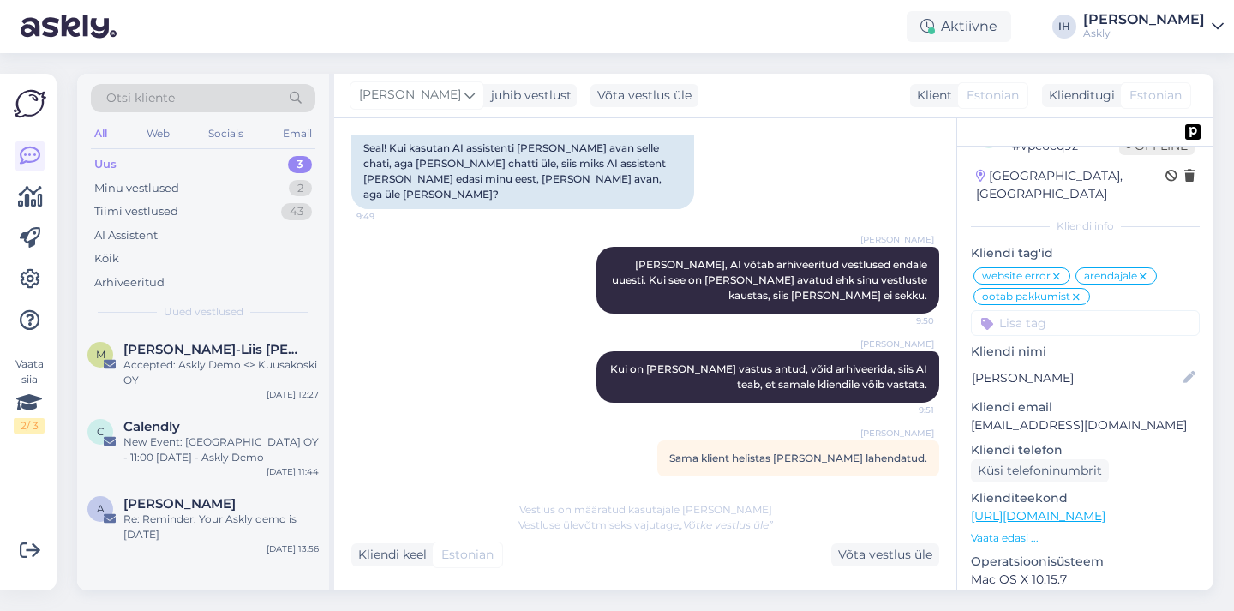
scroll to position [0, 0]
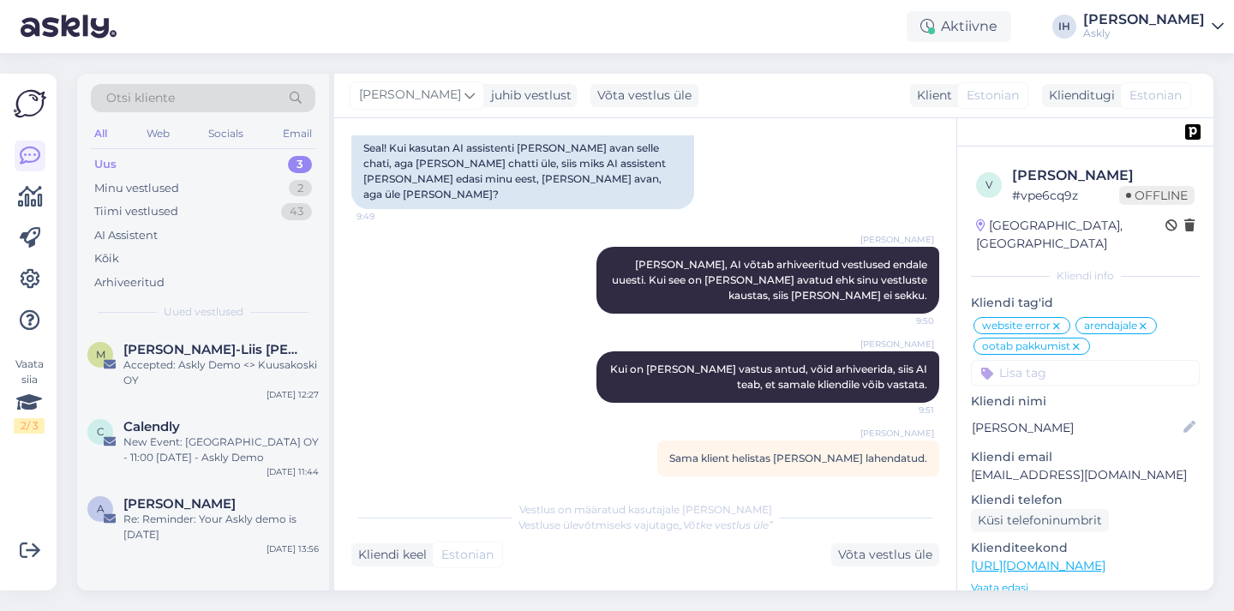
click at [186, 96] on div "Otsi kliente" at bounding box center [203, 98] width 225 height 28
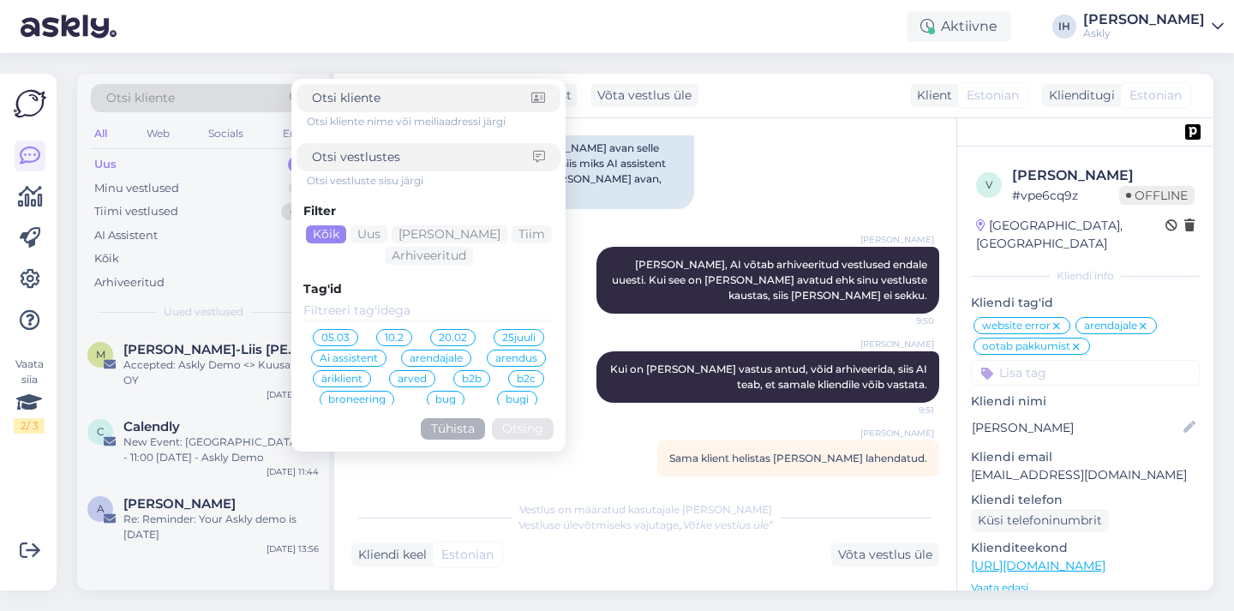
click at [407, 156] on input at bounding box center [422, 157] width 221 height 18
click at [375, 151] on input at bounding box center [422, 157] width 221 height 18
click at [814, 93] on div "Sandra Roosna juhib vestlust Võta vestlus üle Klient Estonian Klienditugi Eston…" at bounding box center [773, 96] width 879 height 45
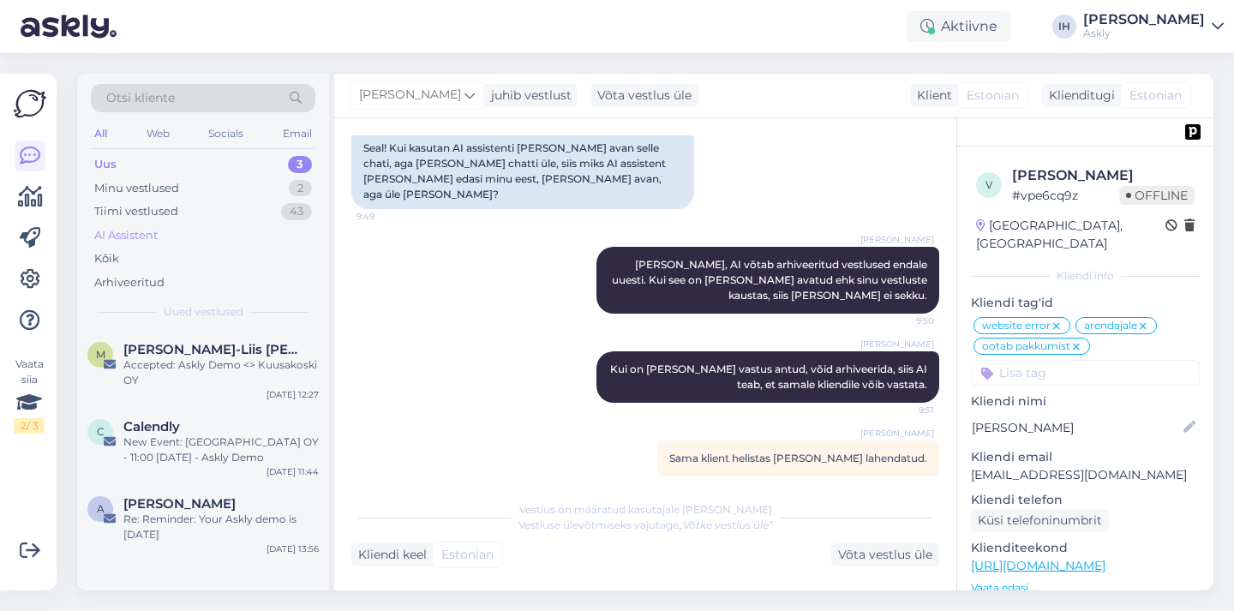
click at [111, 236] on div "AI Assistent" at bounding box center [125, 235] width 63 height 17
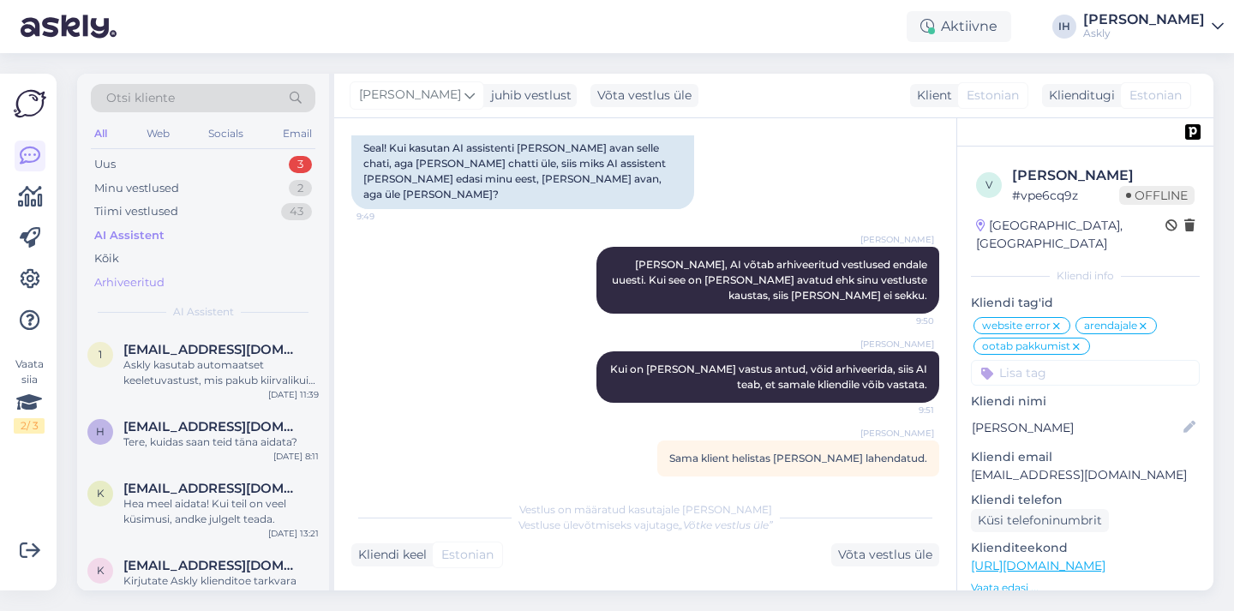
click at [139, 276] on div "Arhiveeritud" at bounding box center [129, 282] width 70 height 17
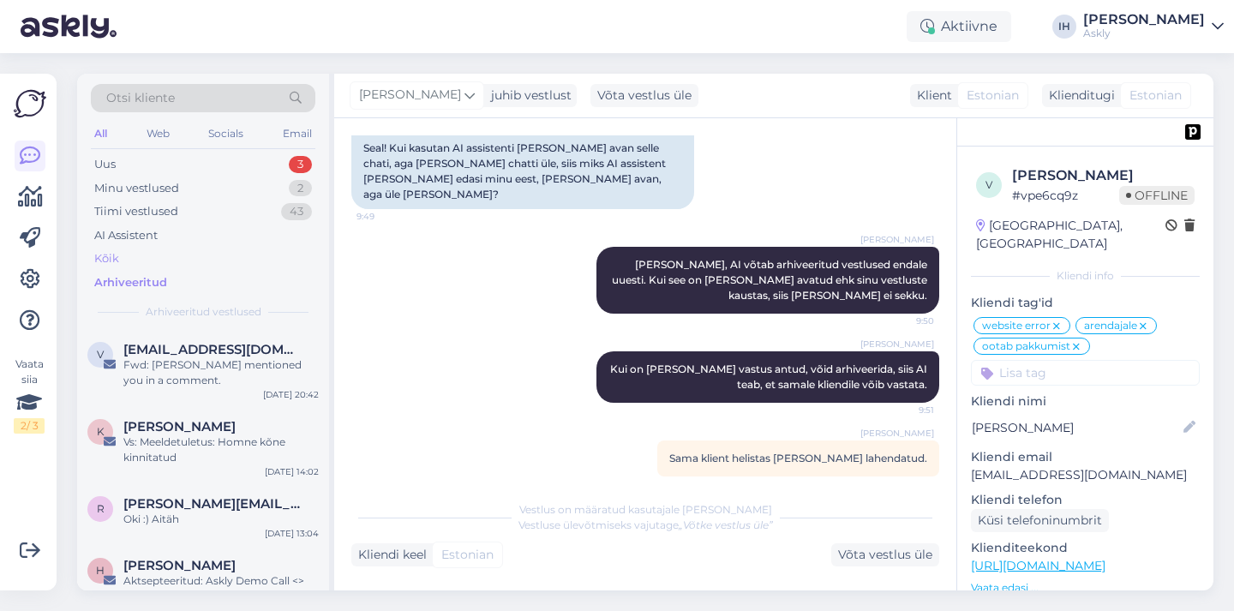
click at [166, 259] on div "Kõik" at bounding box center [203, 259] width 225 height 24
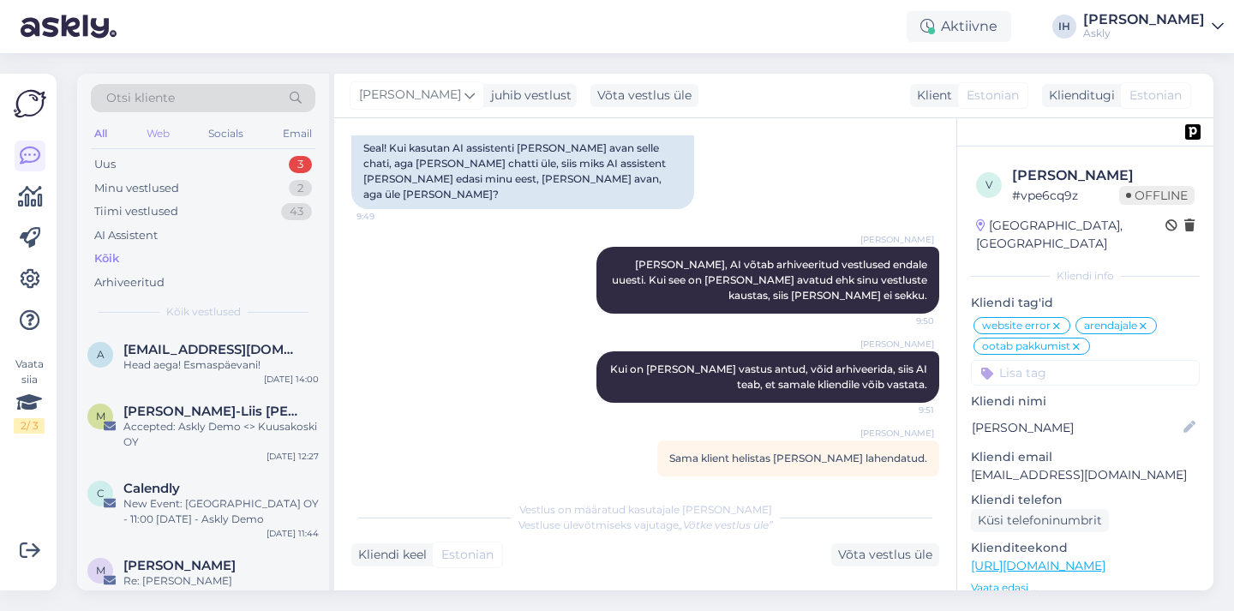
click at [169, 126] on div "Web" at bounding box center [158, 134] width 30 height 22
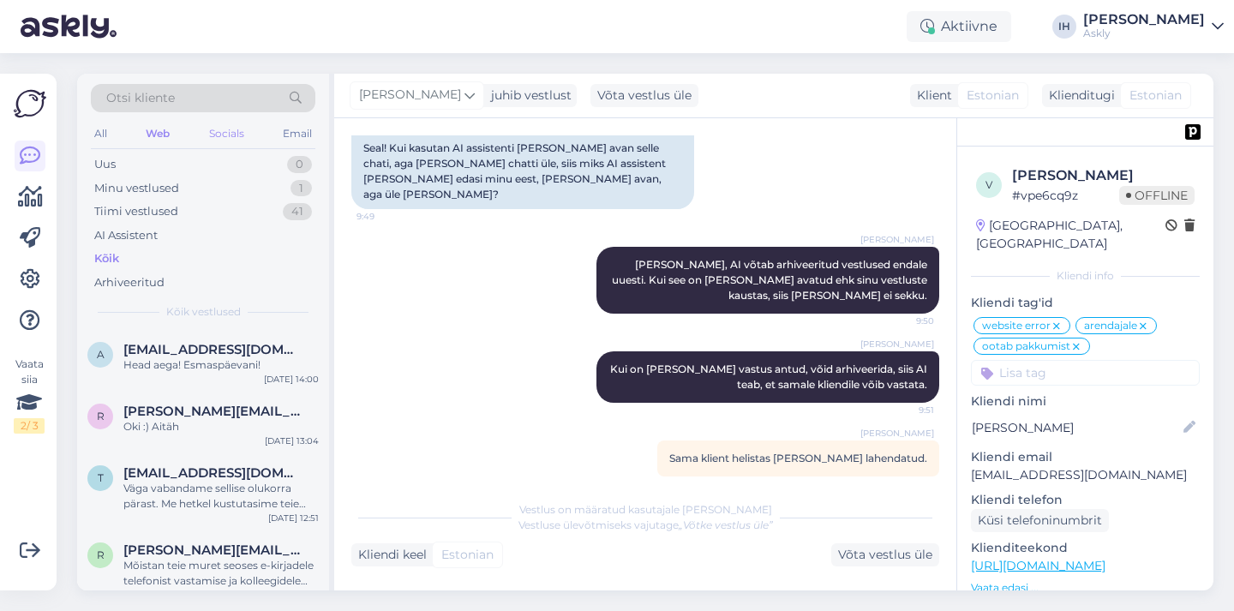
click at [234, 130] on div "Socials" at bounding box center [227, 134] width 42 height 22
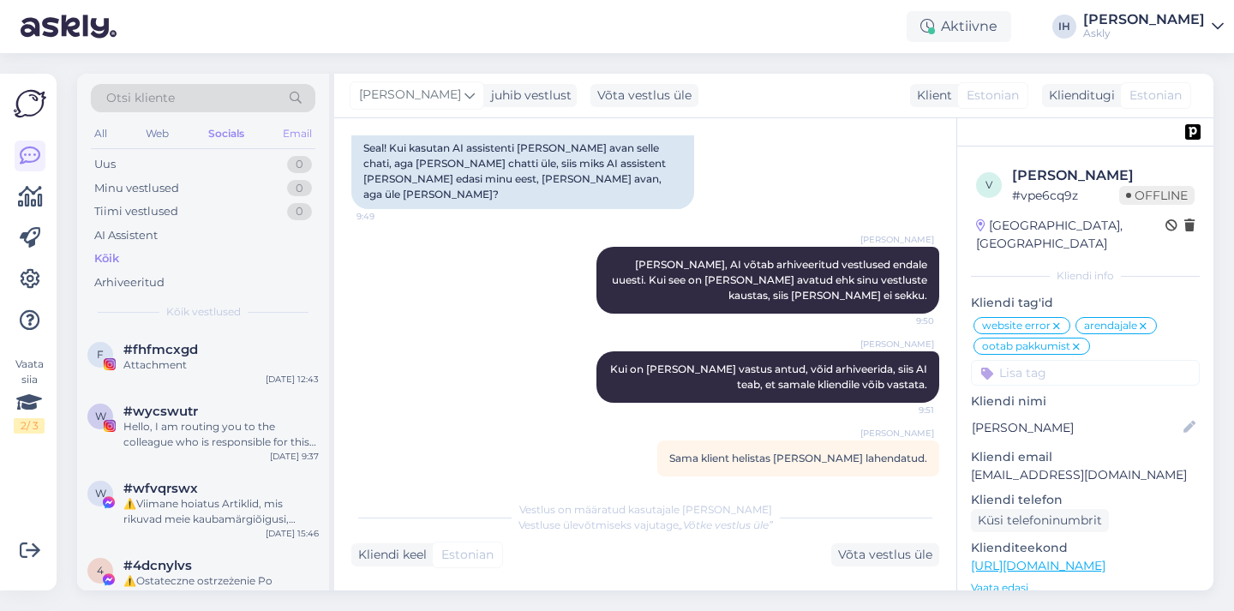
click at [309, 130] on div "Email" at bounding box center [297, 134] width 36 height 22
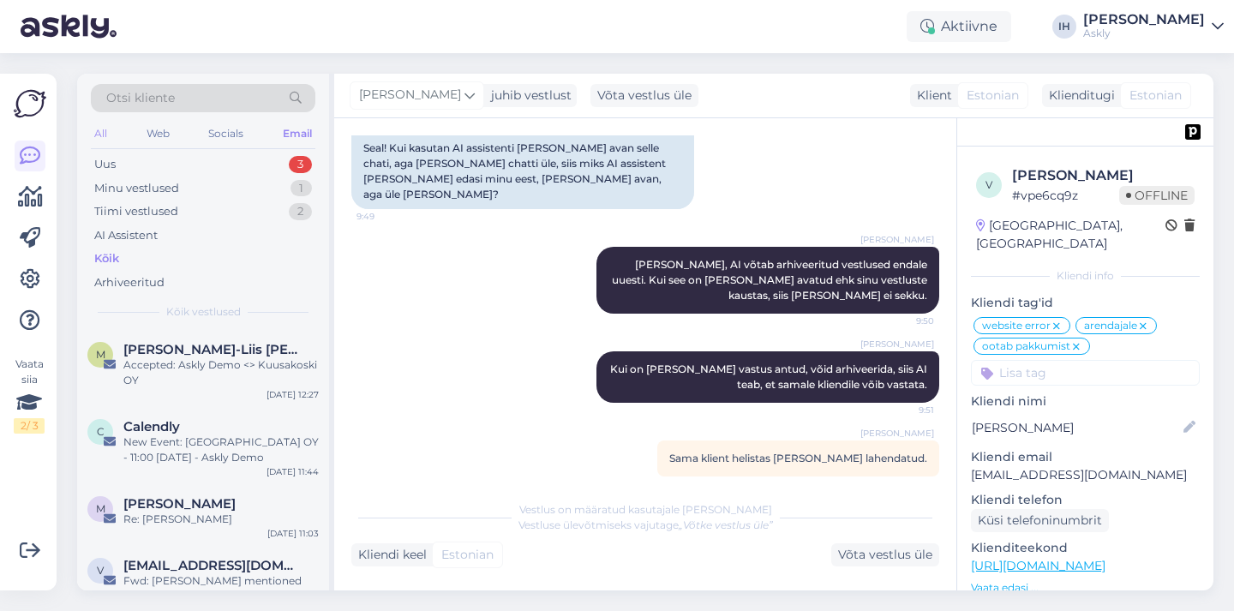
click at [104, 132] on div "All" at bounding box center [101, 134] width 20 height 22
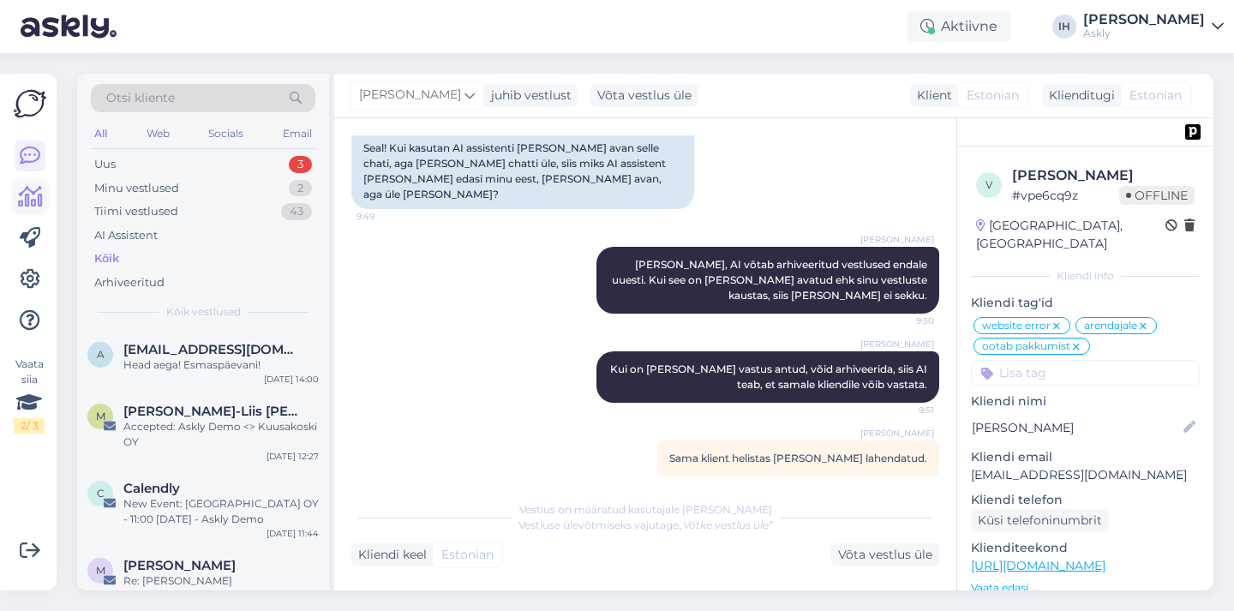
click at [27, 202] on icon at bounding box center [30, 197] width 25 height 21
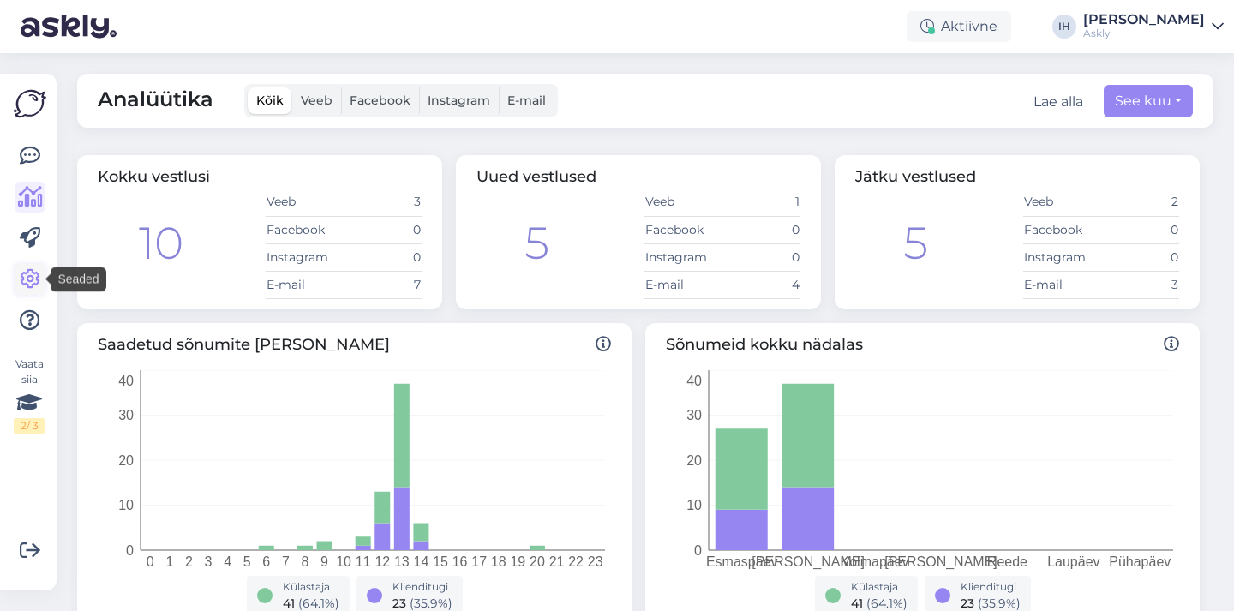
click at [34, 282] on icon at bounding box center [30, 279] width 21 height 21
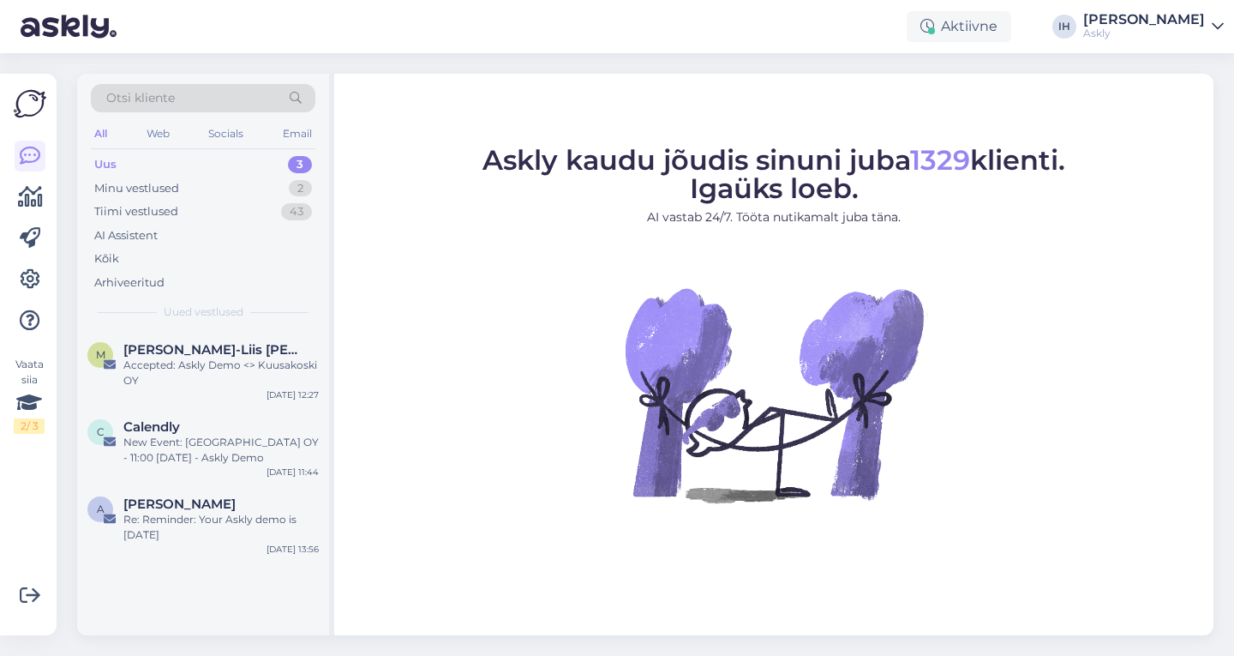
click at [1209, 20] on link "Indrek Hallik Askly" at bounding box center [1153, 26] width 141 height 27
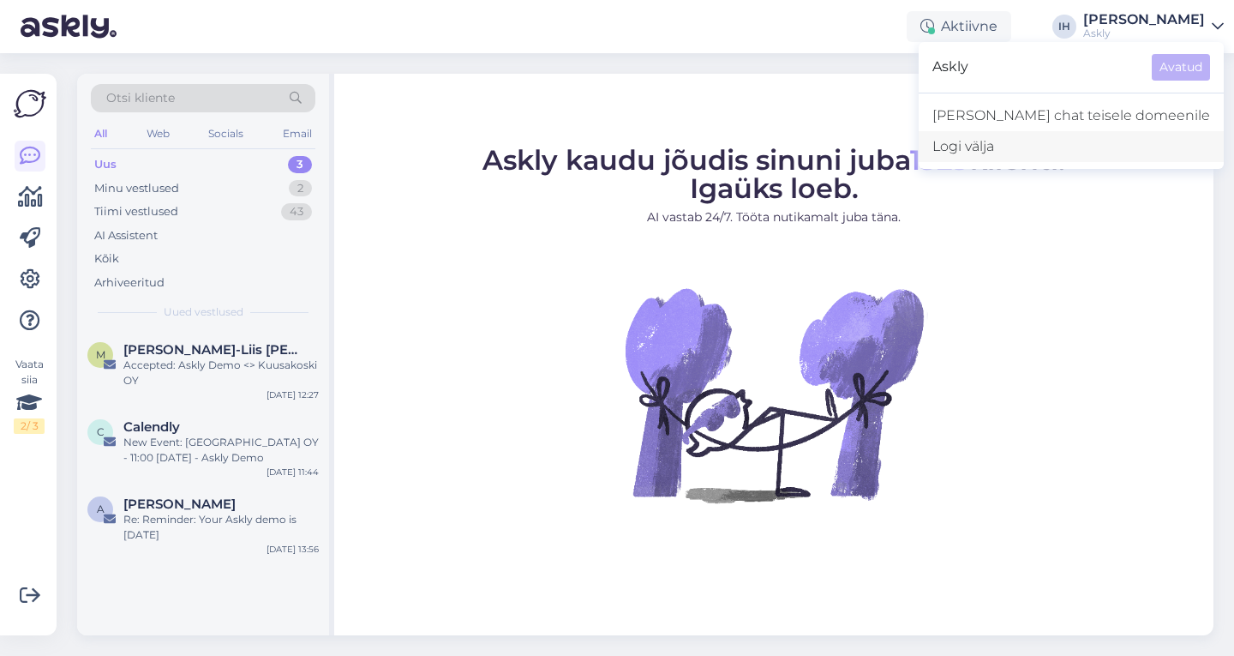
click at [1084, 143] on div "Logi välja" at bounding box center [1071, 146] width 305 height 31
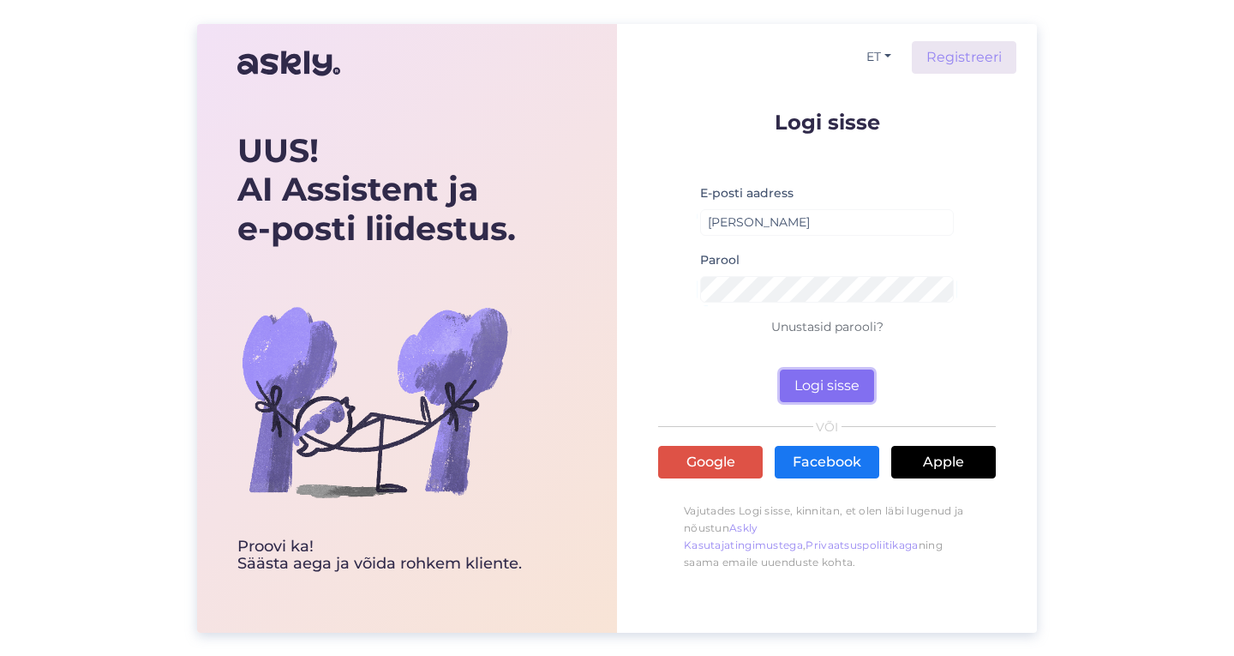
click at [803, 382] on button "Logi sisse" at bounding box center [827, 385] width 94 height 33
click at [809, 388] on button "Logi sisse" at bounding box center [827, 385] width 94 height 33
click at [823, 388] on button "Logi sisse" at bounding box center [827, 385] width 94 height 33
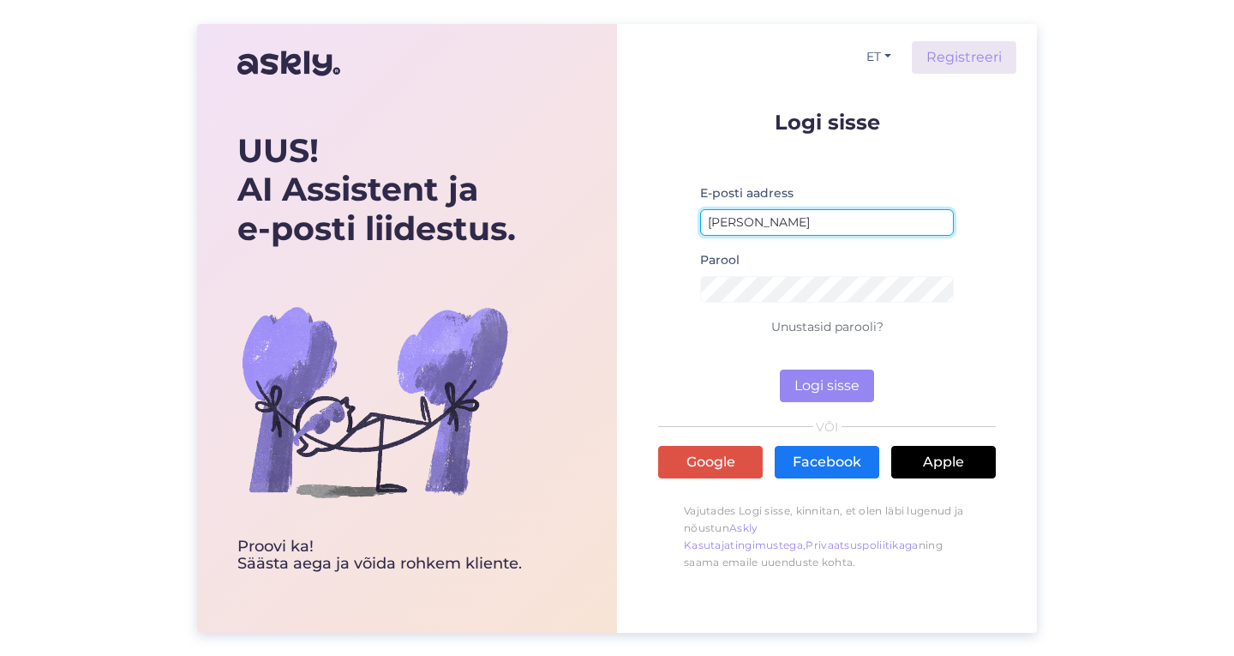
click at [828, 230] on input "[PERSON_NAME]" at bounding box center [827, 222] width 254 height 27
click at [882, 146] on form "Logi sisse E-posti aadress [PERSON_NAME] Parool Unustasid parooli? Logi sisse" at bounding box center [827, 256] width 338 height 291
click at [771, 228] on input "[PERSON_NAME]" at bounding box center [827, 222] width 254 height 27
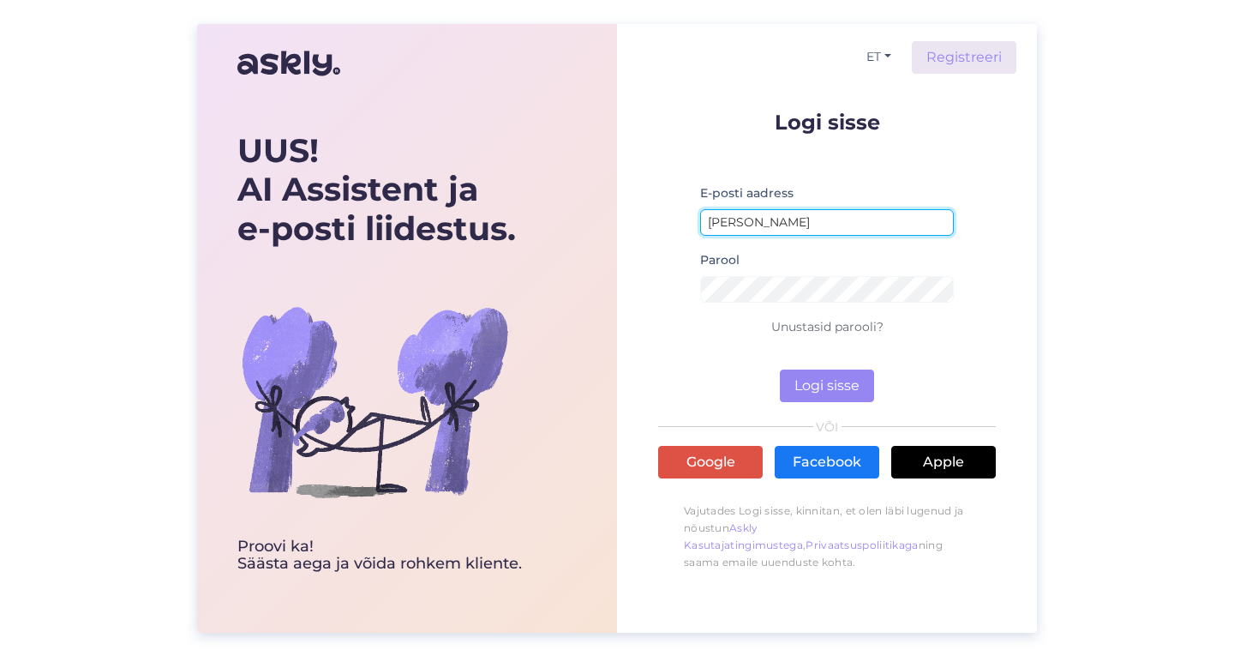
click at [771, 228] on input "[PERSON_NAME]" at bounding box center [827, 222] width 254 height 27
type input "indrek@askly.me"
click at [780, 369] on button "Logi sisse" at bounding box center [827, 385] width 94 height 33
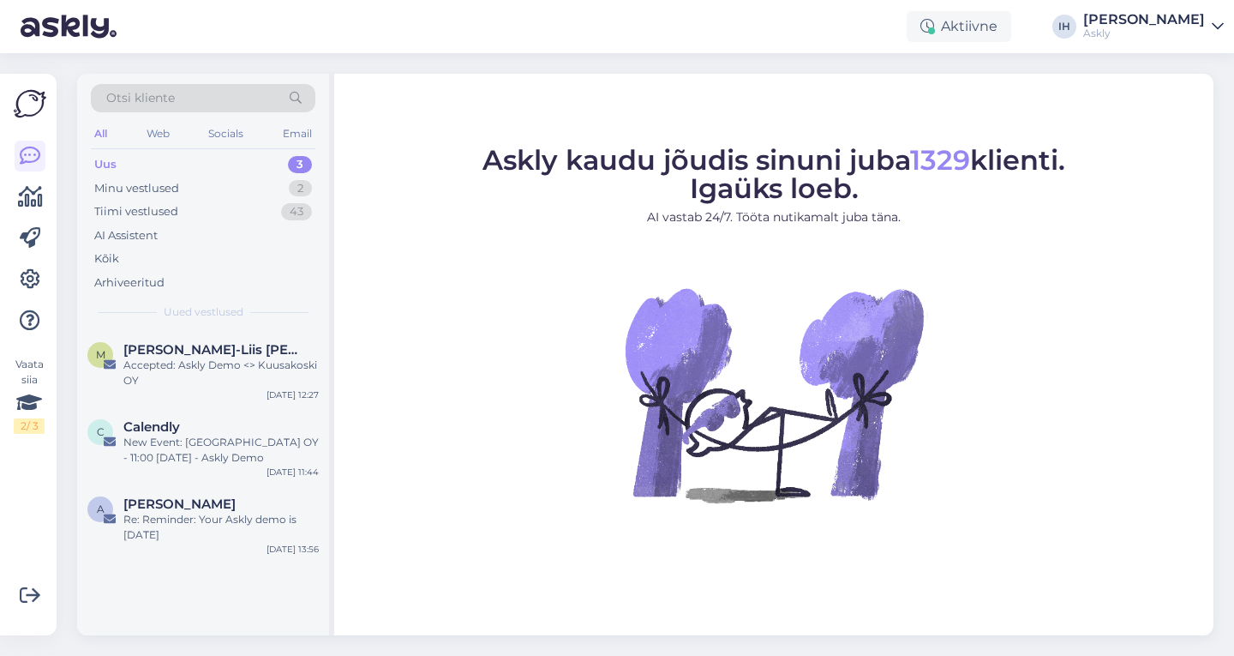
click at [1190, 18] on div "[PERSON_NAME]" at bounding box center [1144, 20] width 122 height 14
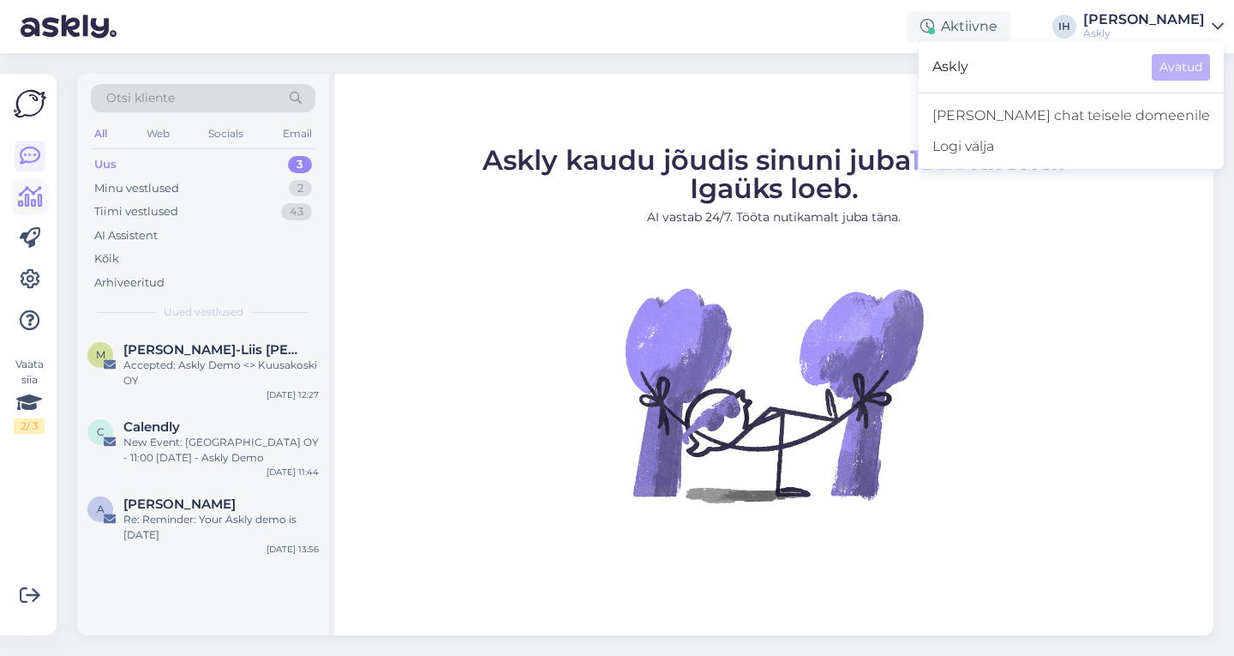
click at [15, 195] on link at bounding box center [30, 197] width 31 height 31
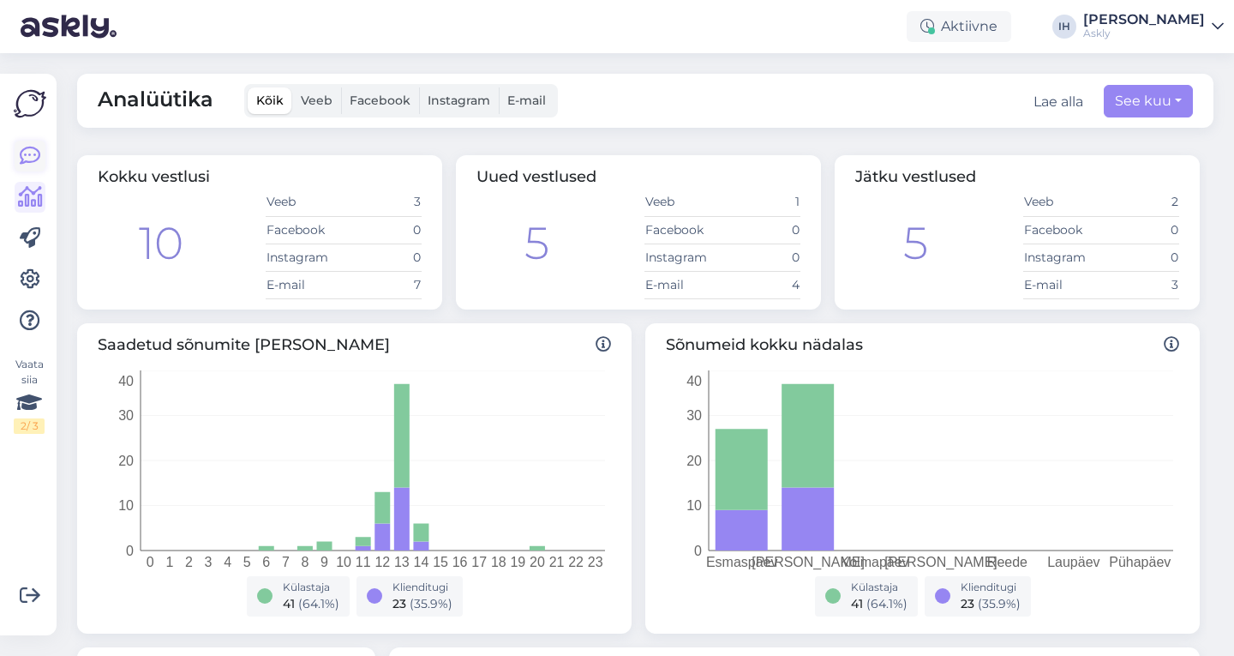
click at [36, 143] on link at bounding box center [30, 156] width 31 height 31
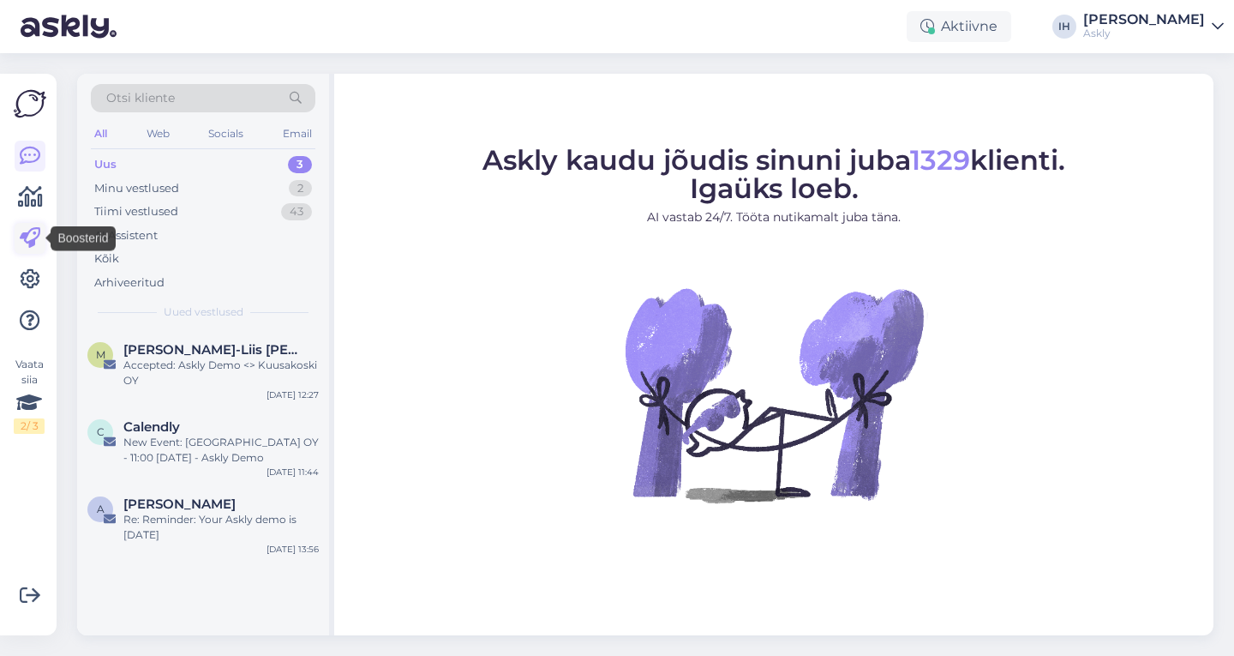
click at [22, 242] on icon at bounding box center [30, 238] width 21 height 21
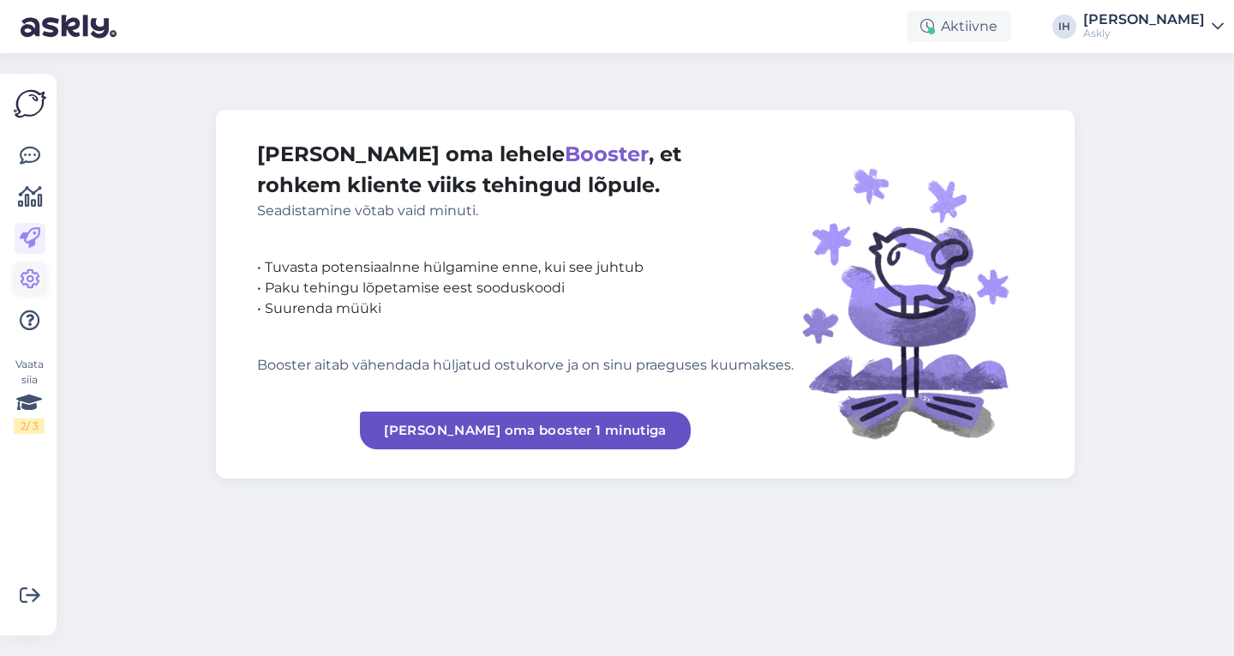
click at [33, 269] on icon at bounding box center [30, 279] width 21 height 21
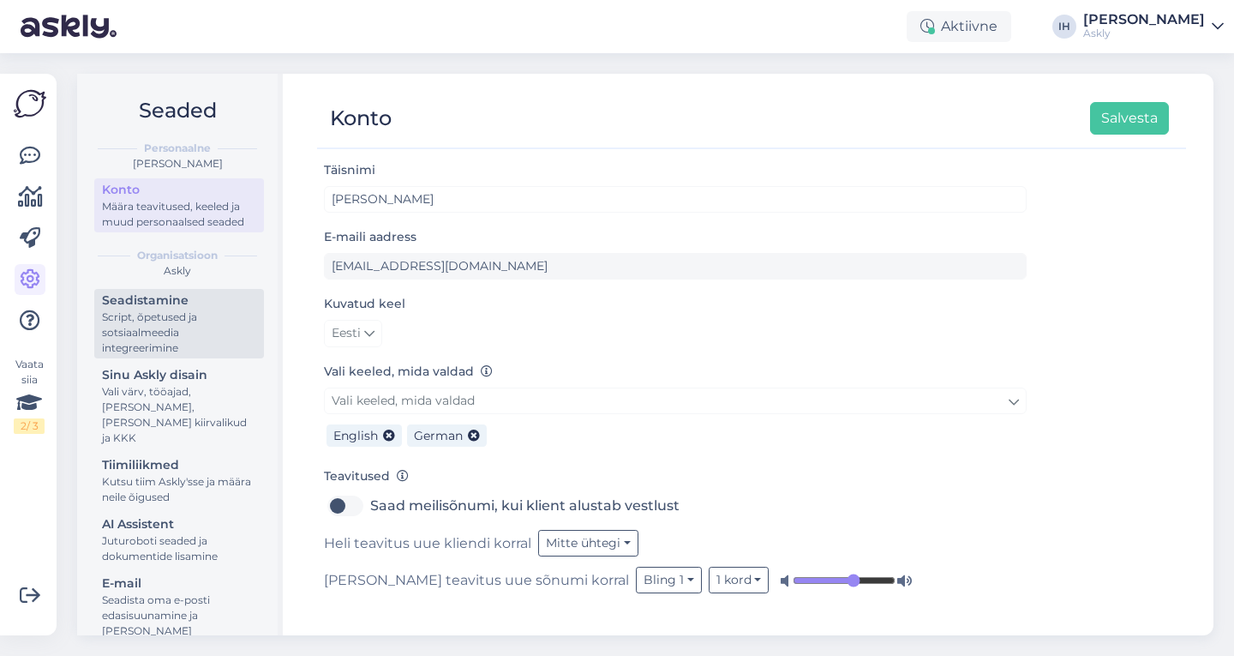
click at [122, 337] on div "Script, õpetused ja sotsiaalmeedia integreerimine" at bounding box center [179, 332] width 154 height 46
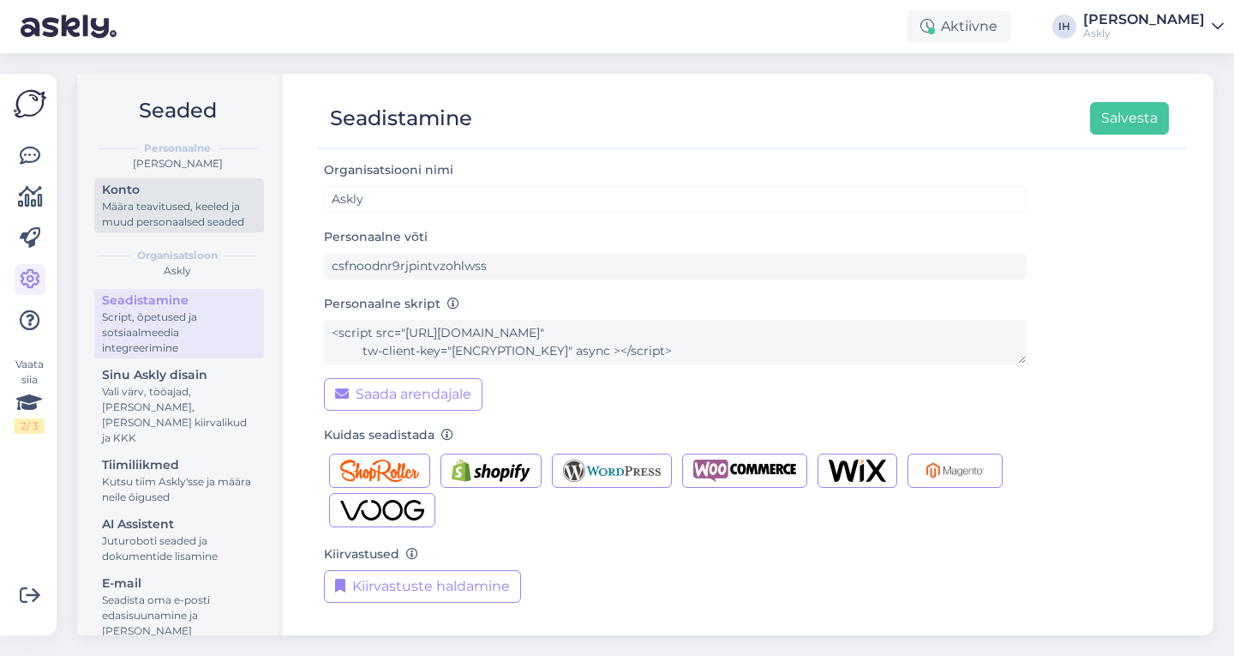
click at [173, 206] on div "Määra teavitused, keeled ja muud personaalsed seaded" at bounding box center [179, 214] width 154 height 31
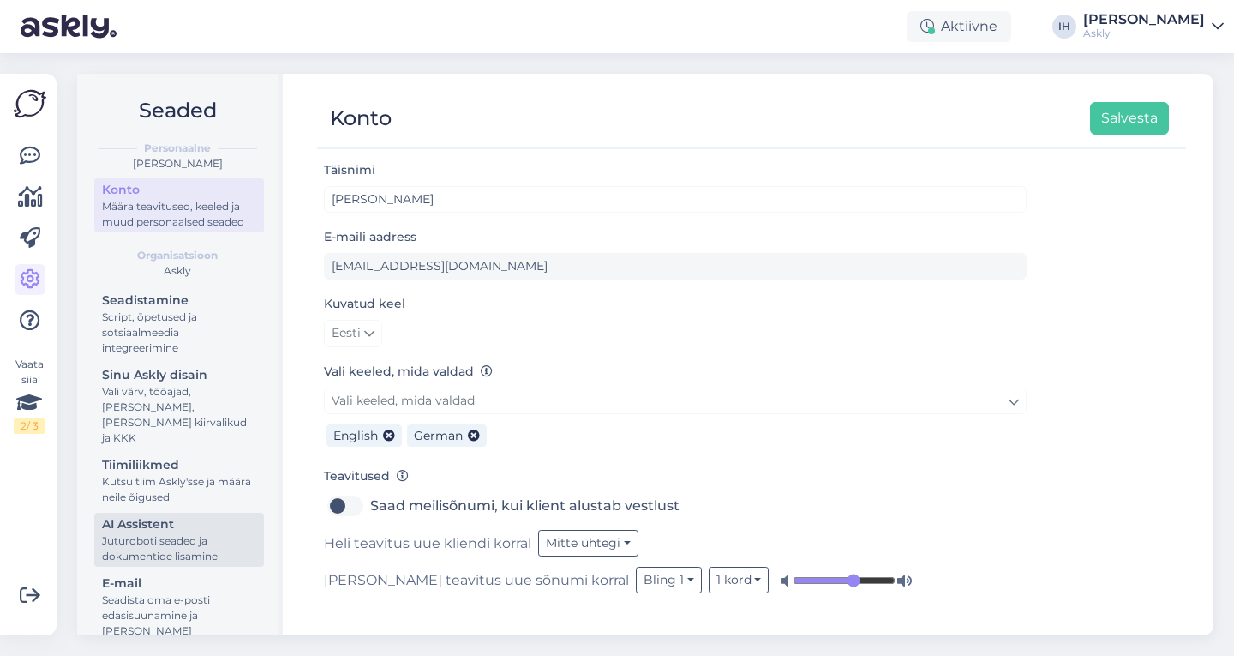
click at [169, 556] on div "Juturoboti seaded ja dokumentide lisamine" at bounding box center [179, 548] width 154 height 31
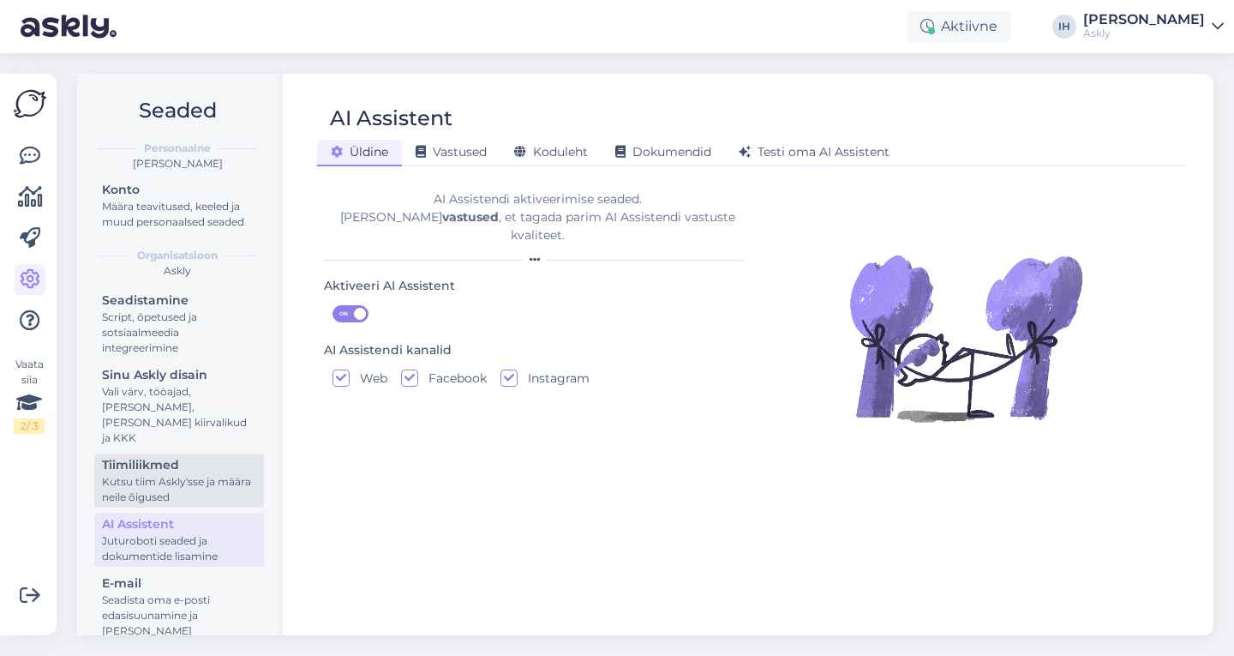
click at [215, 466] on div "Tiimiliikmed" at bounding box center [179, 465] width 154 height 18
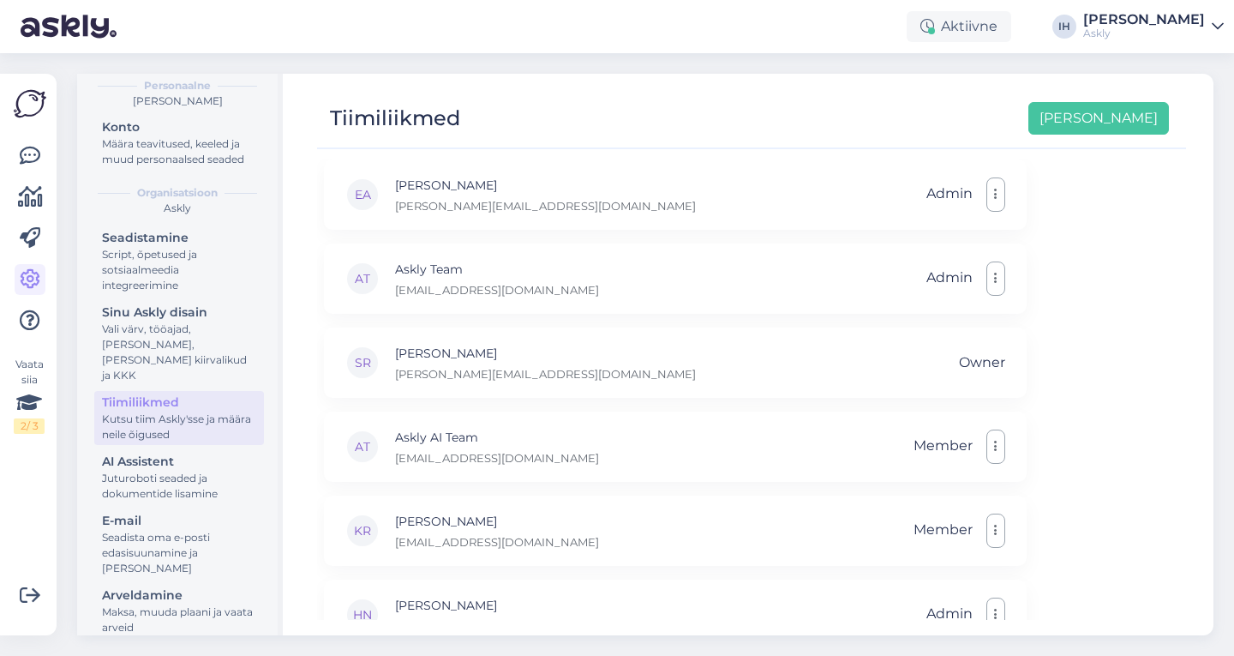
scroll to position [81, 0]
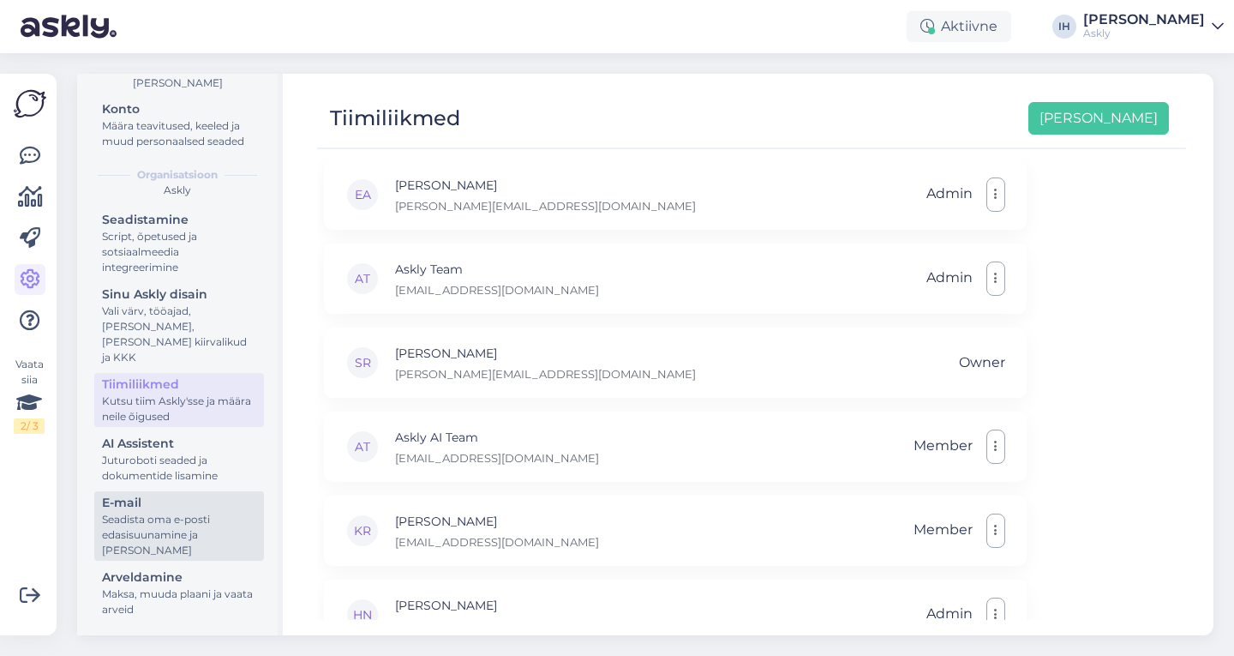
click at [190, 523] on div "Seadista oma e-posti edasisuunamine ja lisa domeenid" at bounding box center [179, 535] width 154 height 46
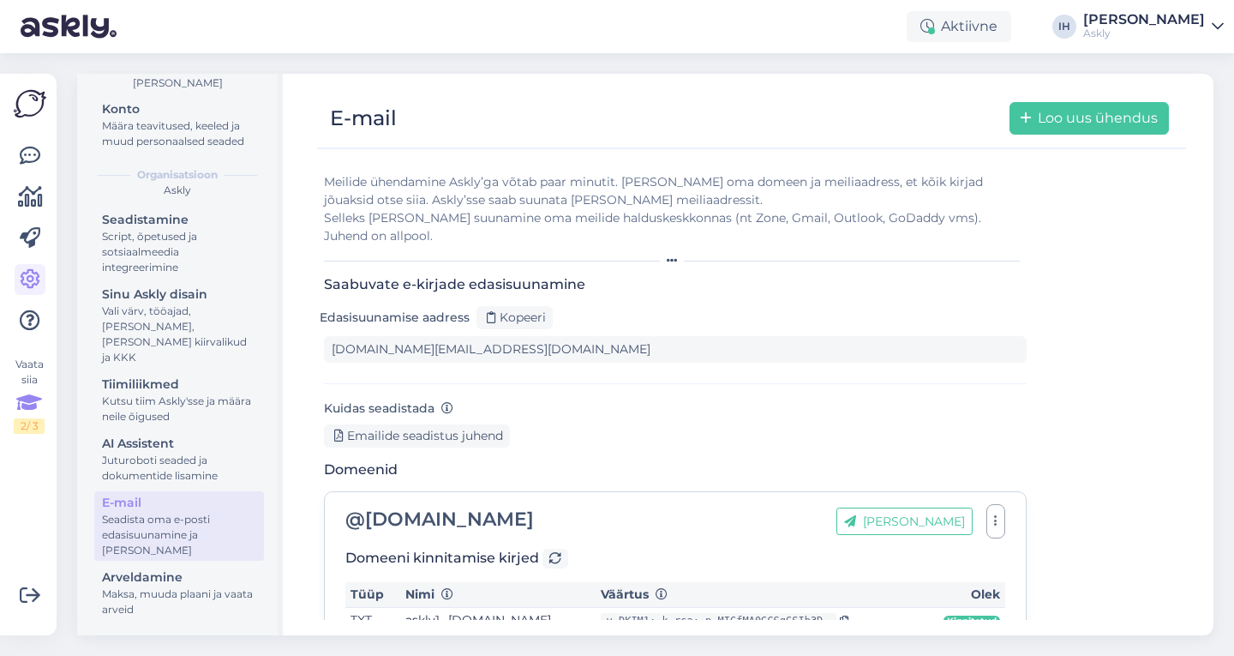
click at [25, 406] on icon at bounding box center [29, 402] width 26 height 31
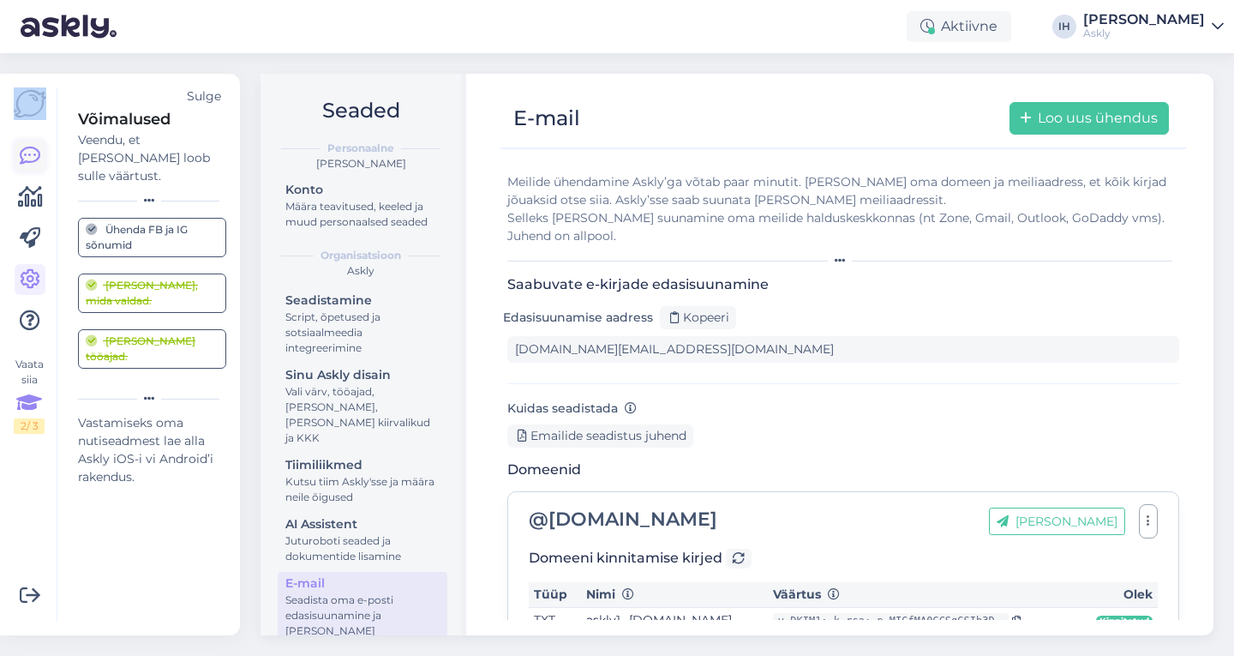
drag, startPoint x: 39, startPoint y: 121, endPoint x: 34, endPoint y: 159, distance: 38.1
click at [34, 159] on div "Vaata siia 2 / 3" at bounding box center [30, 354] width 33 height 534
click at [34, 159] on icon at bounding box center [30, 156] width 21 height 21
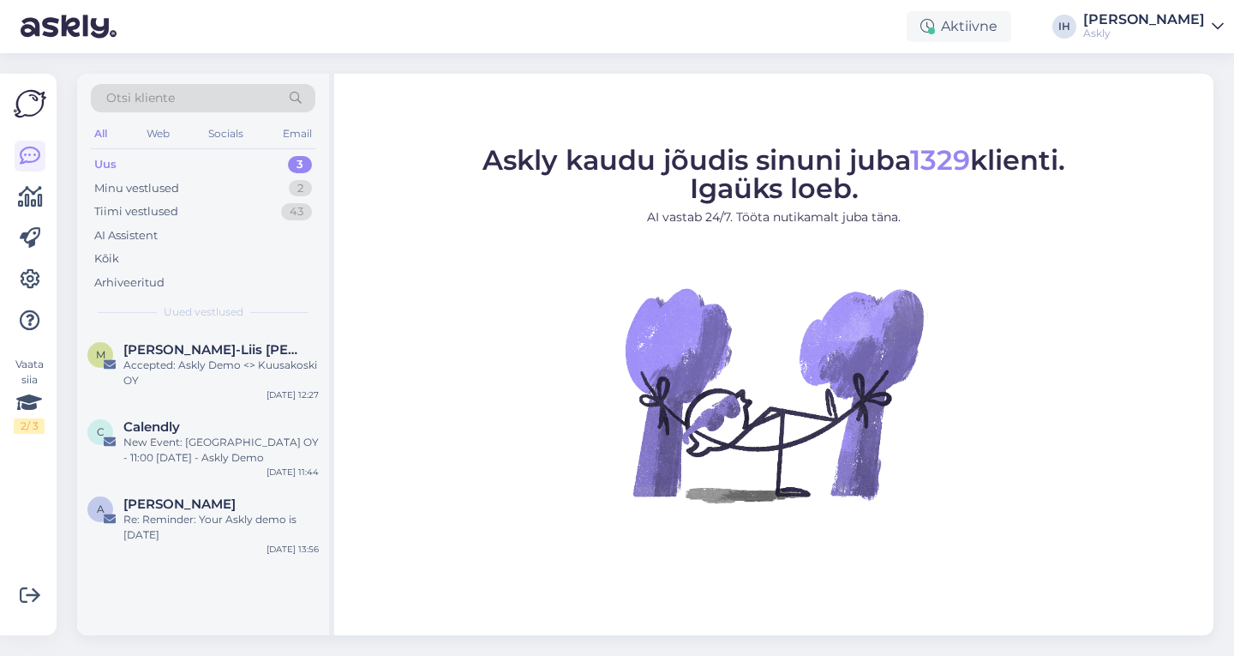
click at [1164, 23] on div "[PERSON_NAME]" at bounding box center [1144, 20] width 122 height 14
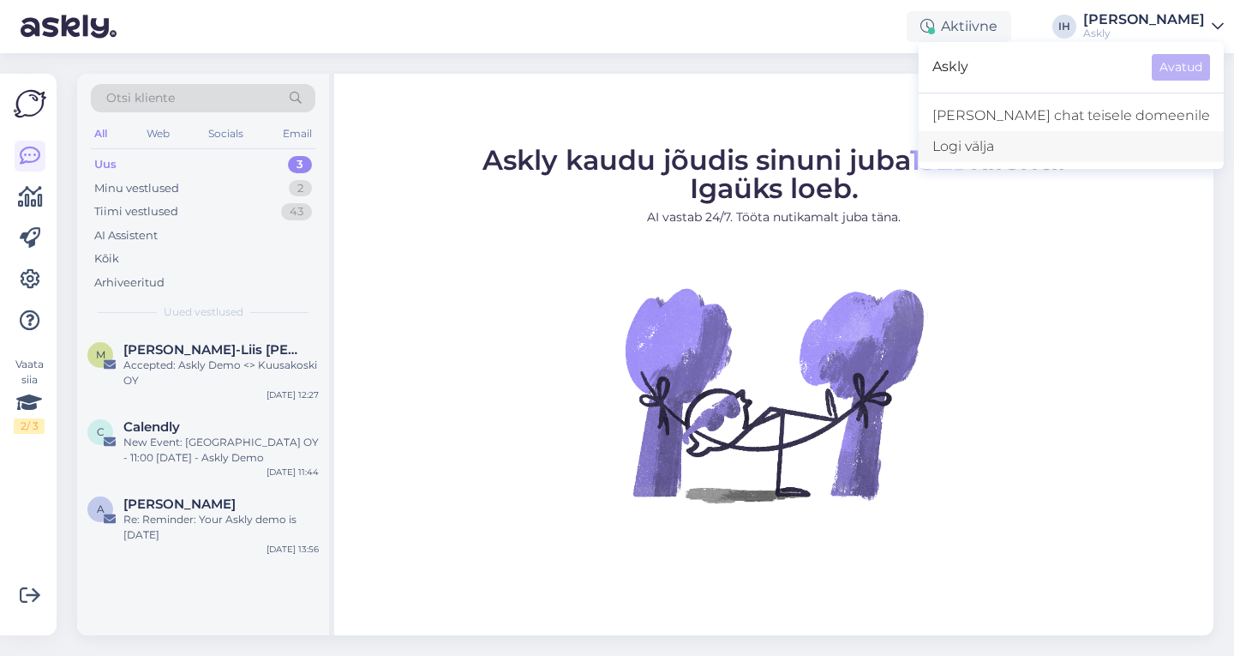
click at [1096, 151] on div "Logi välja" at bounding box center [1071, 146] width 305 height 31
